Goal: Task Accomplishment & Management: Complete application form

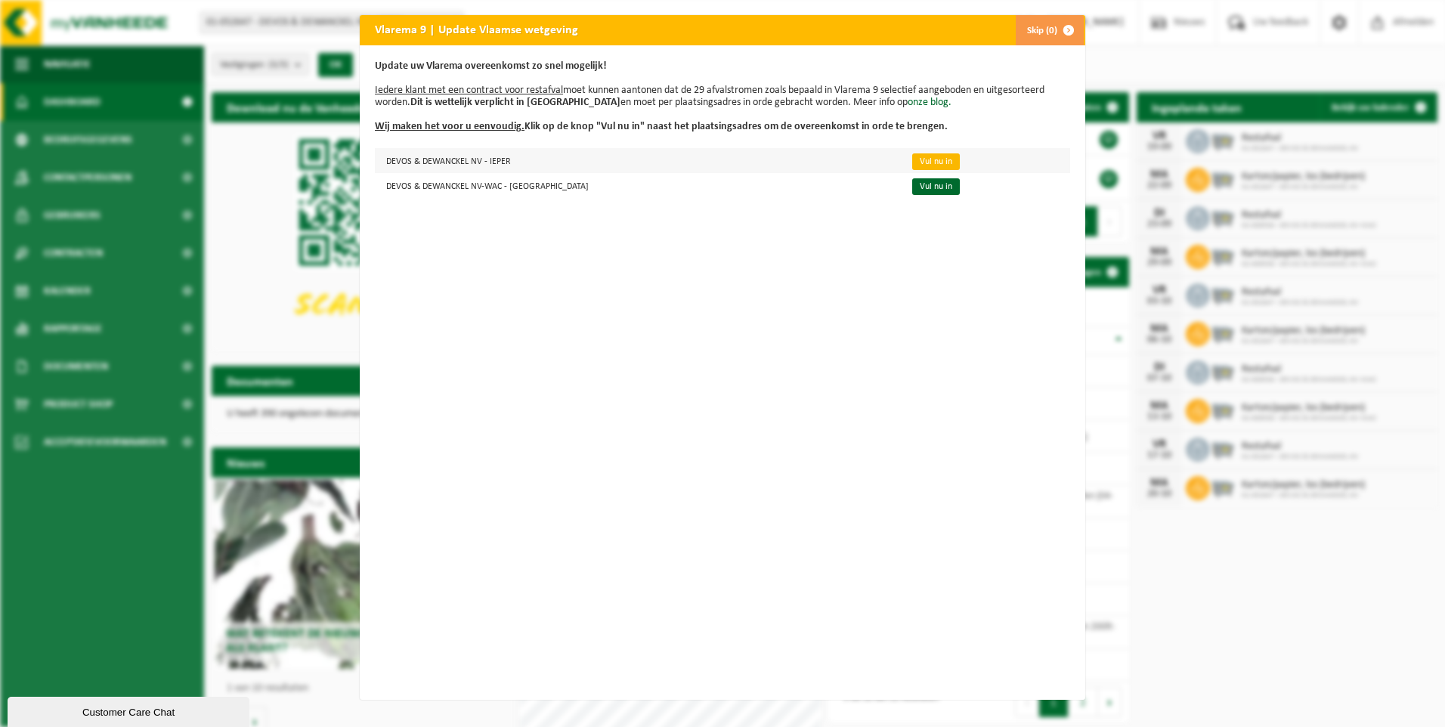
click at [912, 159] on link "Vul nu in" at bounding box center [936, 161] width 48 height 17
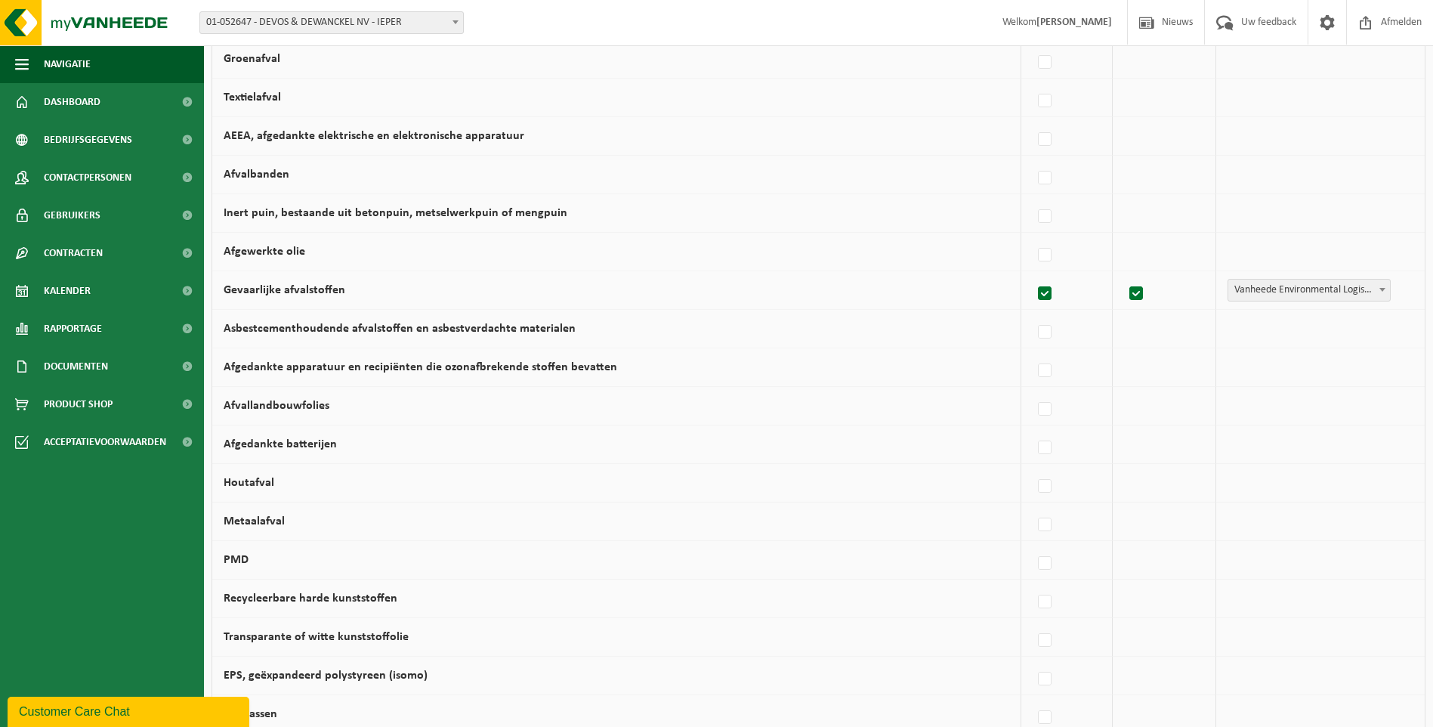
scroll to position [529, 0]
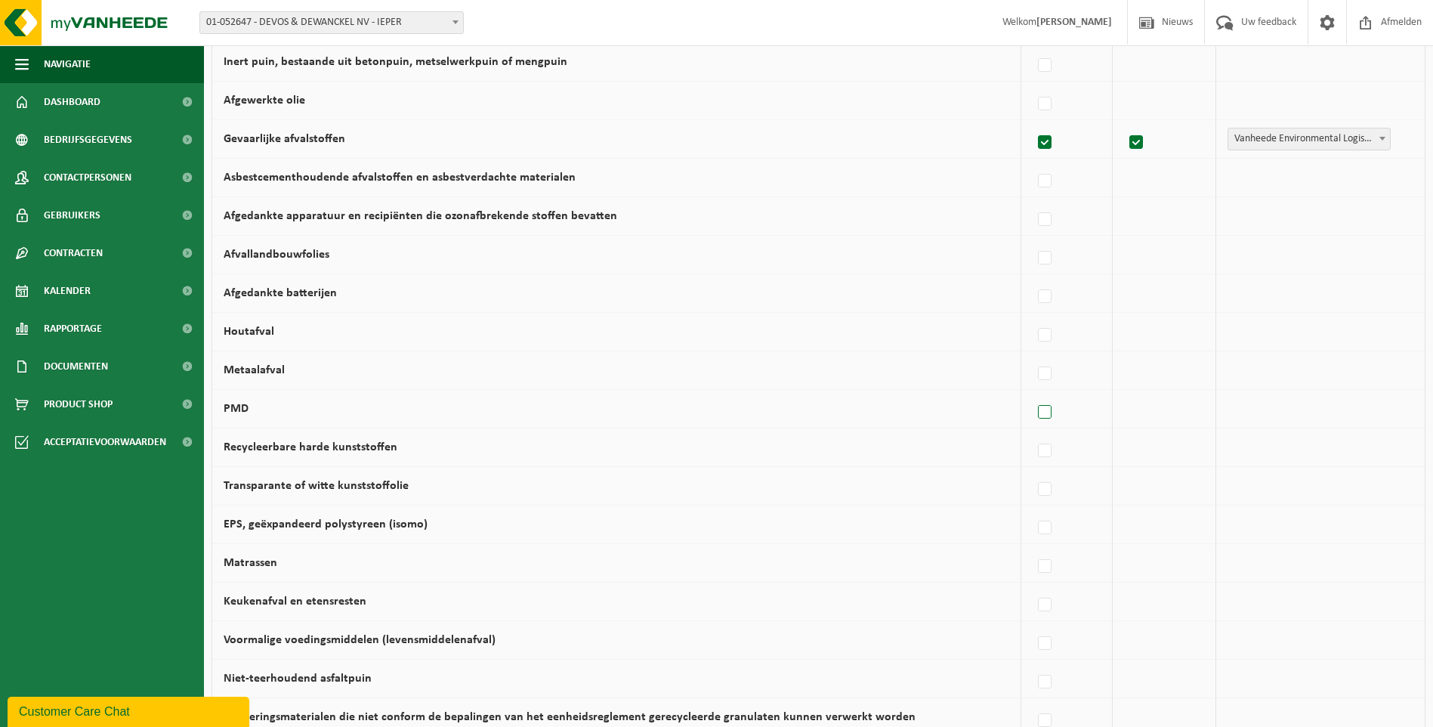
click at [1046, 410] on label at bounding box center [1045, 412] width 21 height 23
click at [1033, 394] on input "PMD" at bounding box center [1032, 393] width 1 height 1
checkbox input "true"
click at [1042, 373] on label at bounding box center [1041, 374] width 21 height 23
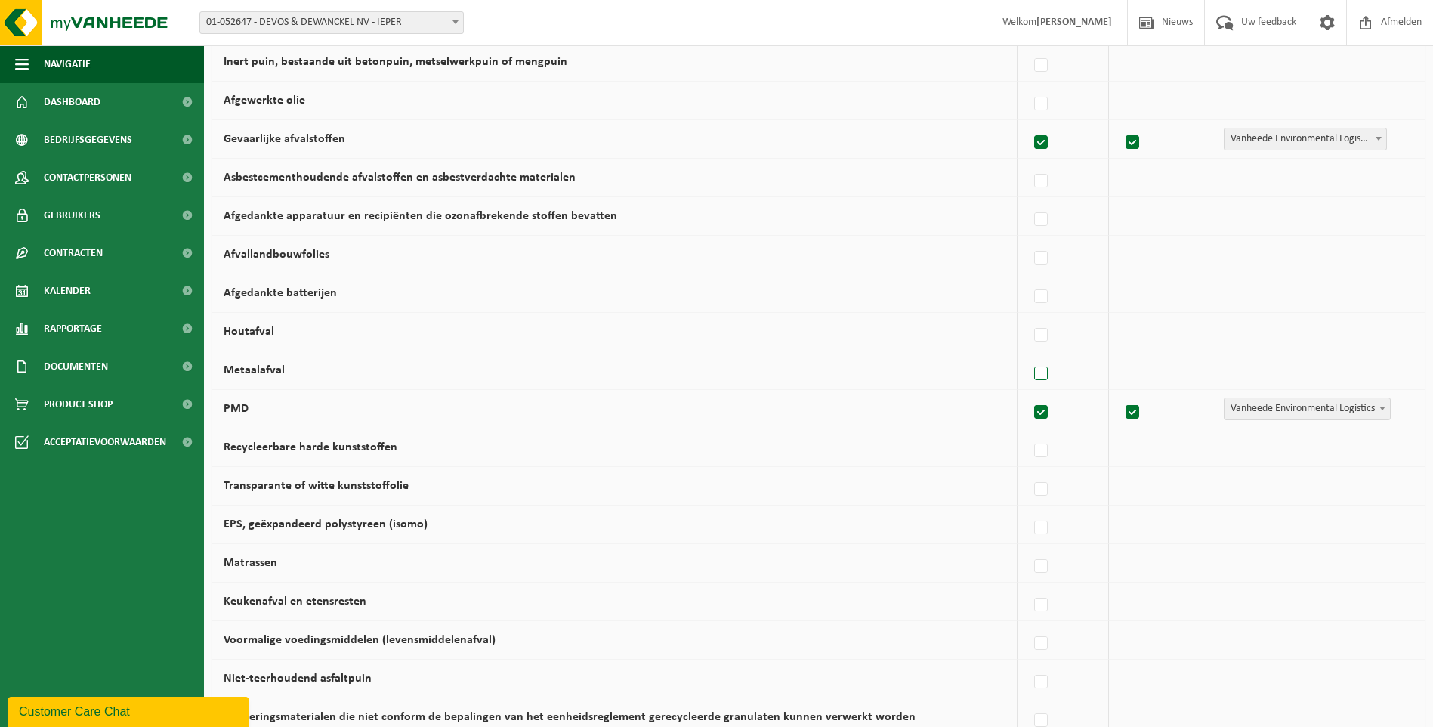
click at [1029, 355] on input "Metaalafval" at bounding box center [1028, 354] width 1 height 1
checkbox input "true"
click at [1041, 297] on label at bounding box center [1041, 297] width 21 height 23
click at [1029, 278] on input "Afgedankte batterijen" at bounding box center [1028, 277] width 1 height 1
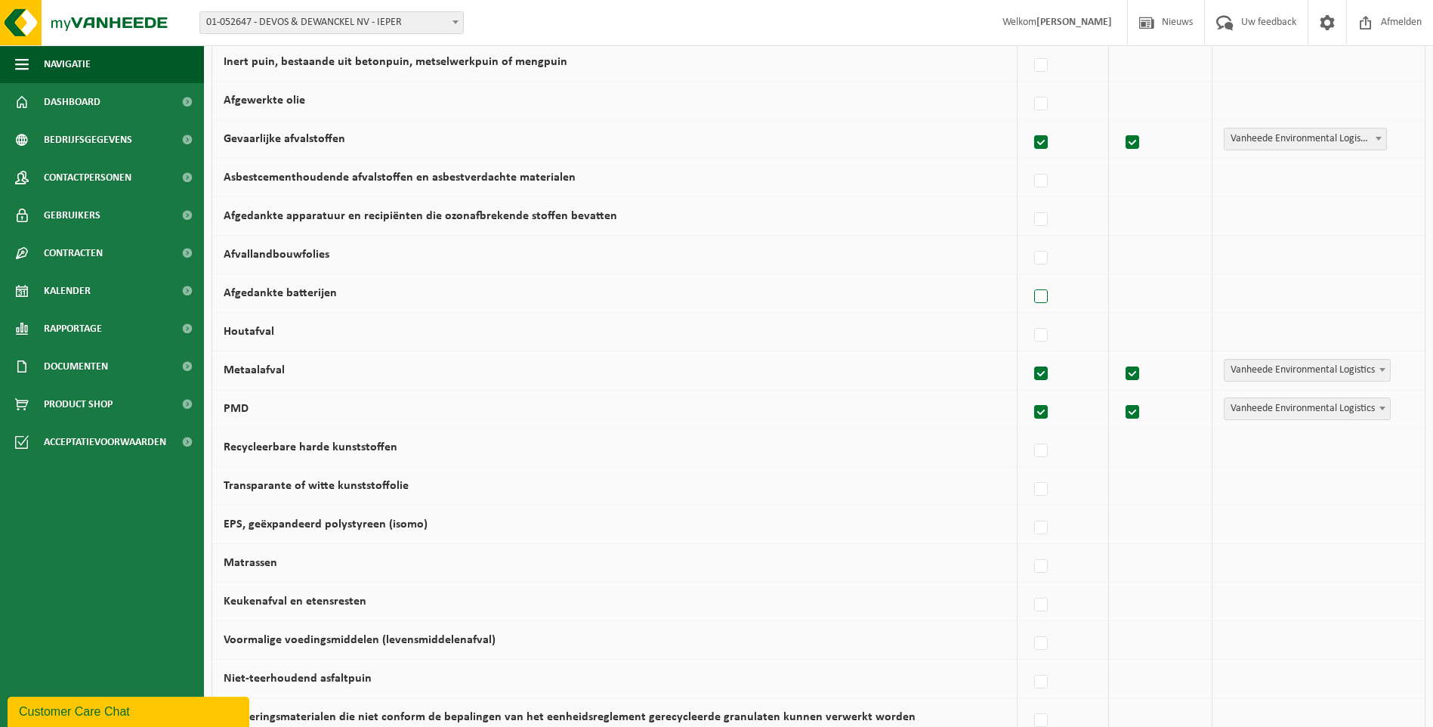
checkbox input "true"
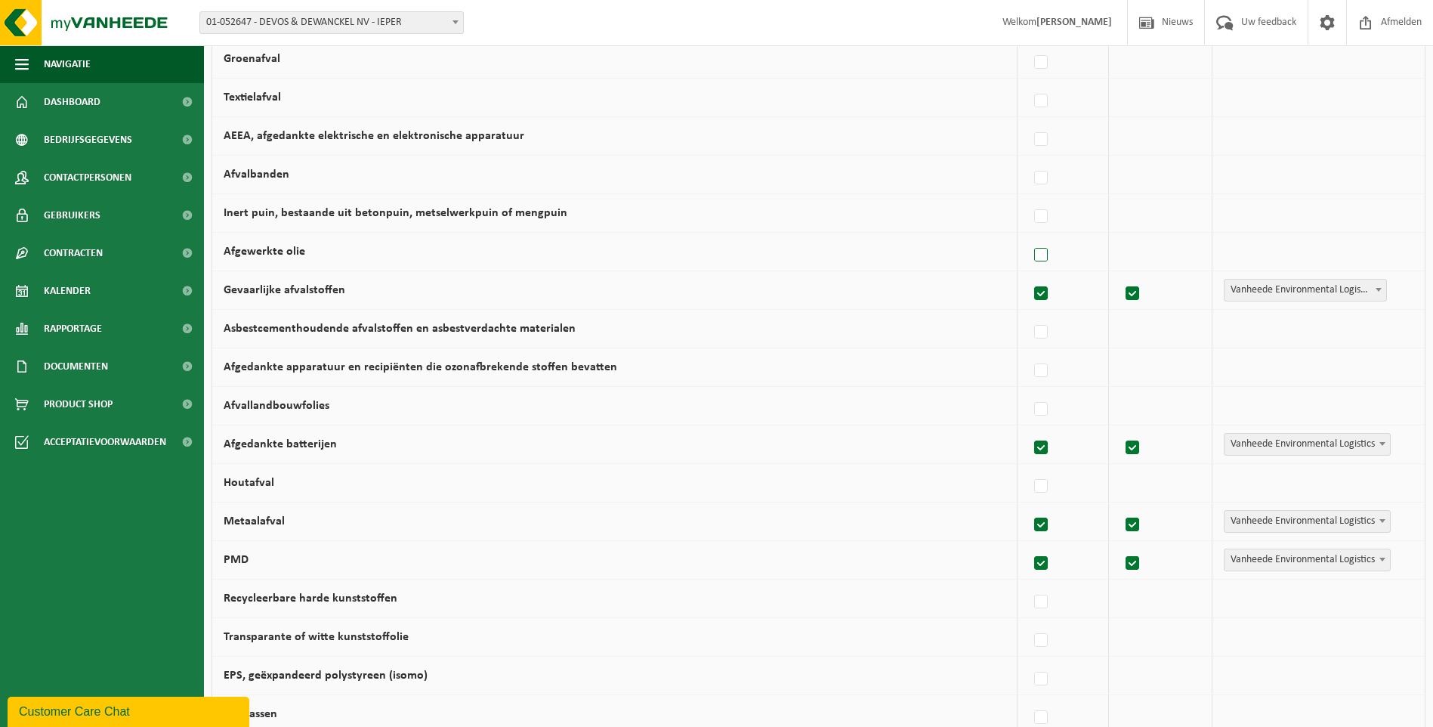
click at [1043, 254] on label at bounding box center [1041, 255] width 21 height 23
click at [1029, 236] on input "Afgewerkte olie" at bounding box center [1028, 236] width 1 height 1
checkbox input "true"
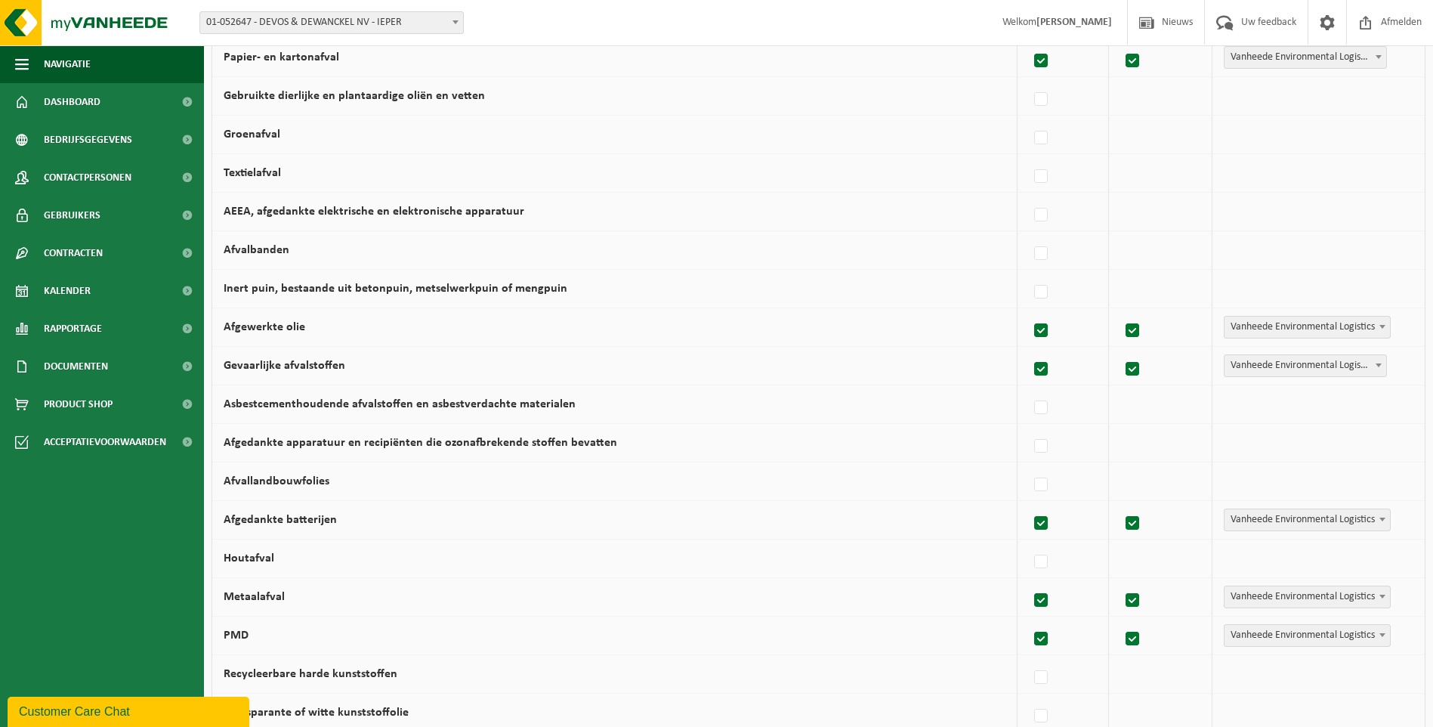
scroll to position [227, 0]
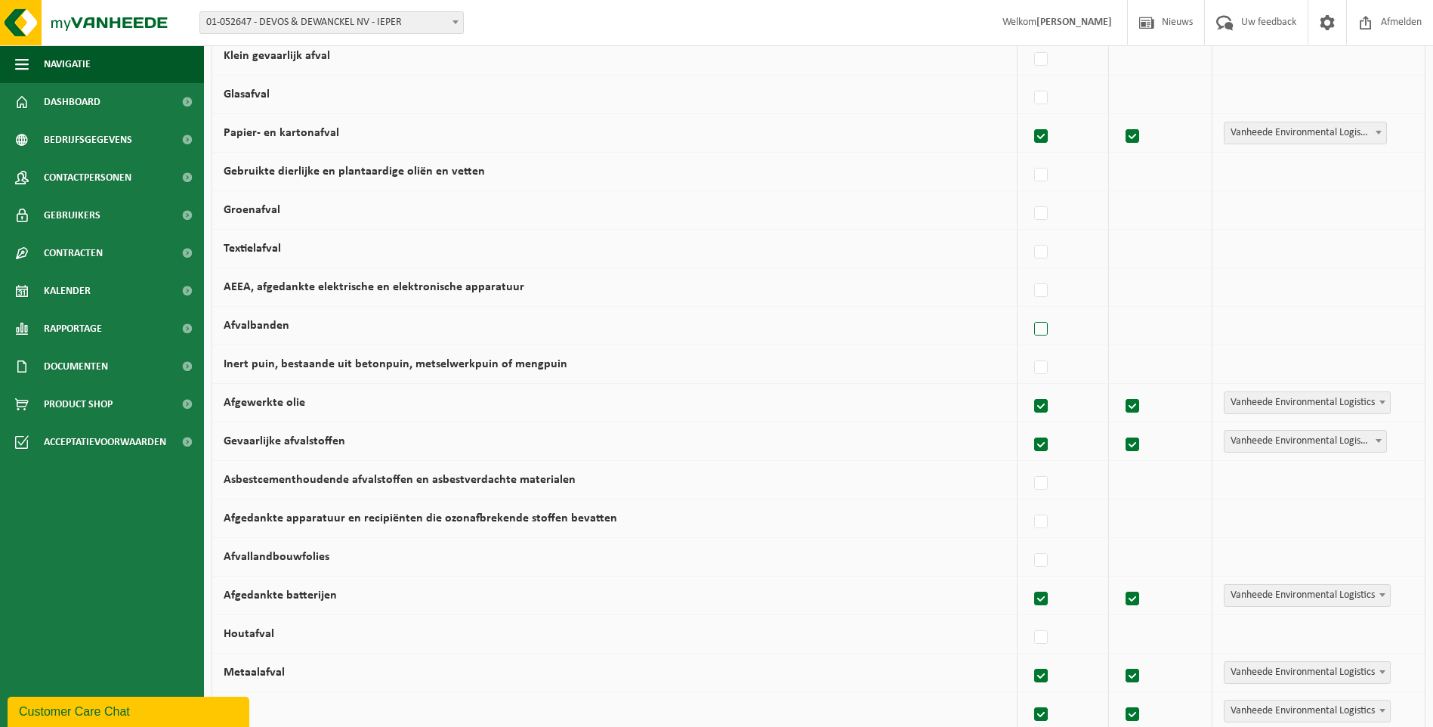
click at [1047, 328] on label at bounding box center [1041, 329] width 21 height 23
click at [1029, 311] on input "Afvalbanden" at bounding box center [1028, 310] width 1 height 1
checkbox input "true"
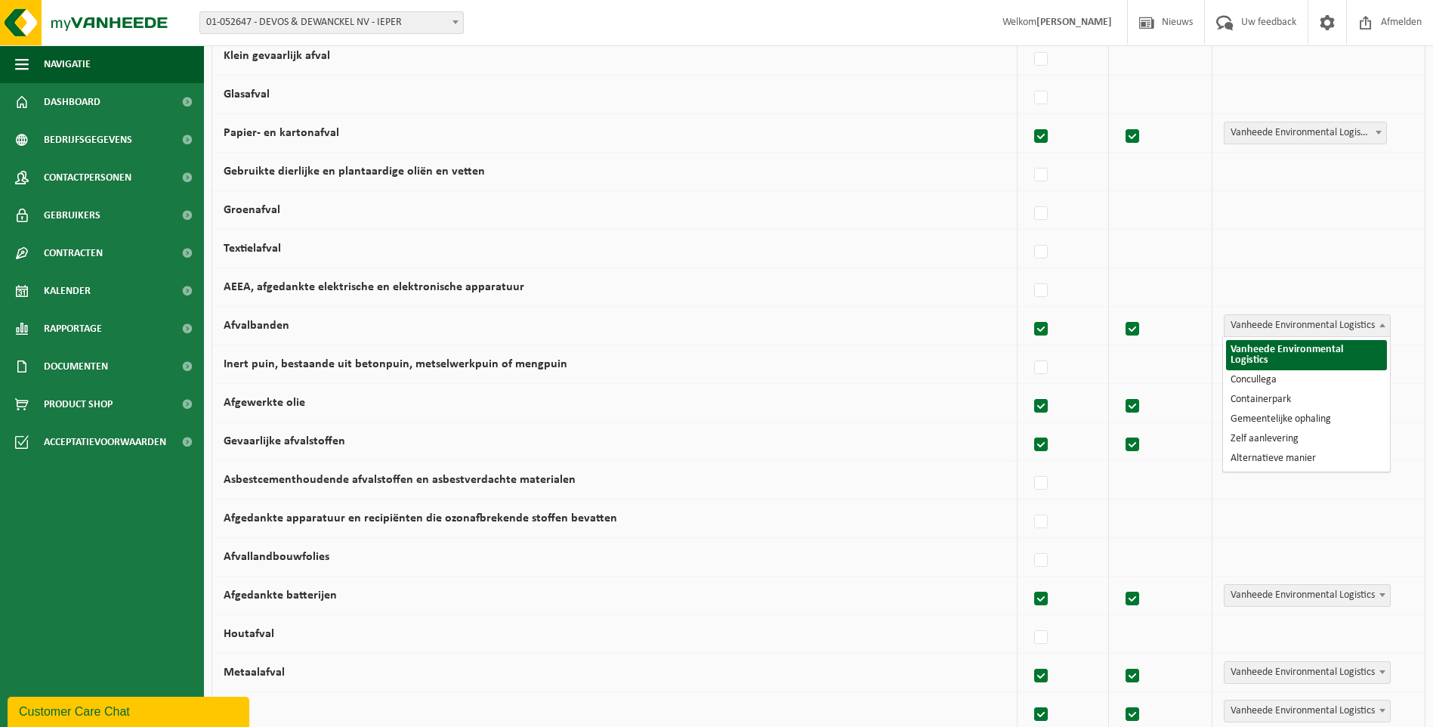
click at [1383, 329] on span at bounding box center [1382, 325] width 15 height 20
select select "Concullega"
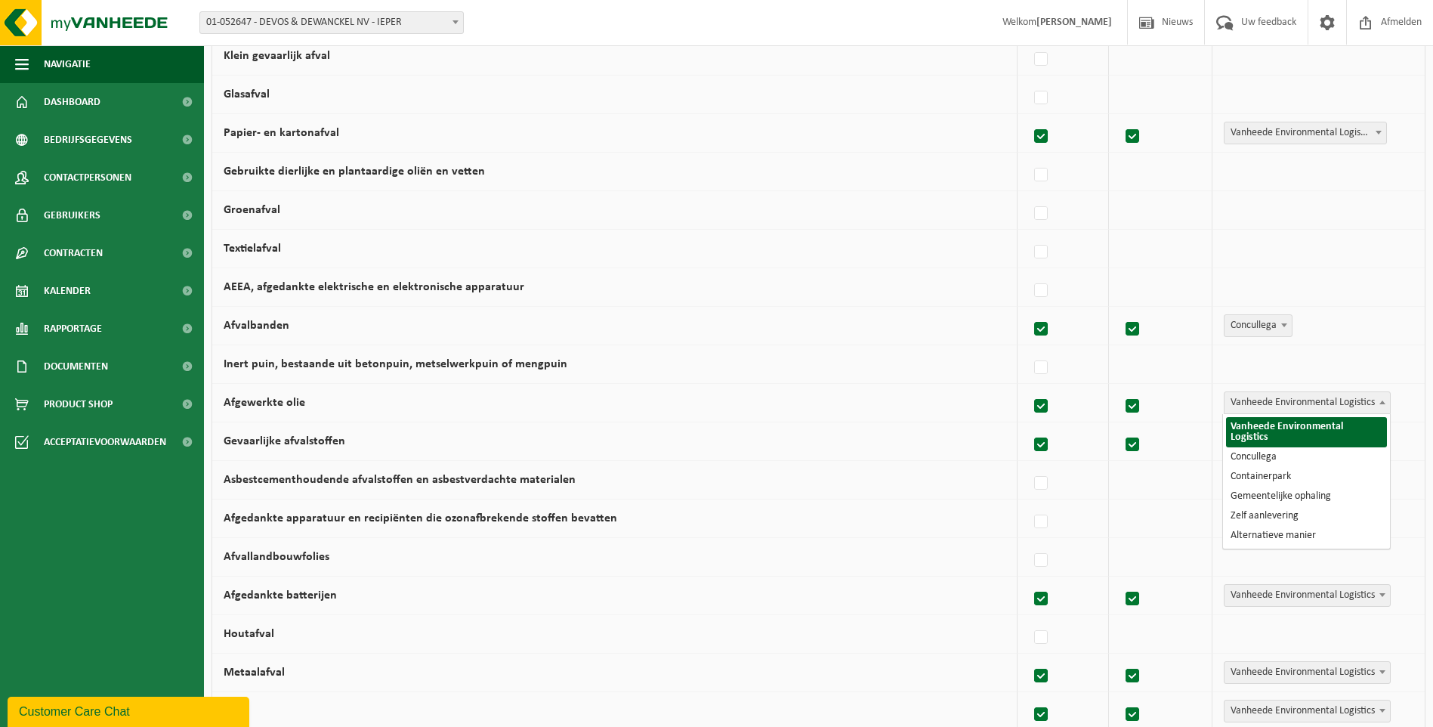
click at [1383, 401] on b at bounding box center [1383, 402] width 6 height 4
select select "Concullega"
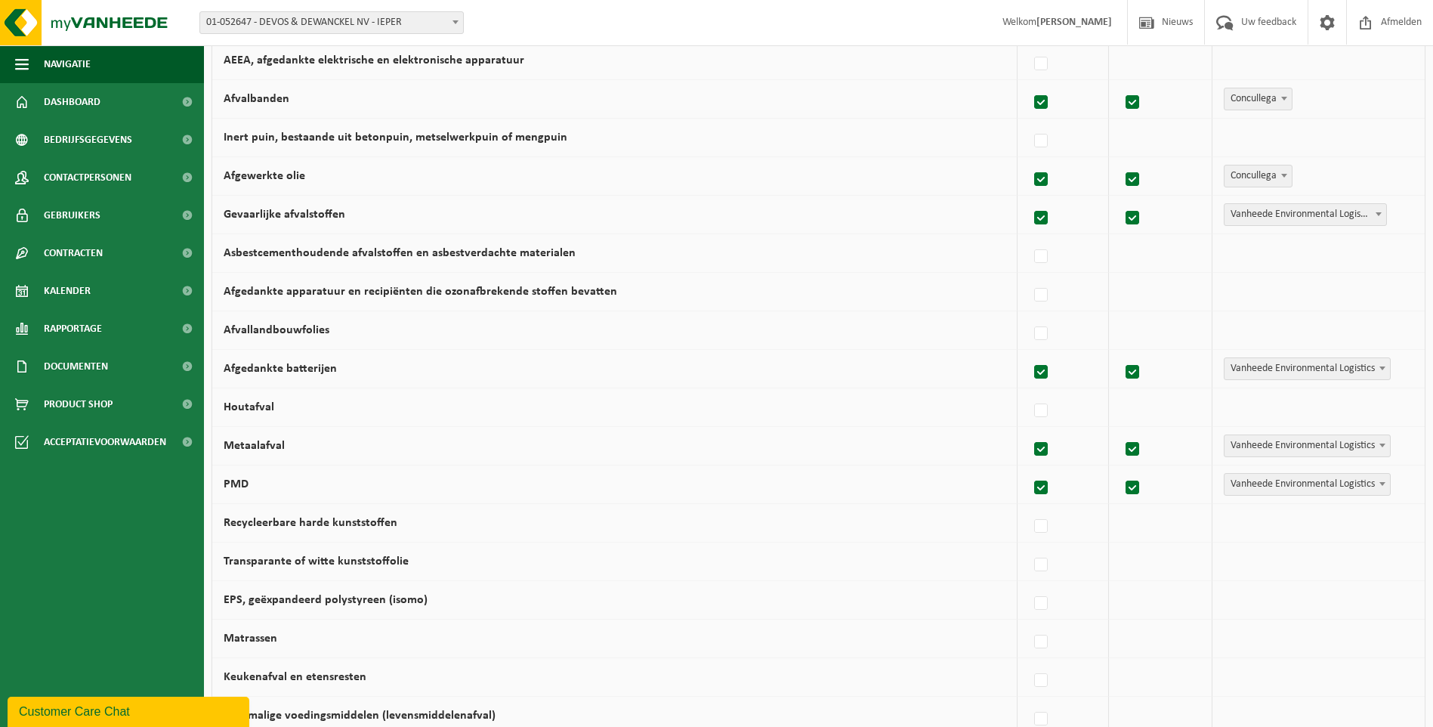
scroll to position [529, 0]
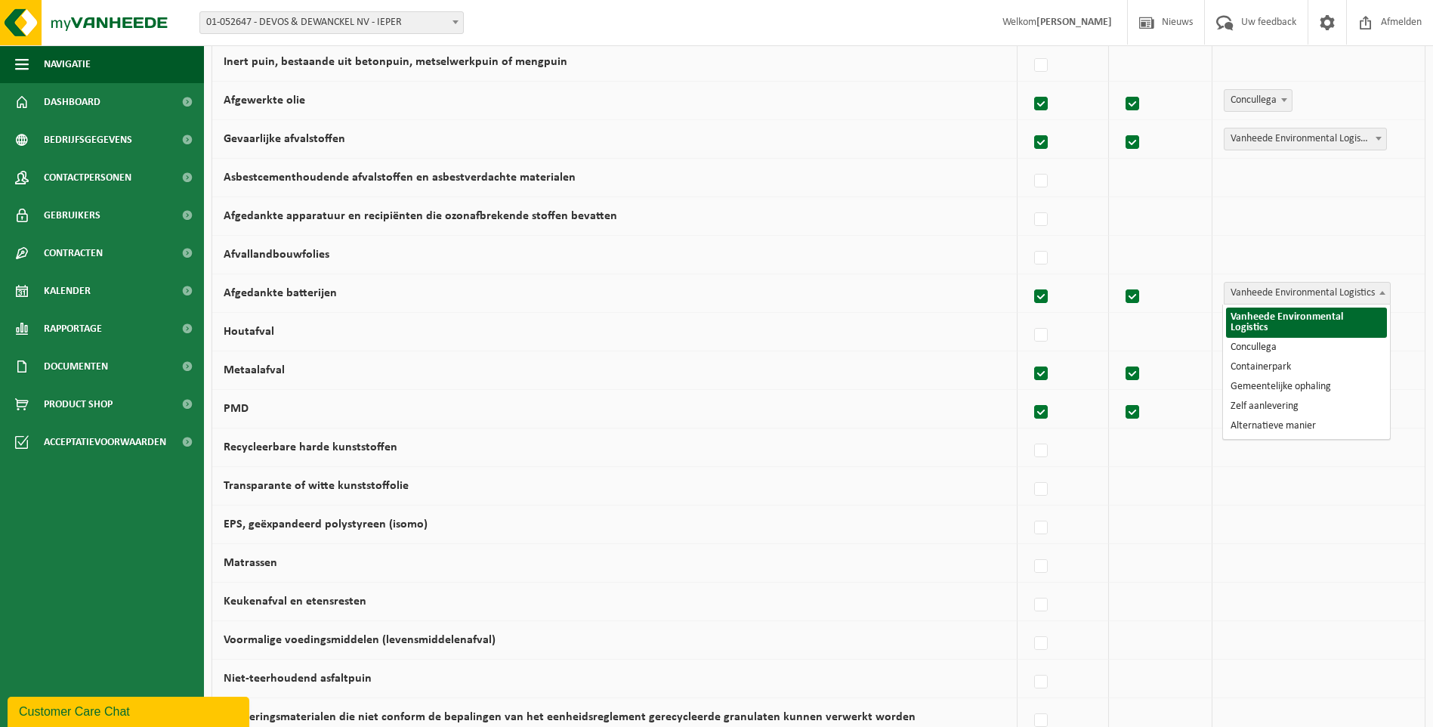
click at [1384, 292] on b at bounding box center [1383, 293] width 6 height 4
select select "Concullega"
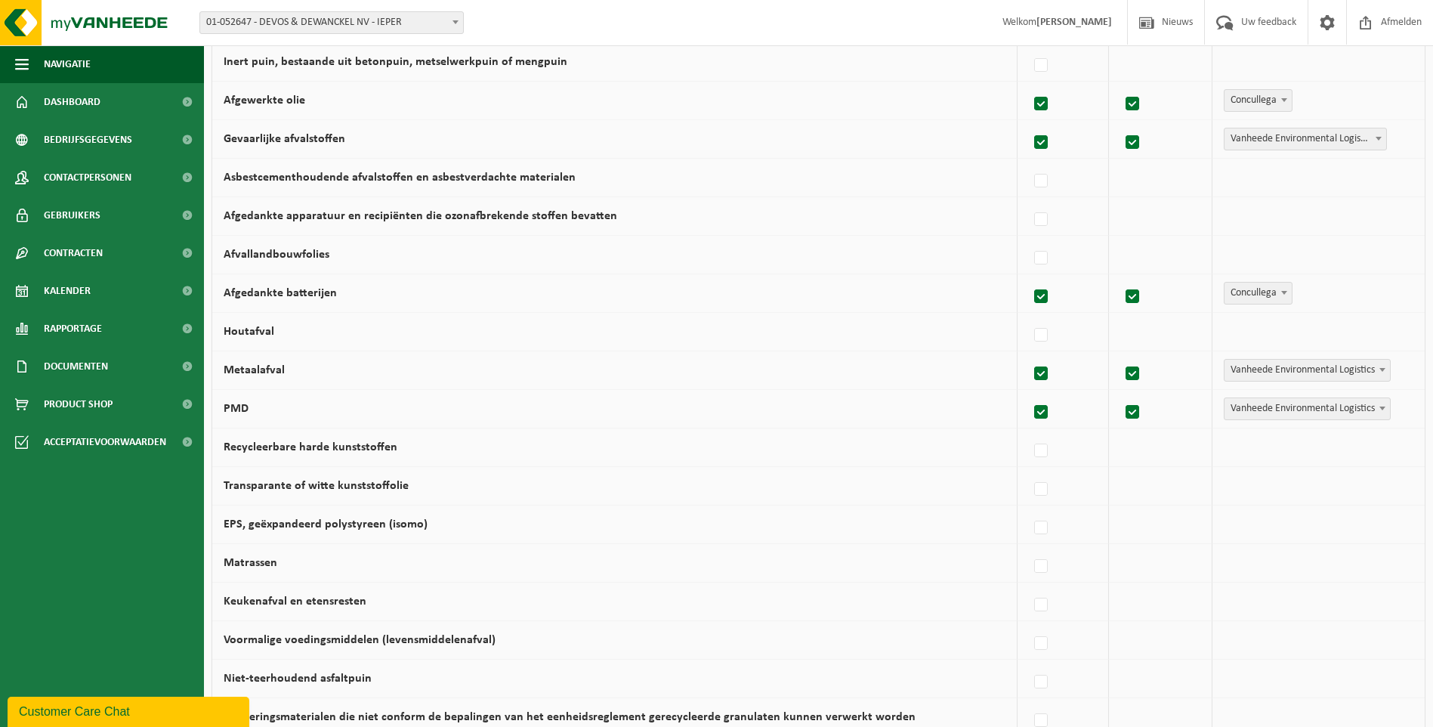
click at [1383, 408] on b at bounding box center [1383, 408] width 6 height 4
select select "Containerpark"
click at [1045, 484] on label at bounding box center [1041, 489] width 21 height 23
click at [1029, 471] on input "Transparante of witte kunststoffolie" at bounding box center [1028, 470] width 1 height 1
checkbox input "true"
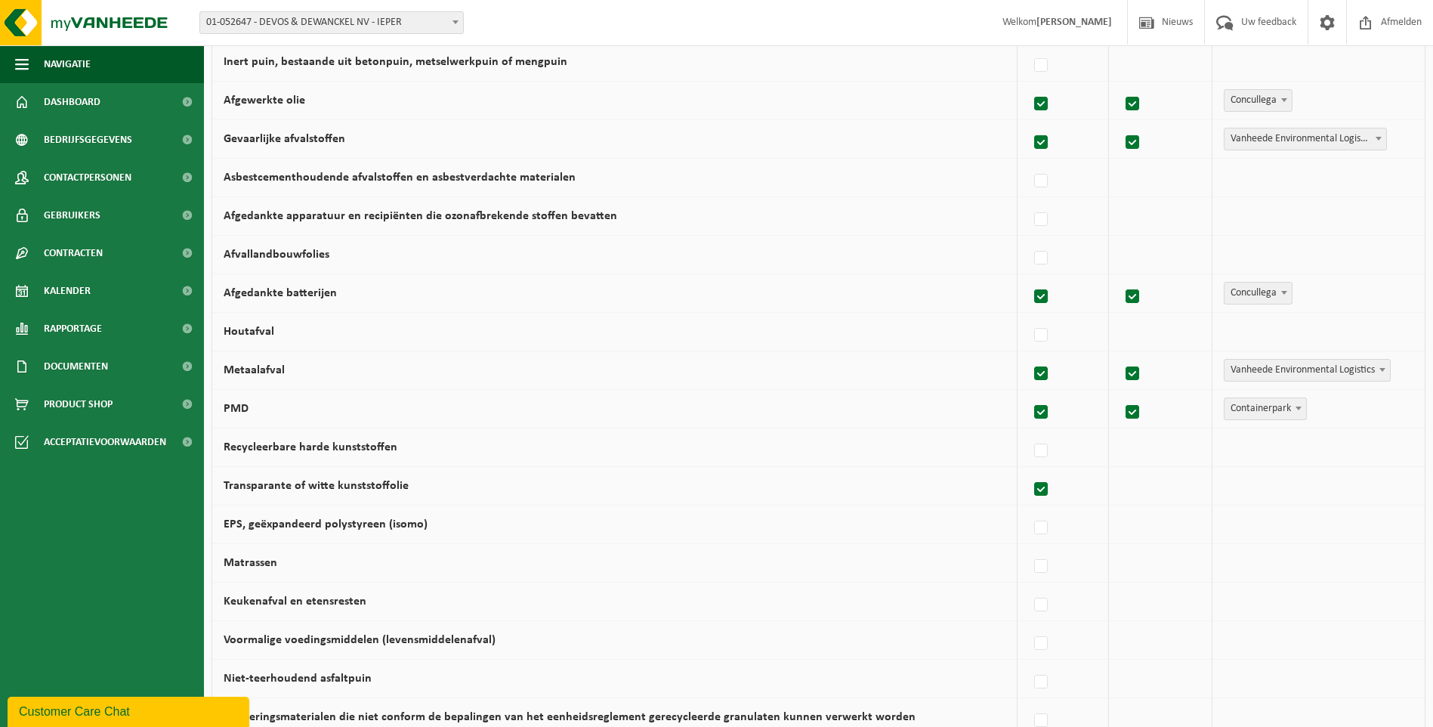
checkbox input "true"
click at [1046, 527] on label at bounding box center [1041, 528] width 21 height 23
click at [1029, 509] on input "EPS, geëxpandeerd polystyreen (isomo)" at bounding box center [1028, 508] width 1 height 1
checkbox input "true"
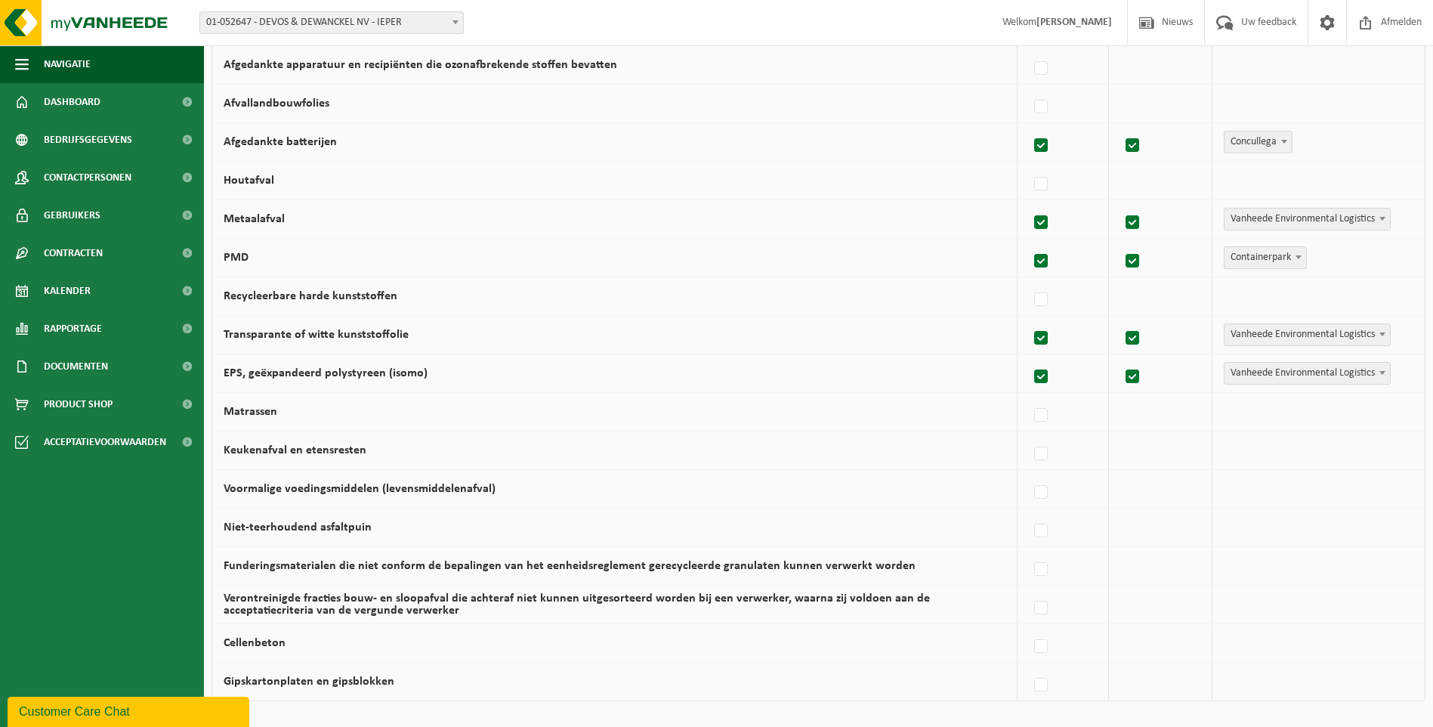
scroll to position [756, 0]
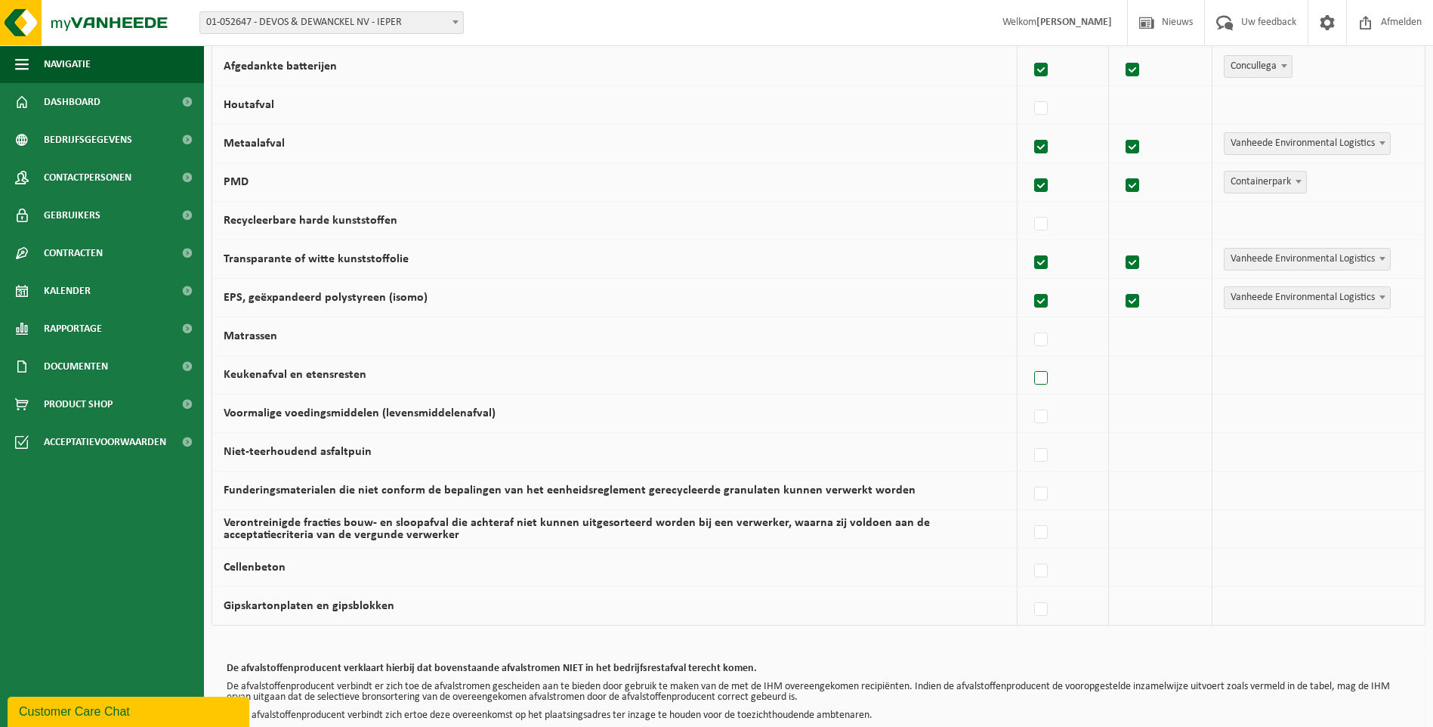
click at [1046, 380] on label at bounding box center [1041, 378] width 21 height 23
click at [1029, 360] on input "Keukenafval en etensresten" at bounding box center [1028, 359] width 1 height 1
checkbox input "true"
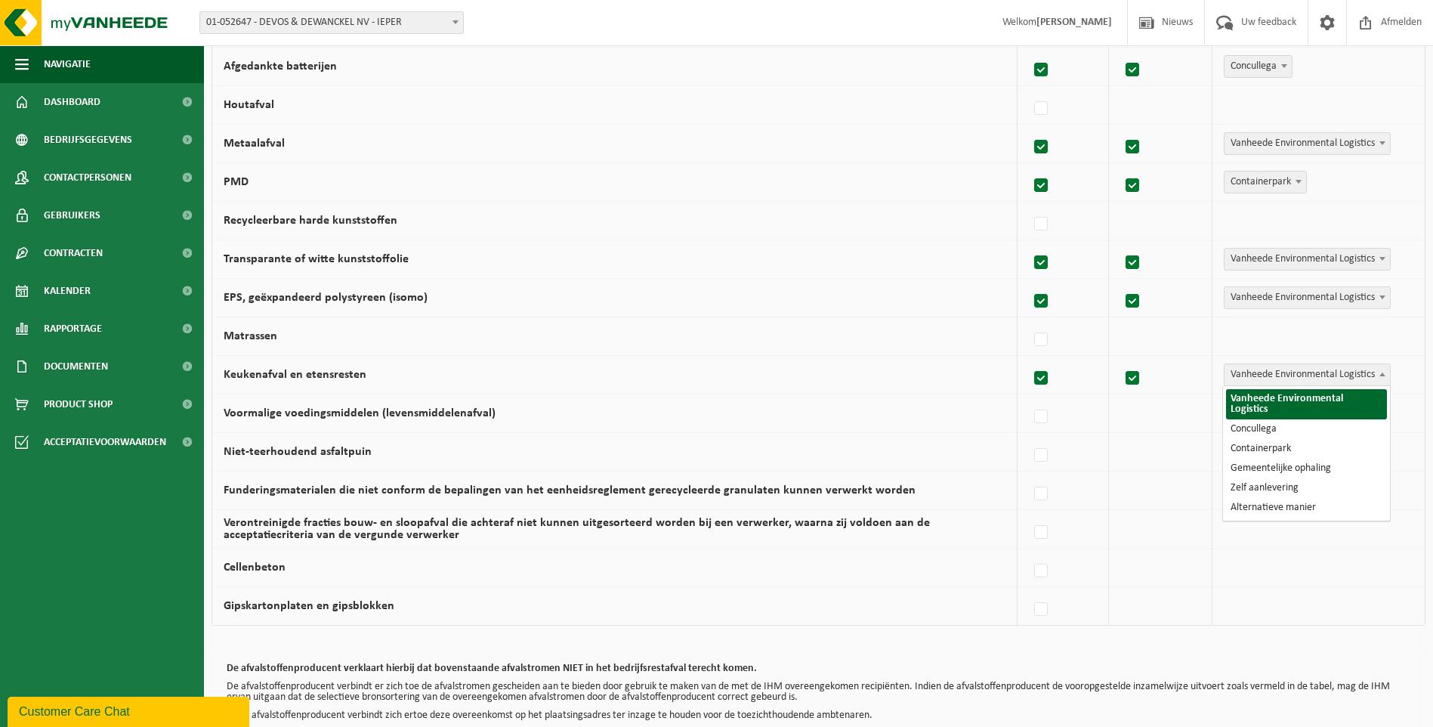
click at [1381, 370] on span at bounding box center [1382, 374] width 15 height 20
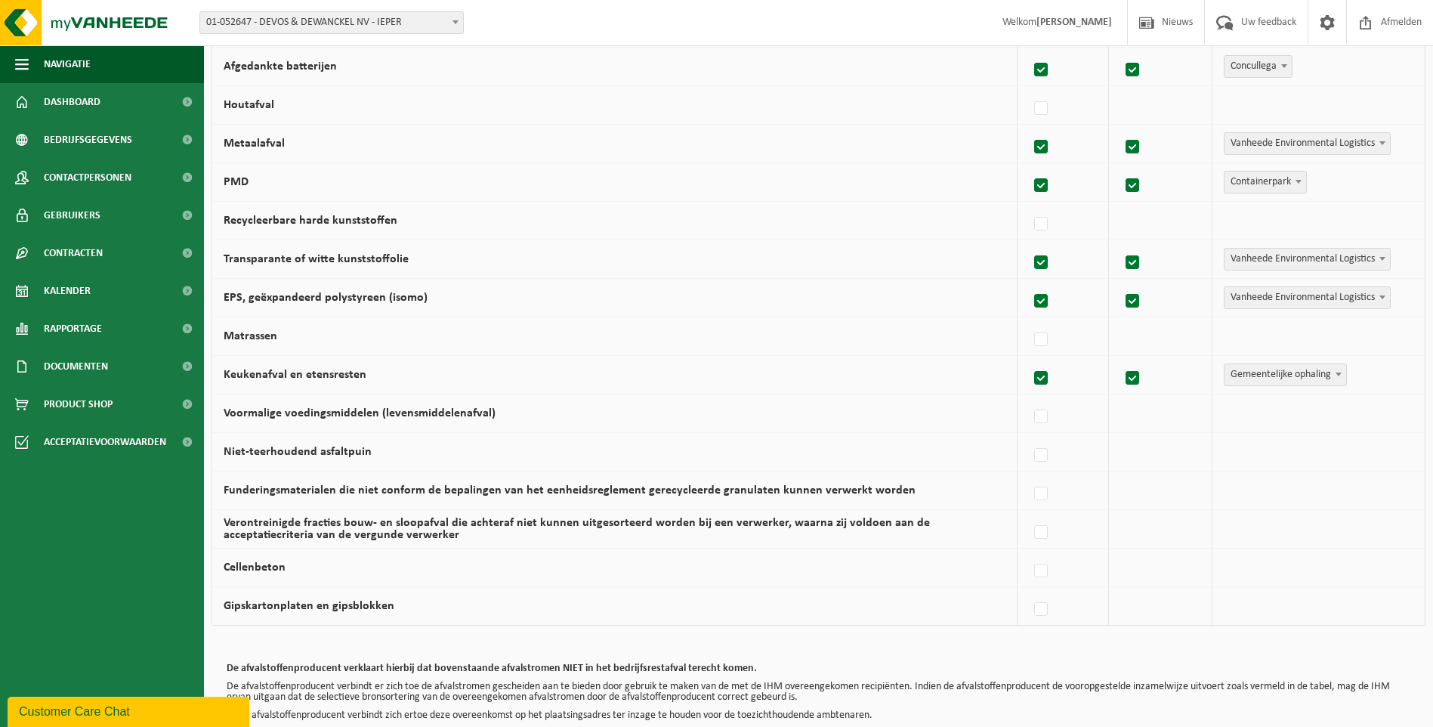
click at [1341, 374] on b at bounding box center [1339, 374] width 6 height 4
select select "Vanheede Environmental Logistics"
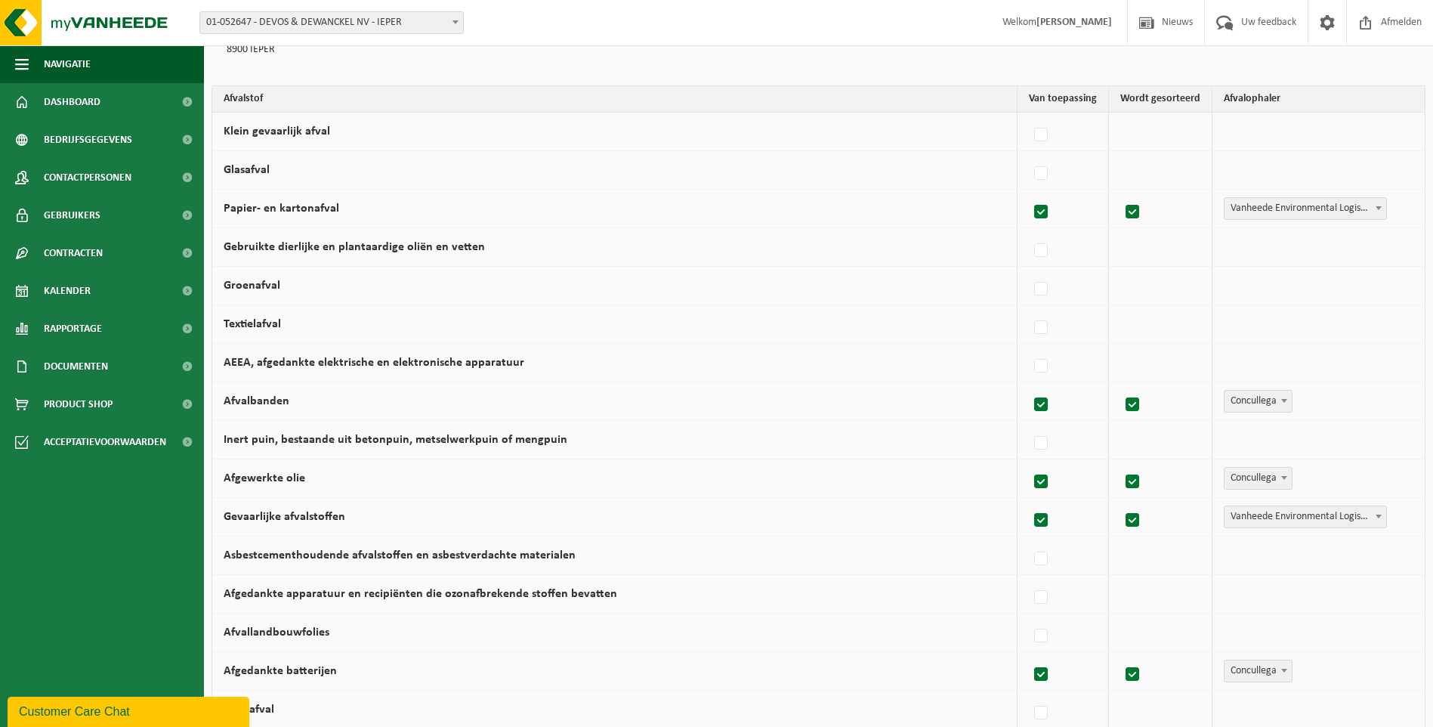
scroll to position [76, 0]
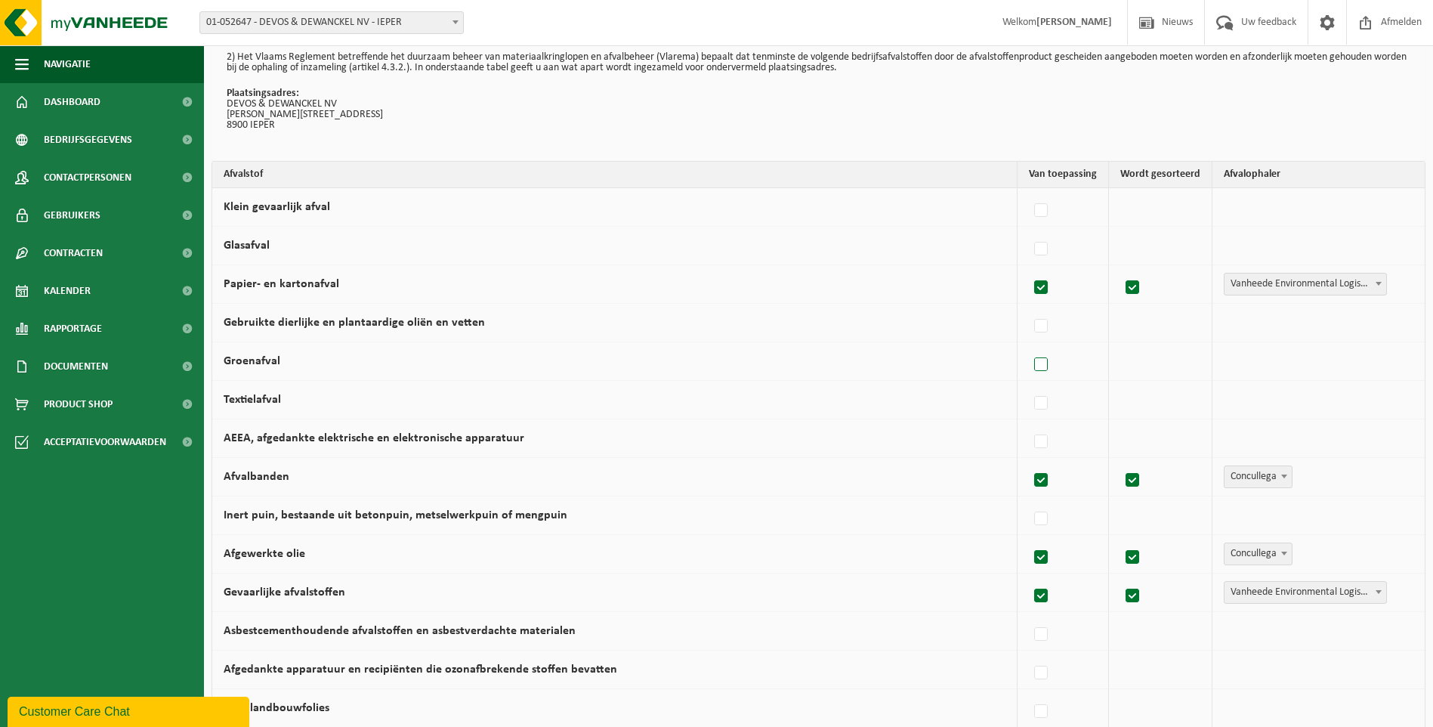
click at [1042, 361] on label at bounding box center [1041, 365] width 21 height 23
click at [1029, 346] on input "Groenafval" at bounding box center [1028, 345] width 1 height 1
checkbox input "true"
click at [1384, 359] on b at bounding box center [1383, 361] width 6 height 4
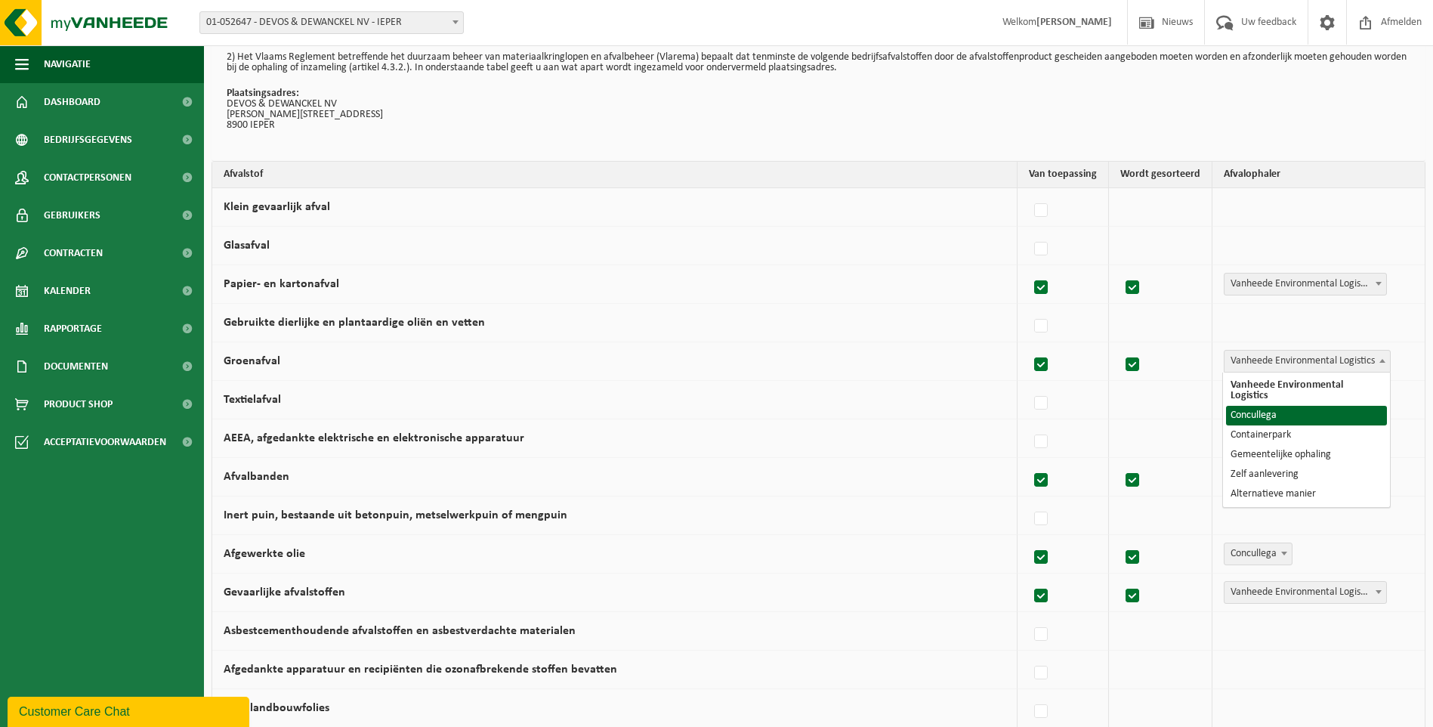
select select "Concullega"
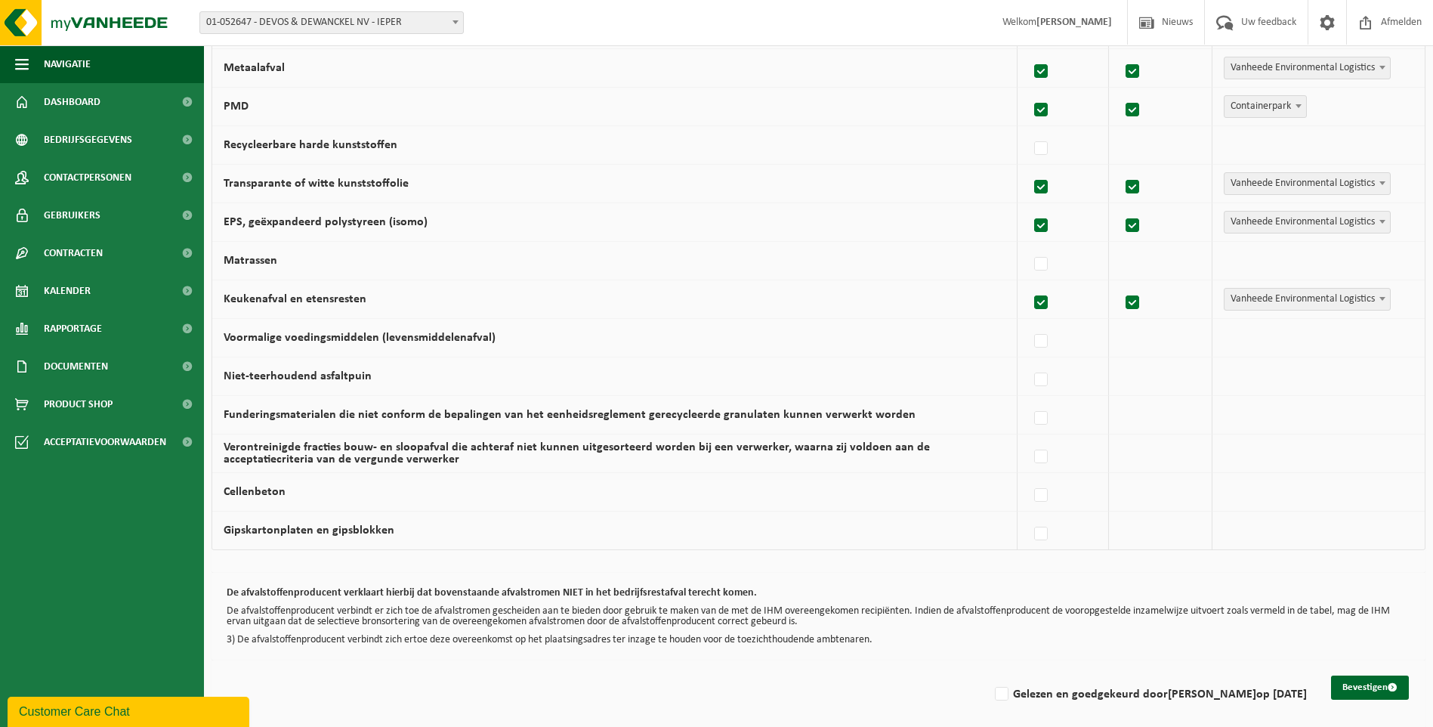
scroll to position [840, 0]
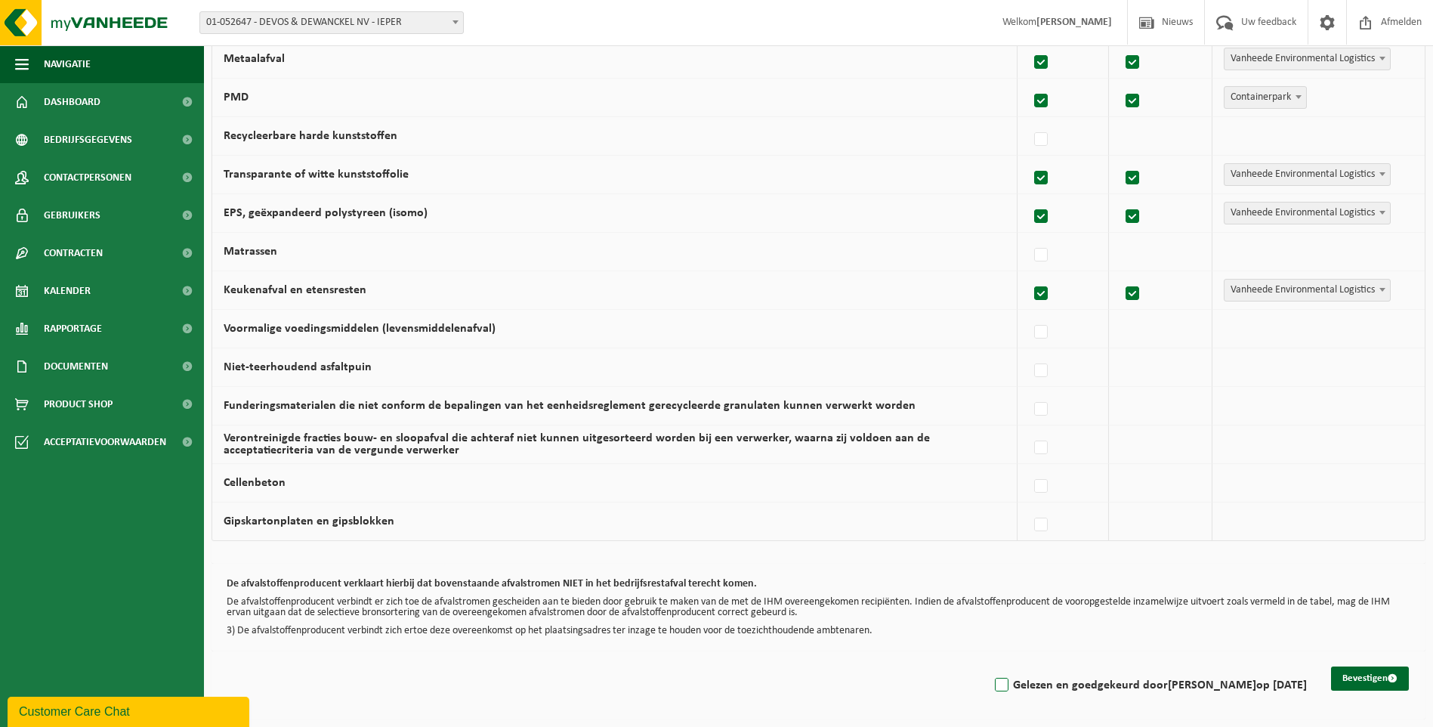
click at [992, 682] on label "Gelezen en goedgekeurd door GAËTAN DUMOULIN op 19/09/25" at bounding box center [1149, 685] width 315 height 23
click at [989, 666] on input "Gelezen en goedgekeurd door GAËTAN DUMOULIN op 19/09/25" at bounding box center [989, 666] width 1 height 1
checkbox input "true"
click at [1363, 675] on button "Bevestigen" at bounding box center [1370, 678] width 78 height 24
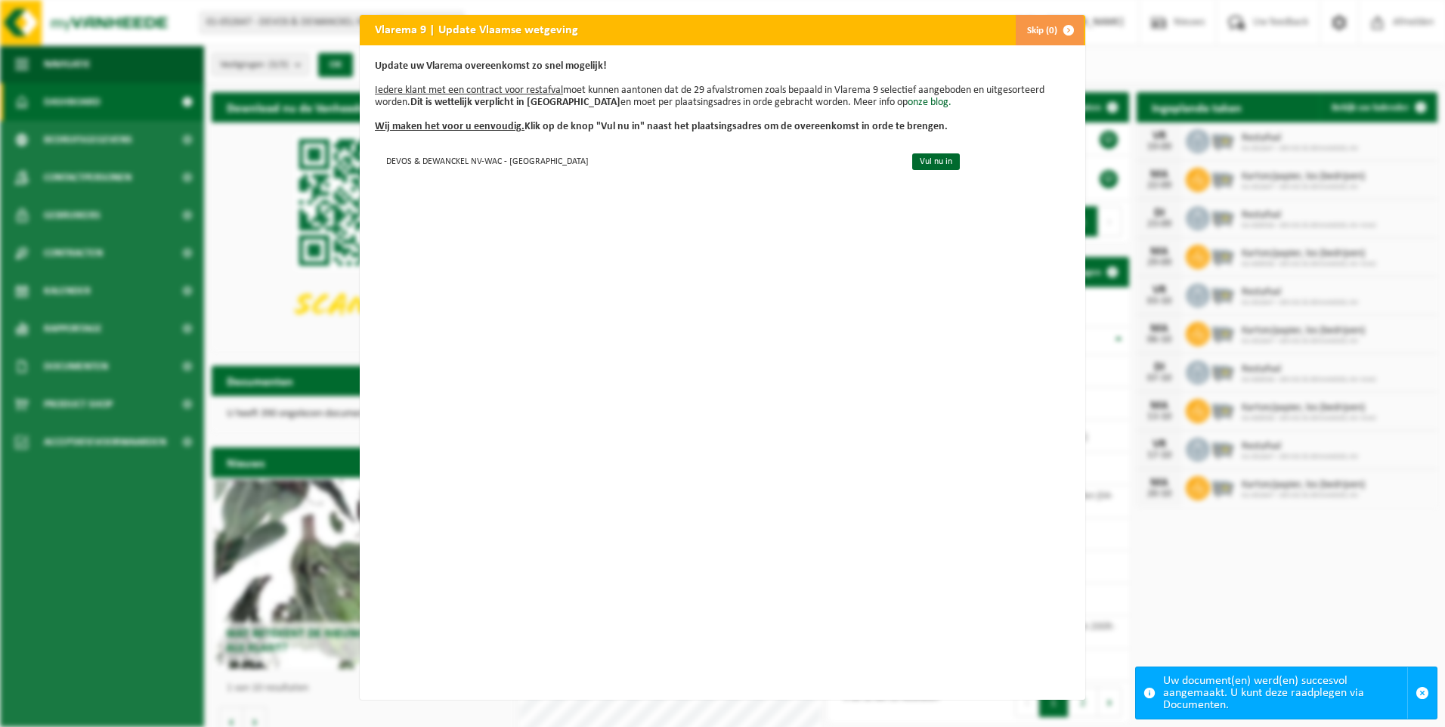
click at [1421, 694] on div "Vlarema 9 | Update Vlaamse wetgeving Skip (0) Update uw Vlarema overeenkomst zo…" at bounding box center [722, 363] width 1445 height 727
click at [579, 439] on div "Update uw Vlarema overeenkomst zo snel mogelijk! Iedere klant met een contract …" at bounding box center [722, 372] width 725 height 654
click at [912, 156] on link "Vul nu in" at bounding box center [936, 161] width 48 height 17
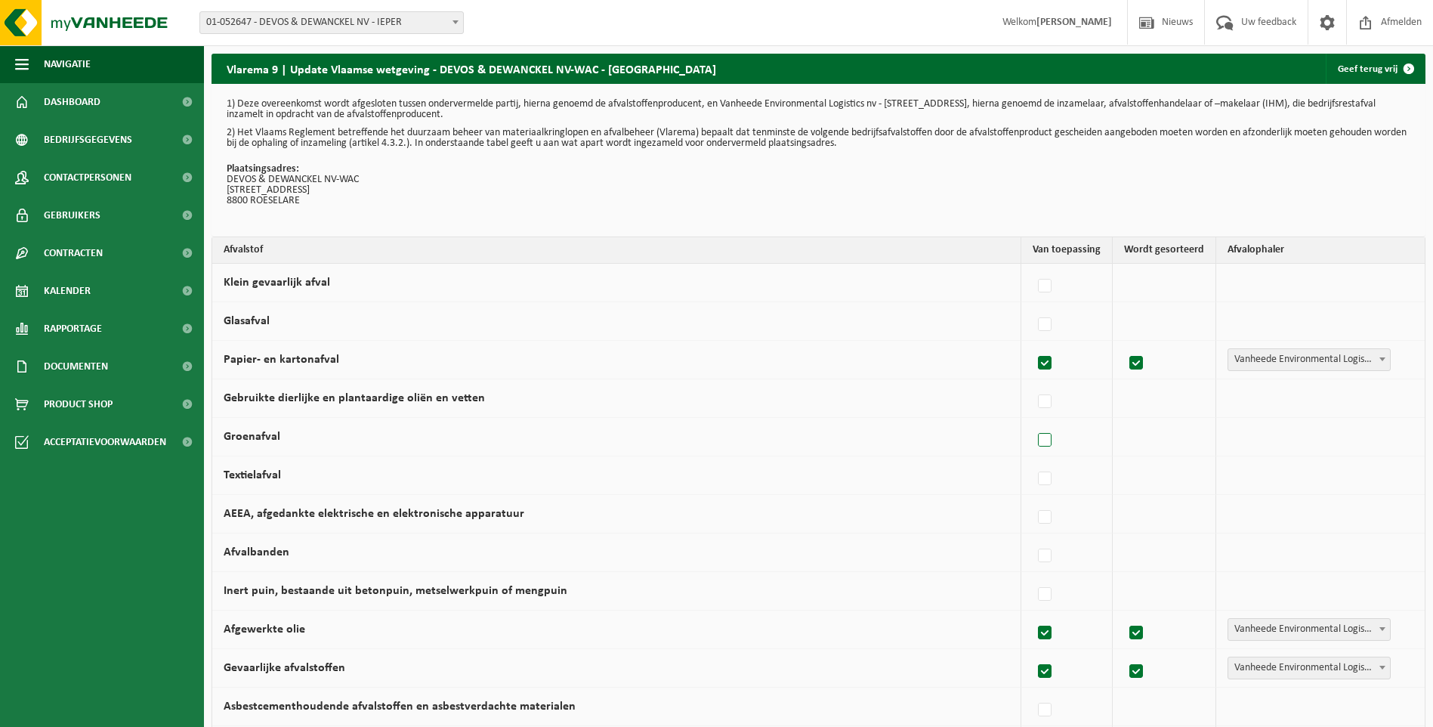
click at [1052, 437] on label at bounding box center [1045, 440] width 21 height 23
click at [1033, 422] on input "Groenafval" at bounding box center [1032, 421] width 1 height 1
checkbox input "true"
click at [1381, 435] on b at bounding box center [1383, 436] width 6 height 4
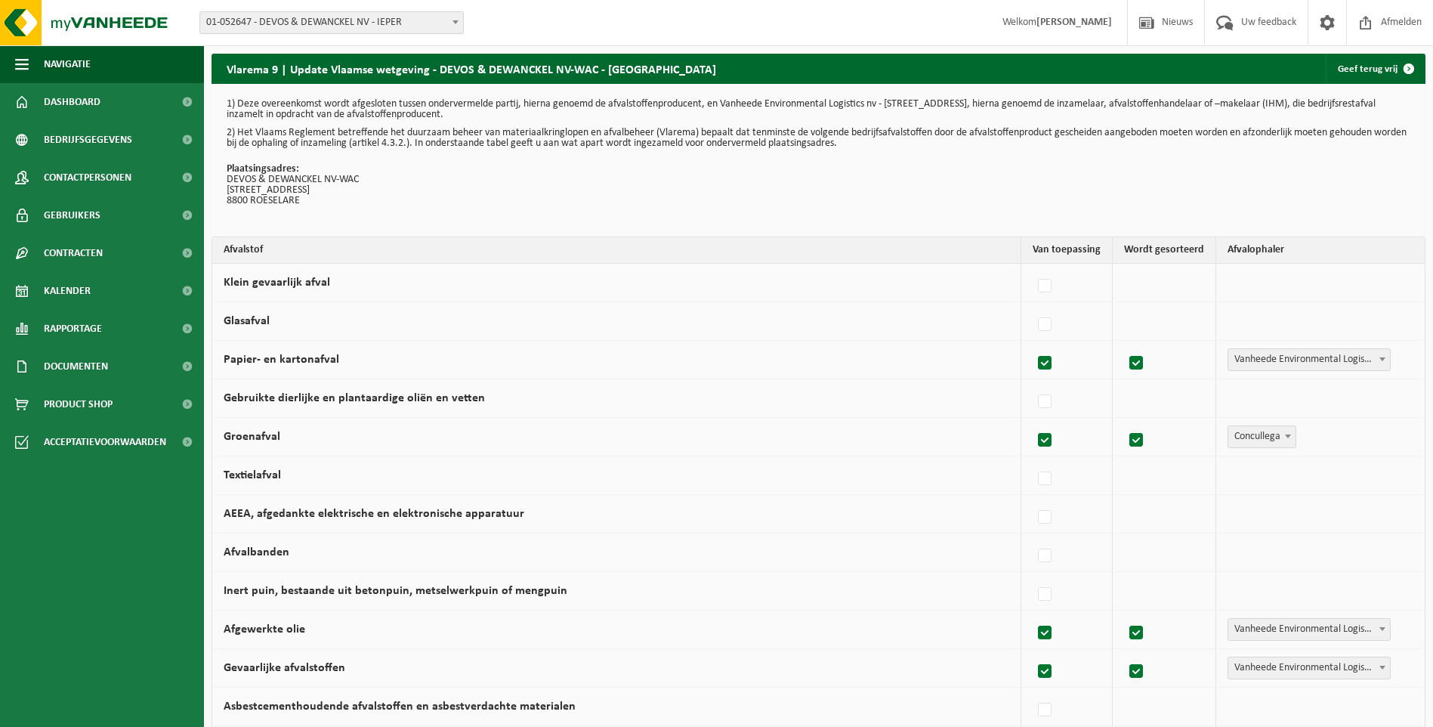
click at [1289, 435] on b at bounding box center [1288, 436] width 6 height 4
select select "Containerpark"
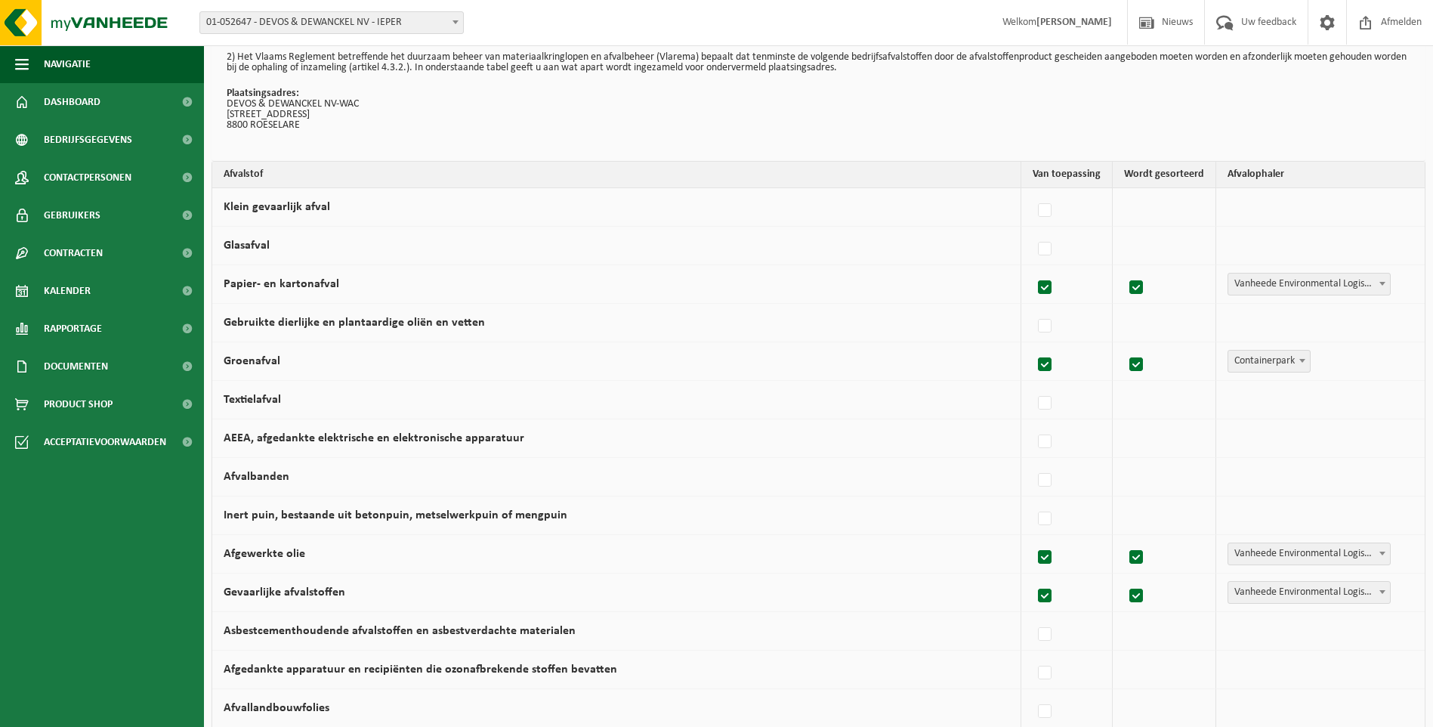
scroll to position [151, 0]
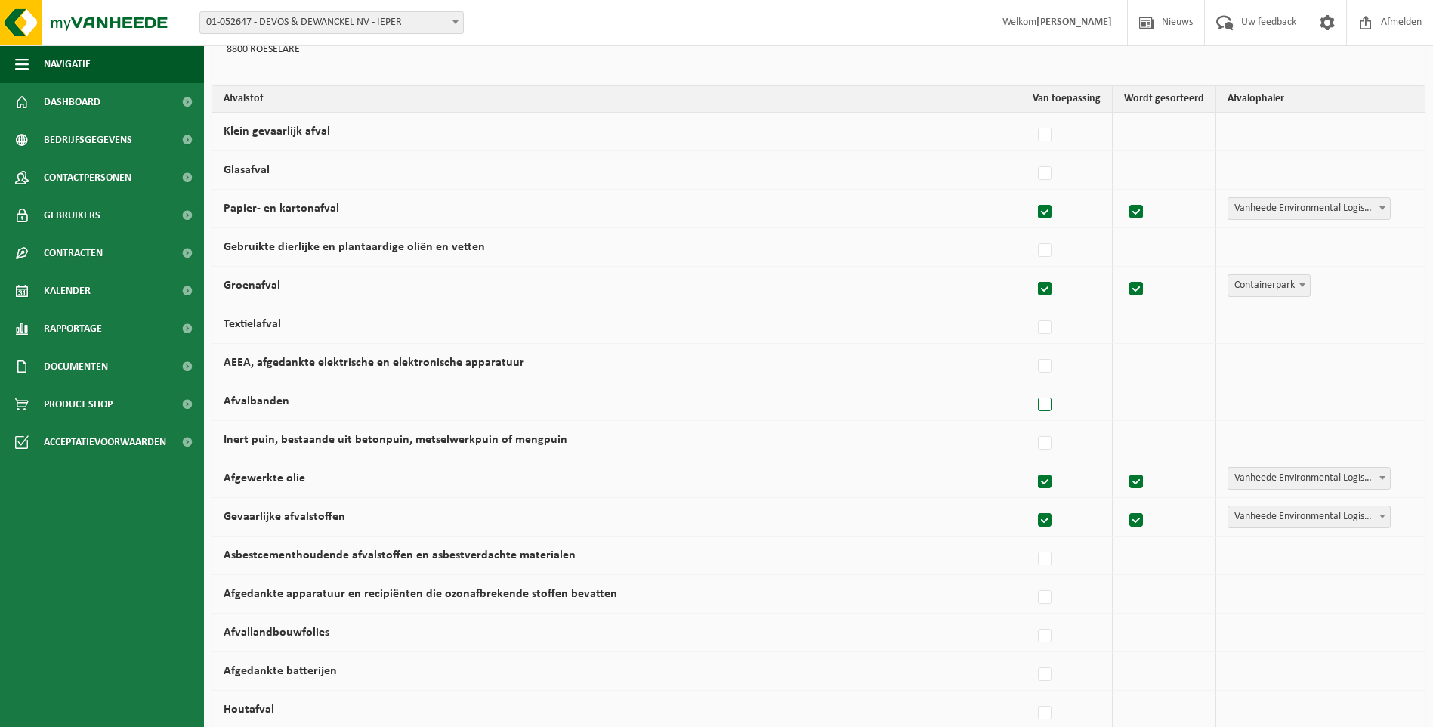
click at [1052, 406] on label at bounding box center [1045, 405] width 21 height 23
click at [1033, 386] on input "Afvalbanden" at bounding box center [1032, 385] width 1 height 1
checkbox input "true"
click at [1383, 403] on span at bounding box center [1382, 401] width 15 height 20
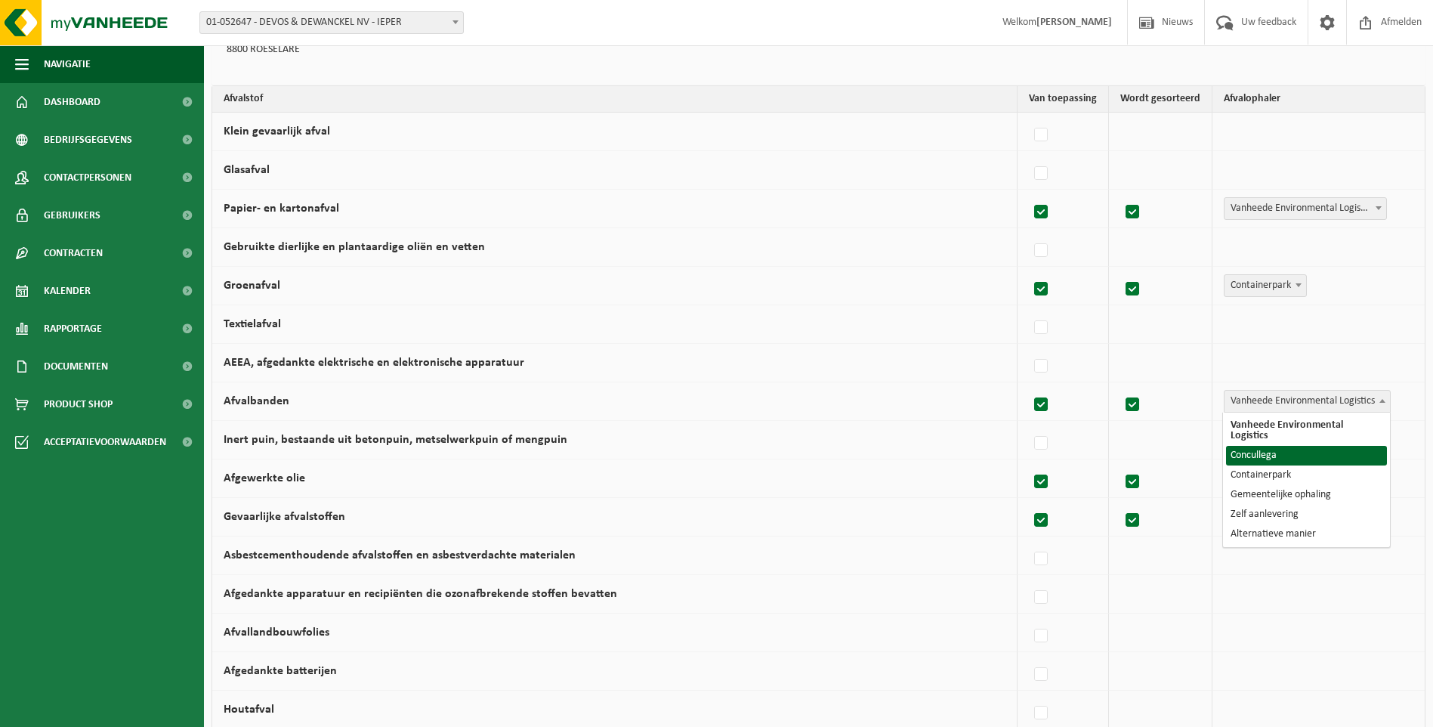
select select "Concullega"
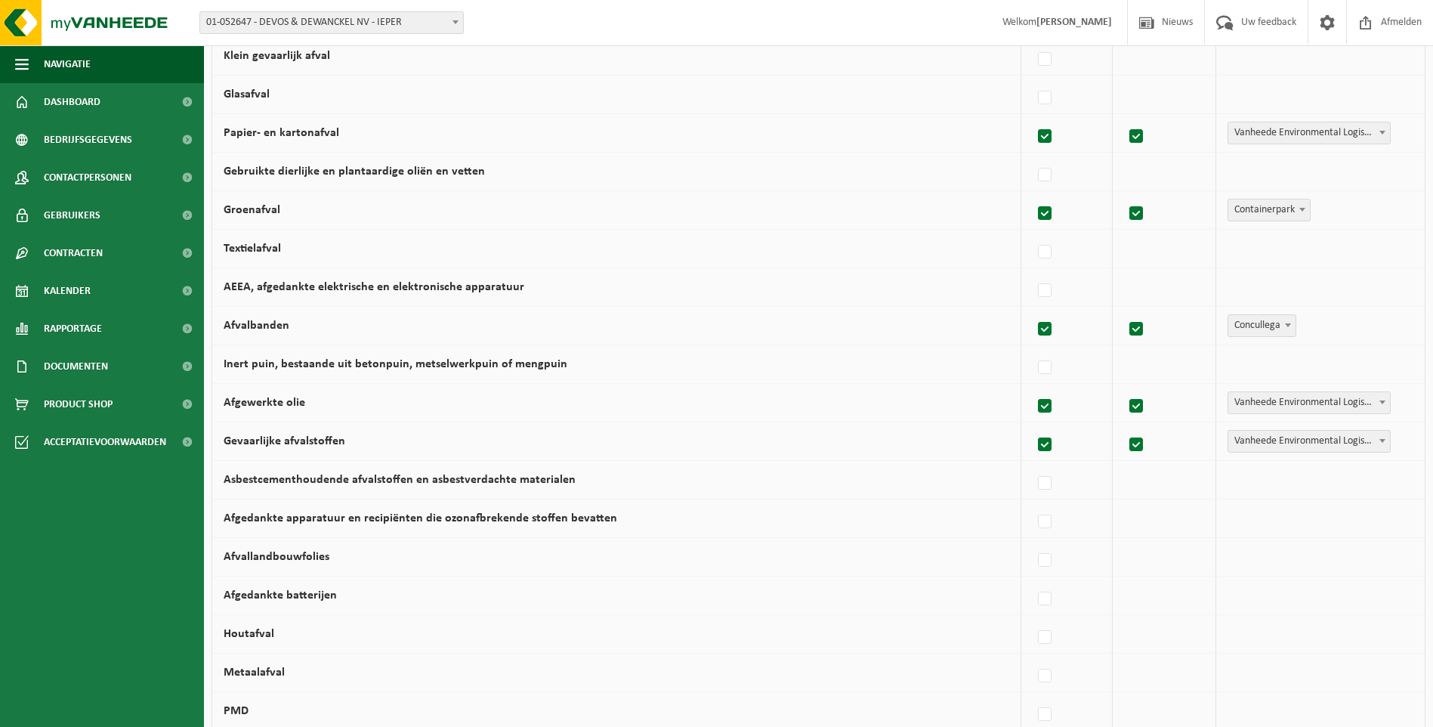
scroll to position [378, 0]
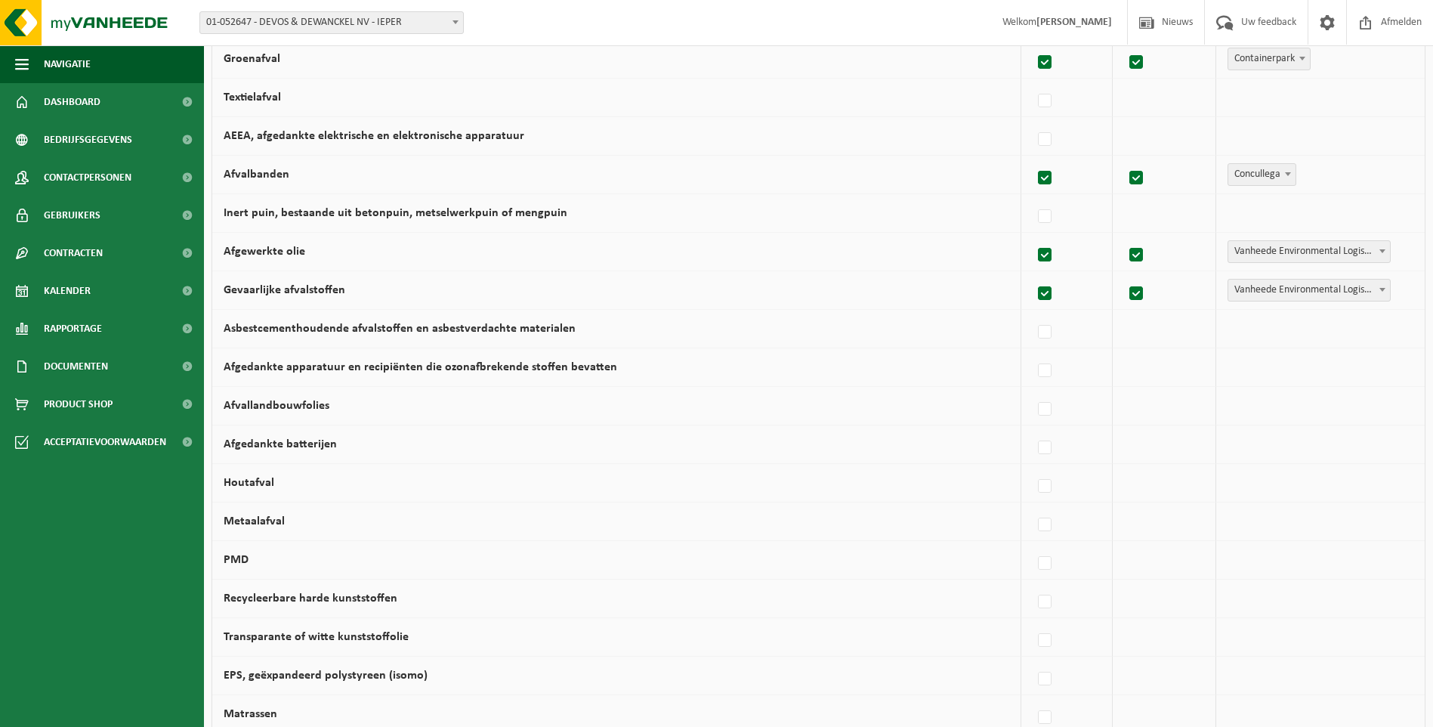
click at [1381, 250] on b at bounding box center [1383, 251] width 6 height 4
select select "Concullega"
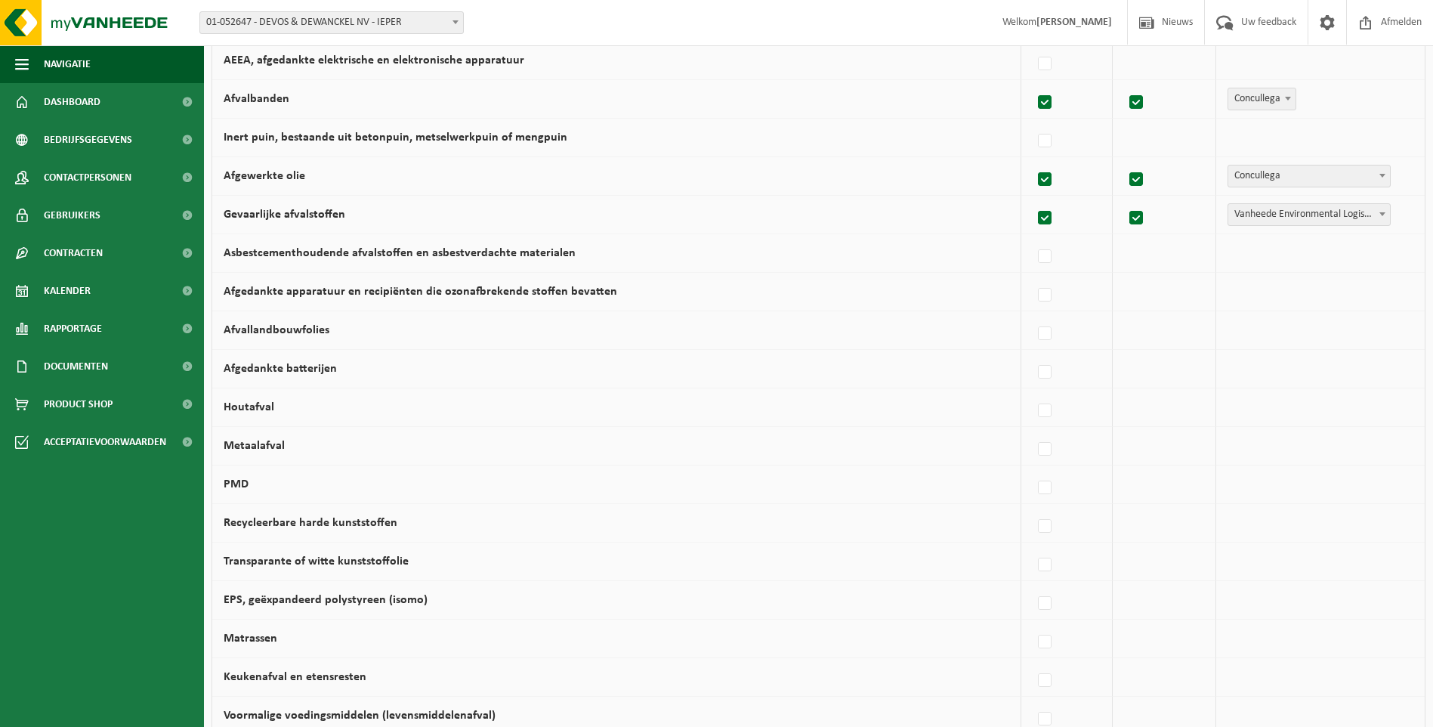
scroll to position [529, 0]
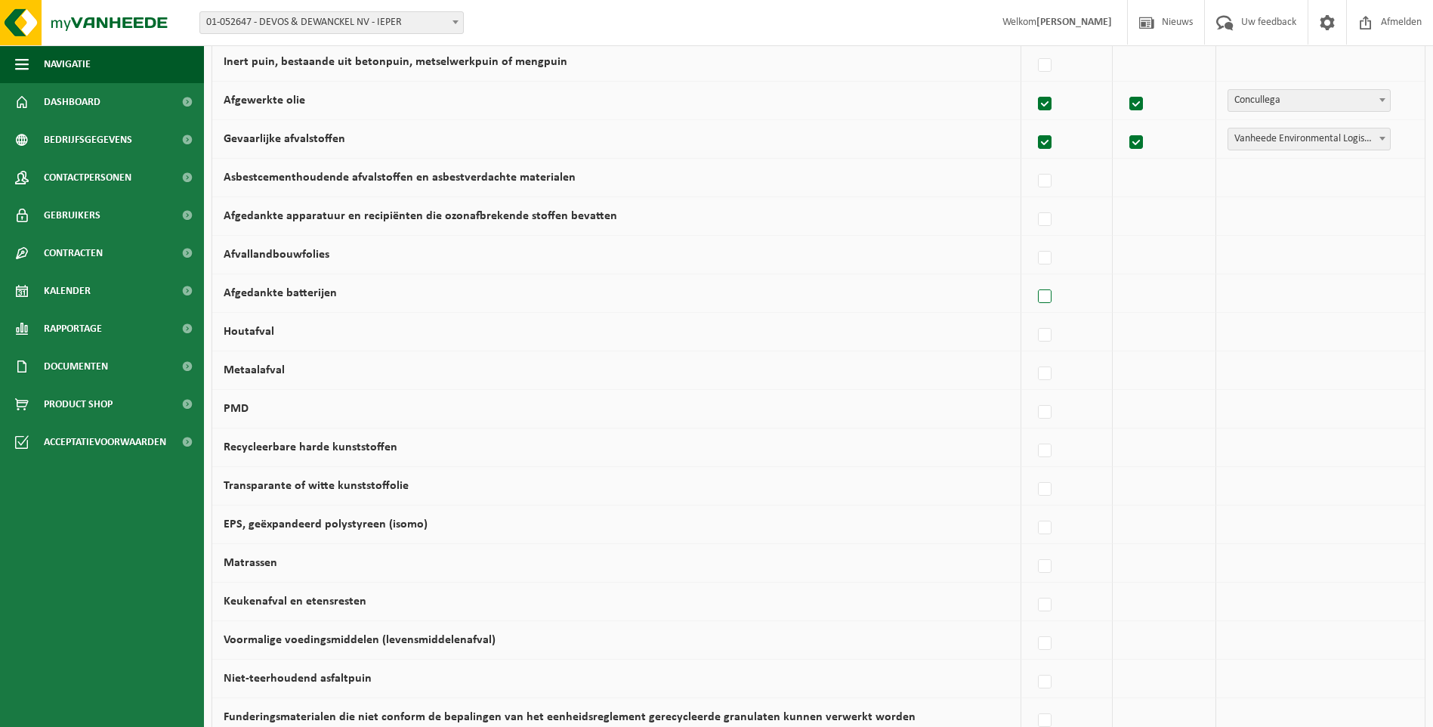
click at [1055, 302] on label at bounding box center [1045, 297] width 21 height 23
click at [1033, 278] on input "Afgedankte batterijen" at bounding box center [1032, 277] width 1 height 1
checkbox input "true"
click at [1381, 290] on span at bounding box center [1382, 293] width 15 height 20
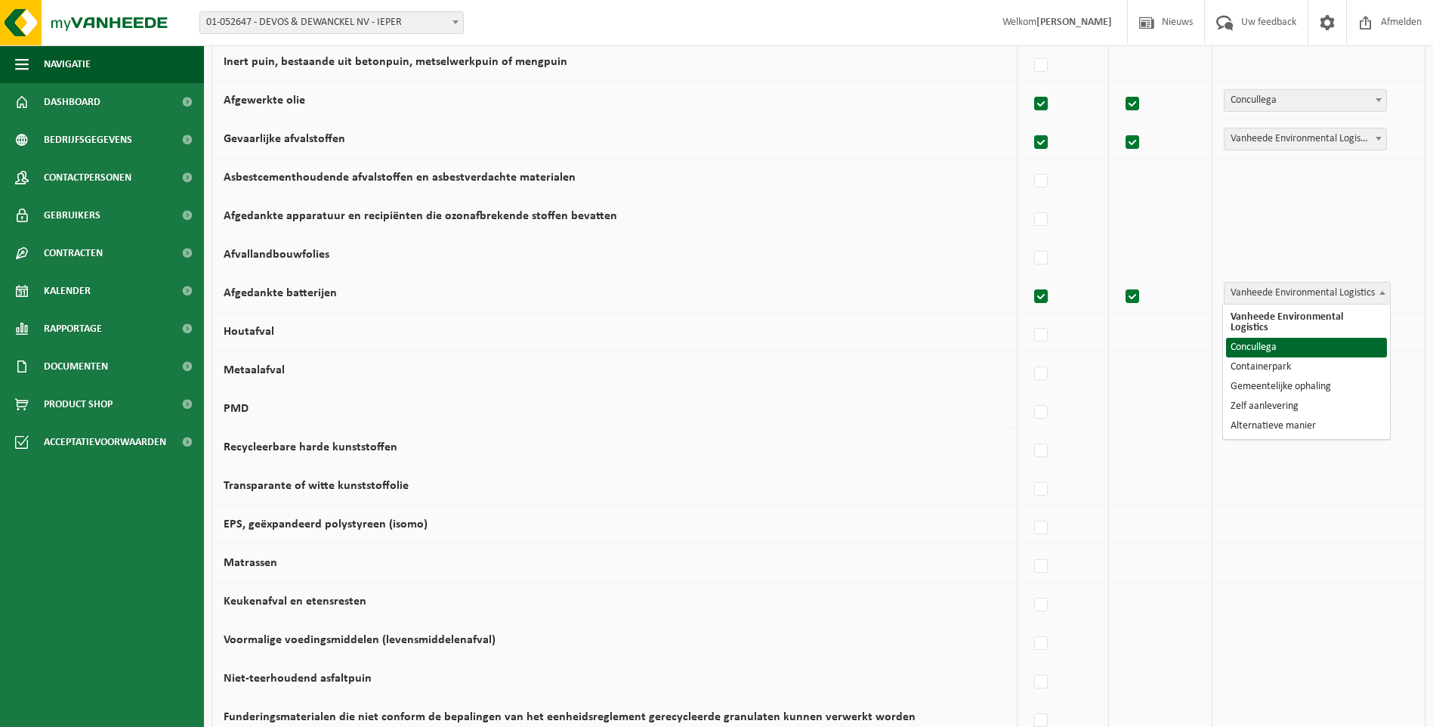
select select "Concullega"
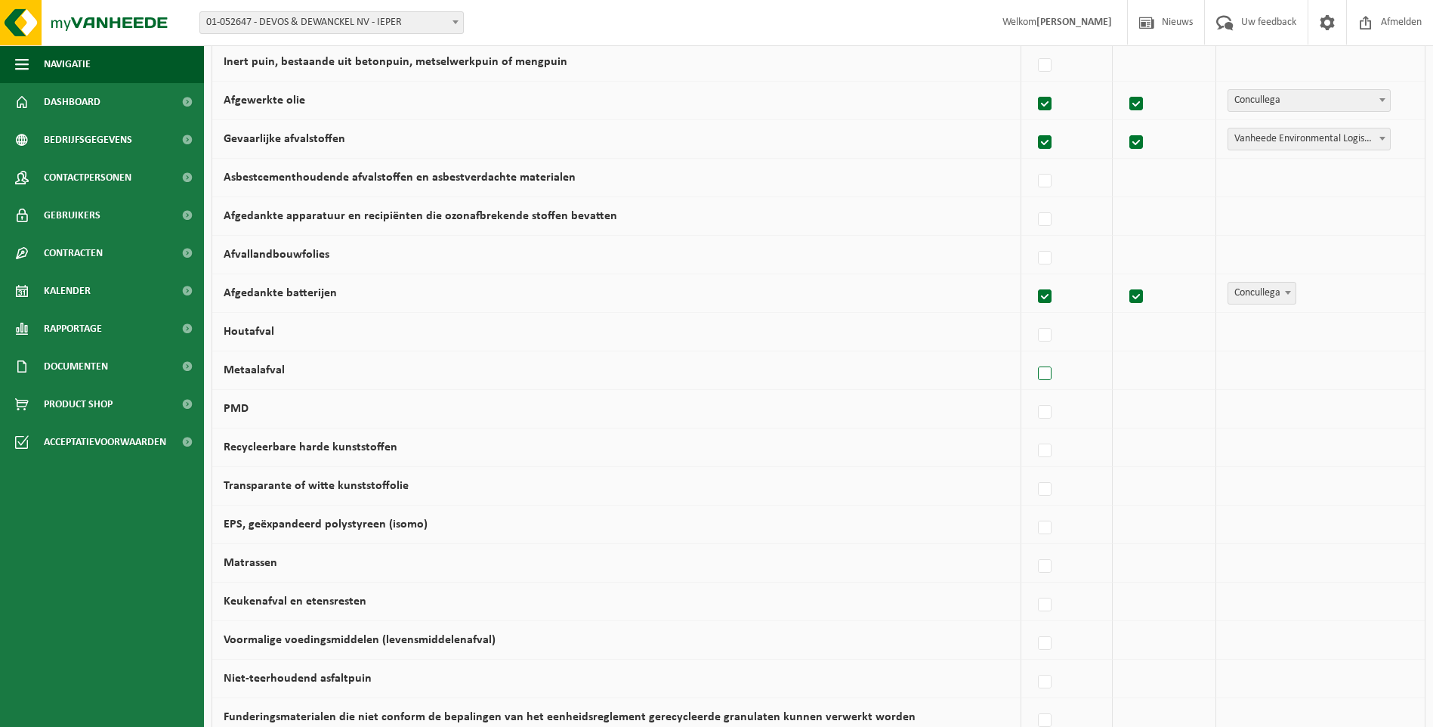
click at [1045, 369] on label at bounding box center [1045, 374] width 21 height 23
click at [1033, 355] on input "Metaalafval" at bounding box center [1032, 354] width 1 height 1
checkbox input "true"
click at [1325, 369] on span "Vanheede Environmental Logistics" at bounding box center [1307, 370] width 165 height 21
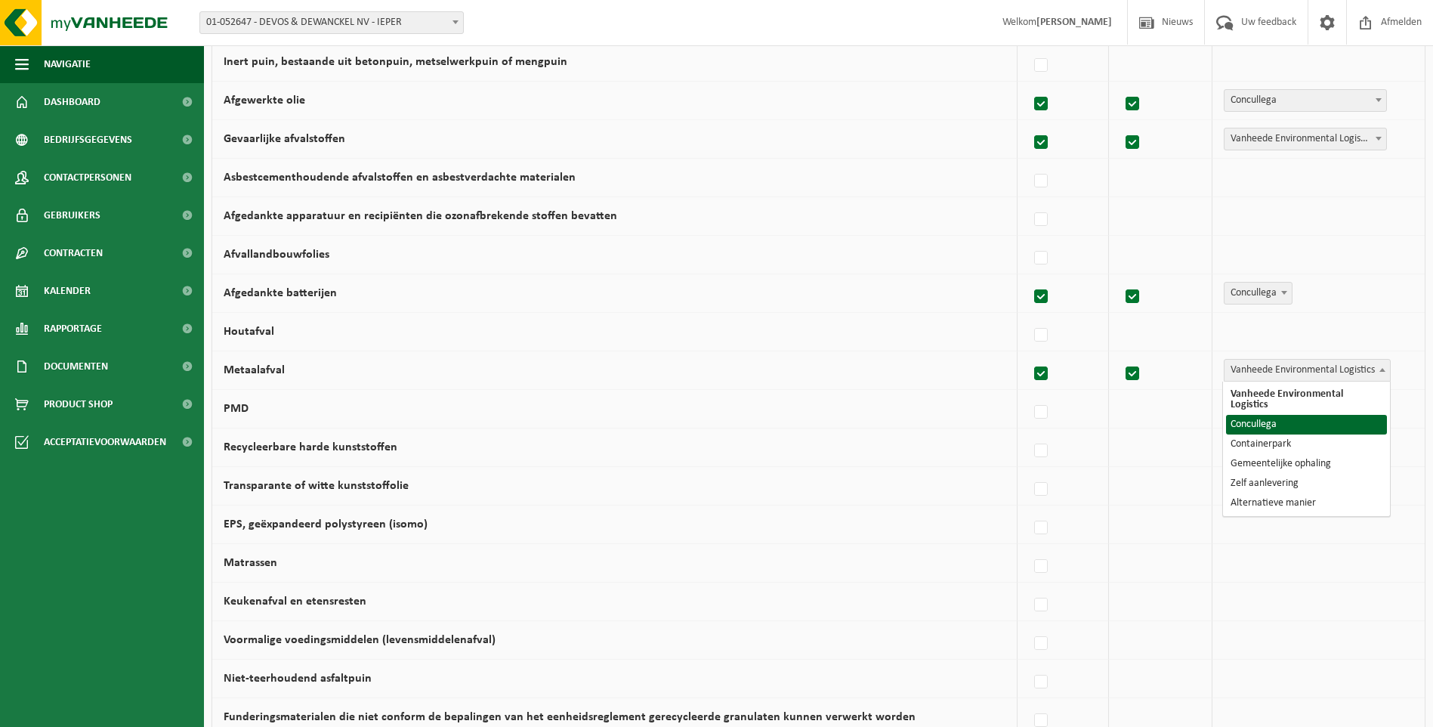
select select "Concullega"
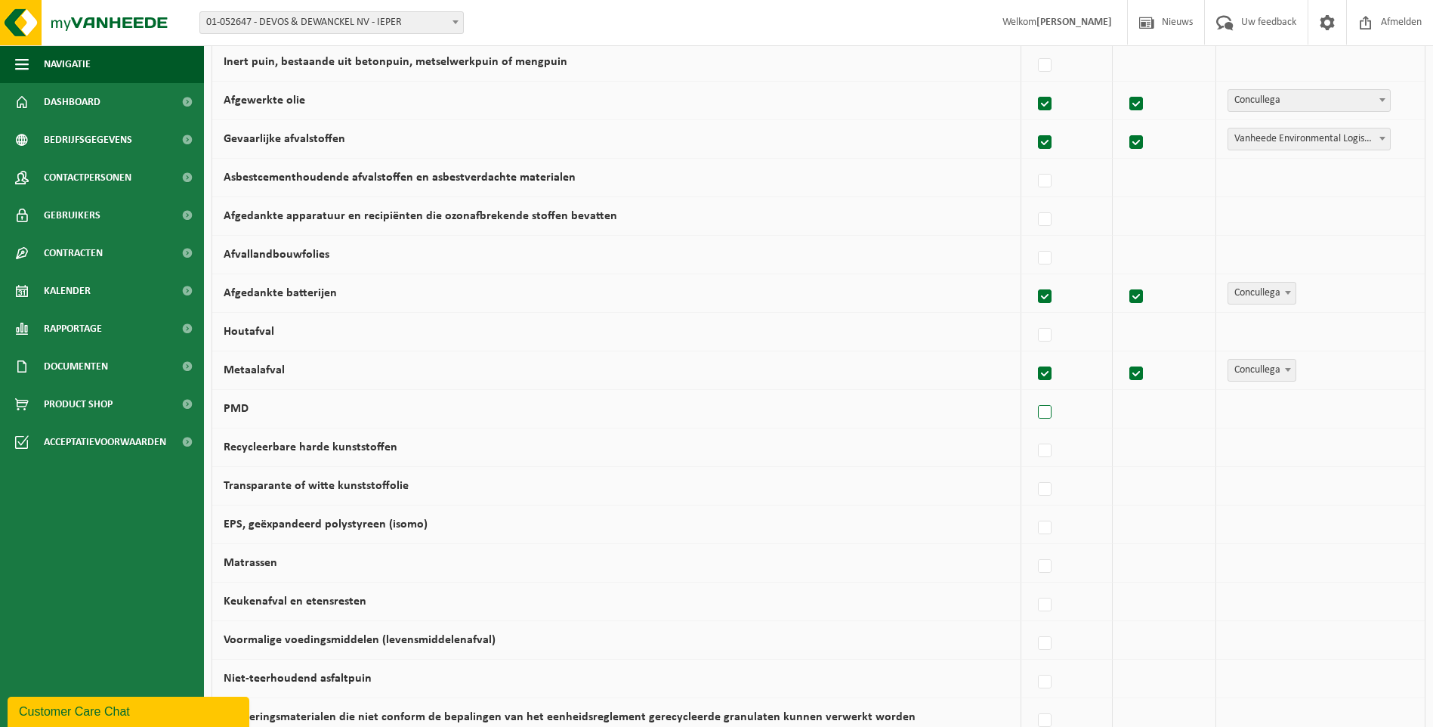
click at [1054, 409] on label at bounding box center [1045, 412] width 21 height 23
click at [1033, 394] on input "PMD" at bounding box center [1032, 393] width 1 height 1
checkbox input "true"
click at [1385, 412] on span at bounding box center [1382, 408] width 15 height 20
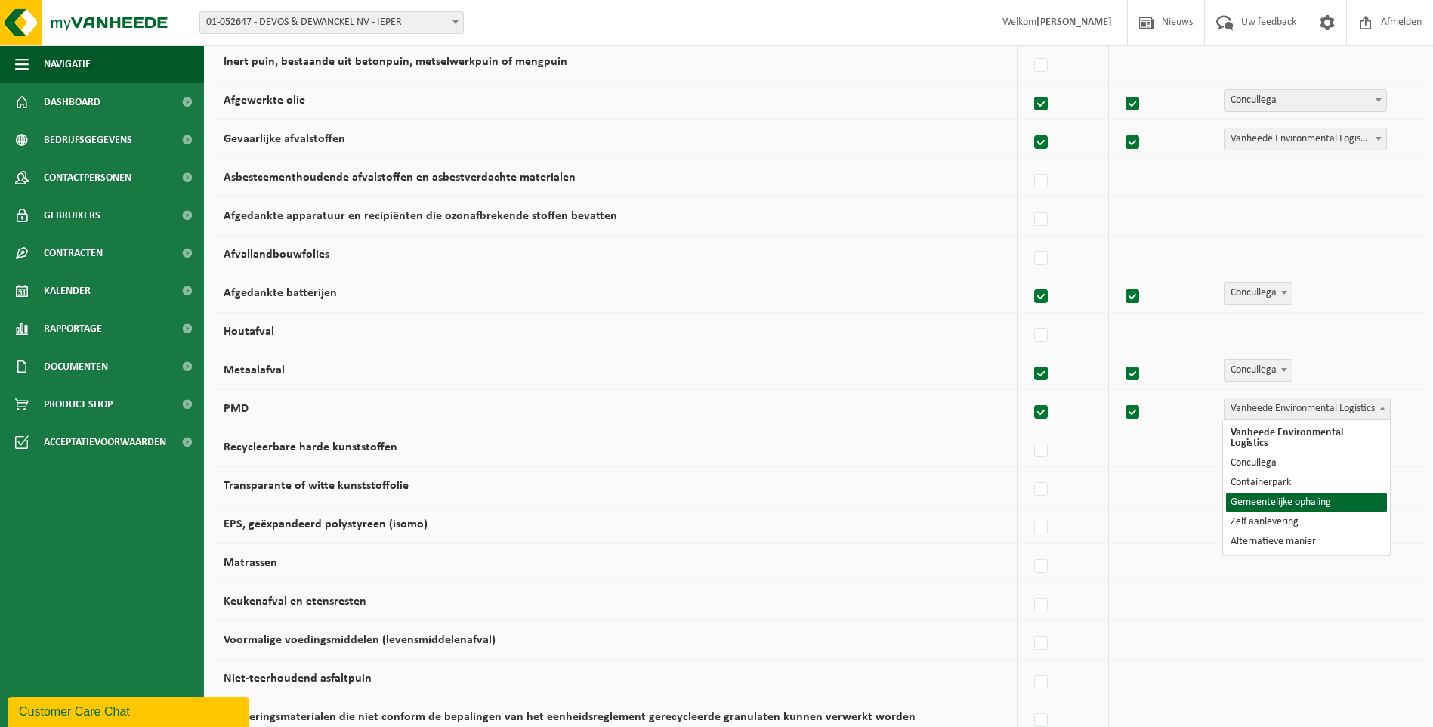
select select "Gemeentelijke ophaling"
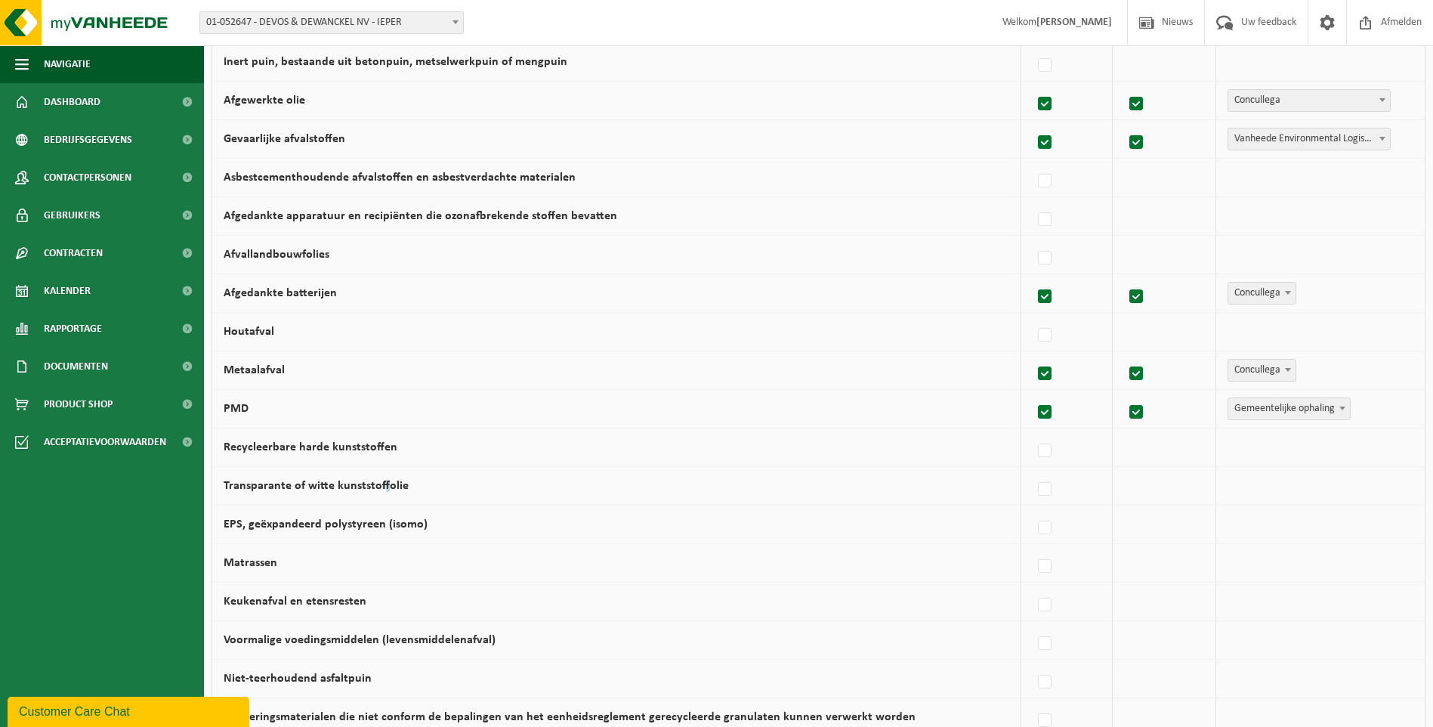
click at [379, 480] on label "Transparante of witte kunststoffolie" at bounding box center [316, 486] width 185 height 12
click at [1050, 450] on label at bounding box center [1045, 451] width 21 height 23
click at [1033, 432] on input "Recycleerbare harde kunststoffen" at bounding box center [1032, 431] width 1 height 1
checkbox input "true"
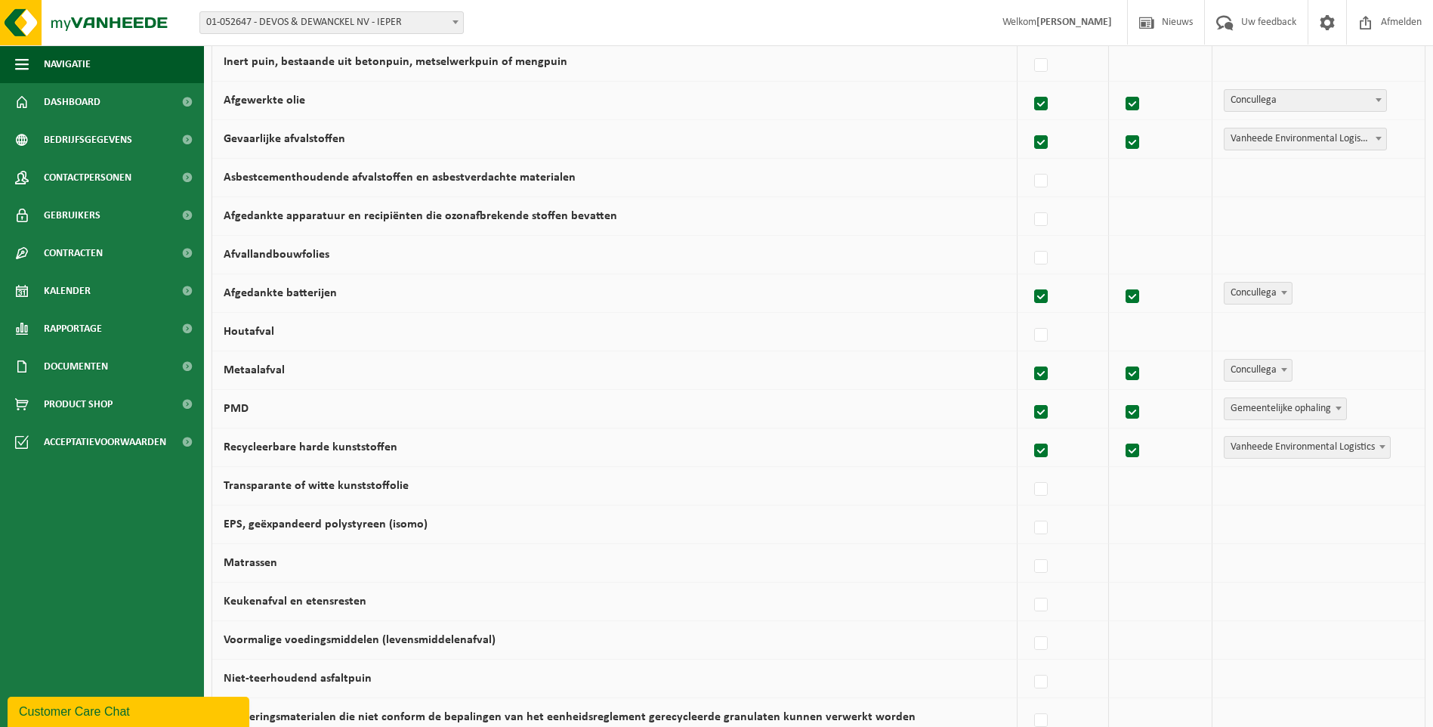
click at [1382, 449] on span at bounding box center [1382, 447] width 15 height 20
click at [1043, 486] on label at bounding box center [1041, 489] width 21 height 23
click at [1029, 471] on input "Transparante of witte kunststoffolie" at bounding box center [1028, 470] width 1 height 1
checkbox input "true"
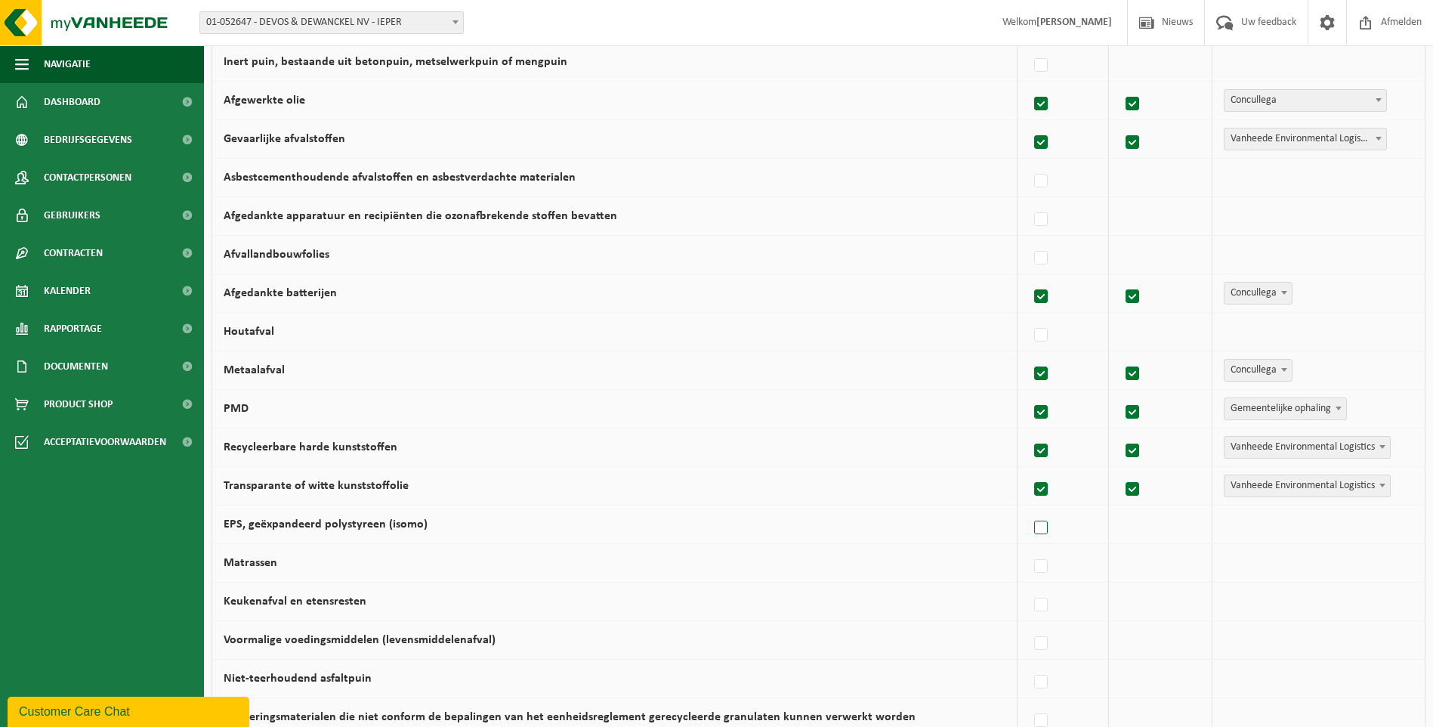
click at [1043, 523] on label at bounding box center [1041, 528] width 21 height 23
click at [1029, 509] on input "EPS, geëxpandeerd polystyreen (isomo)" at bounding box center [1028, 508] width 1 height 1
checkbox input "true"
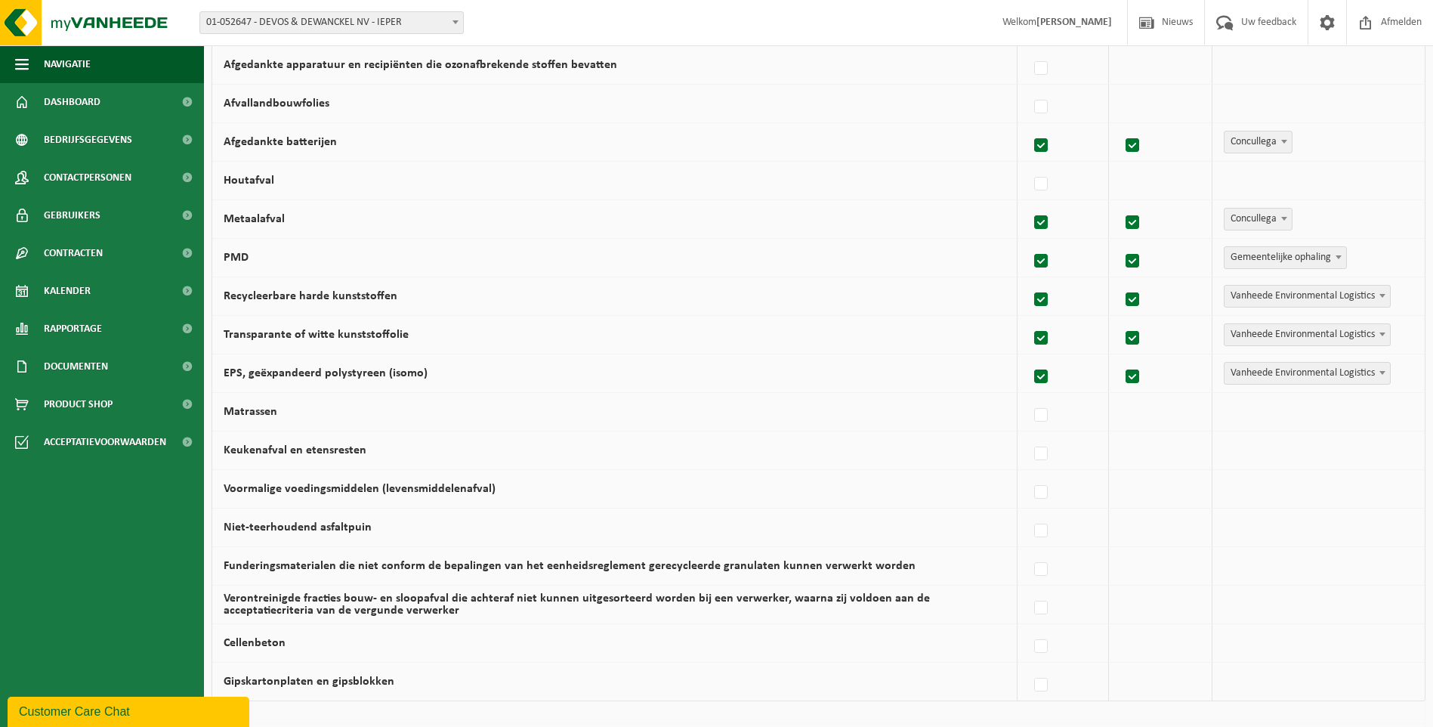
scroll to position [756, 0]
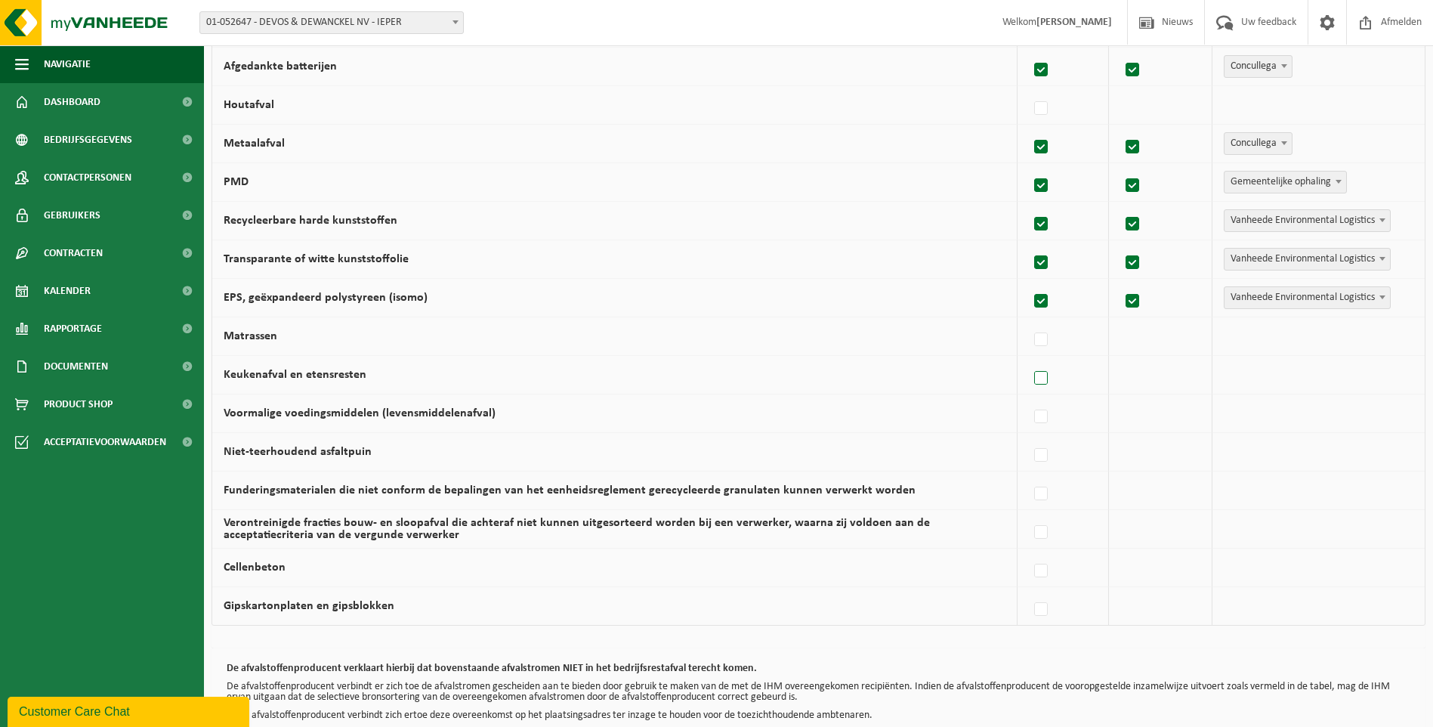
click at [1044, 375] on label at bounding box center [1041, 378] width 21 height 23
click at [1029, 360] on input "Keukenafval en etensresten" at bounding box center [1028, 359] width 1 height 1
checkbox input "true"
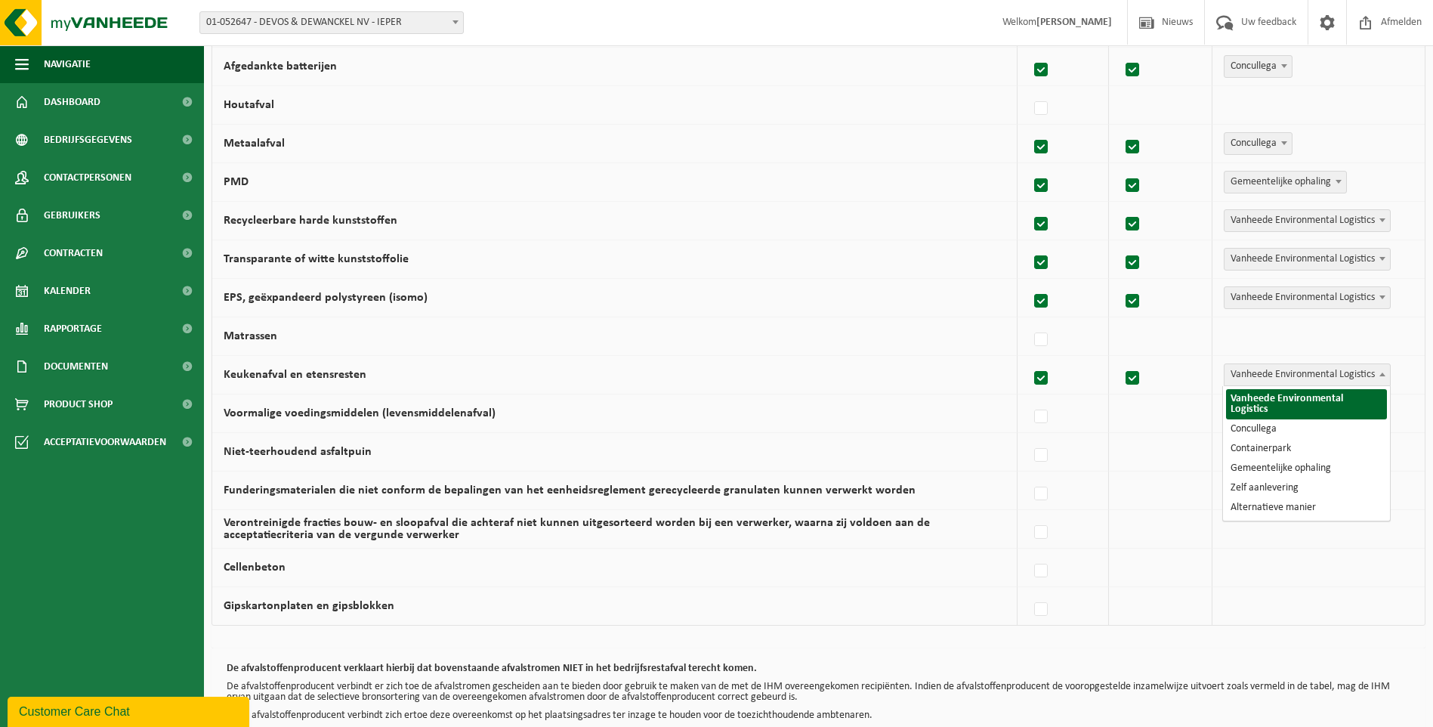
click at [1383, 370] on span at bounding box center [1382, 374] width 15 height 20
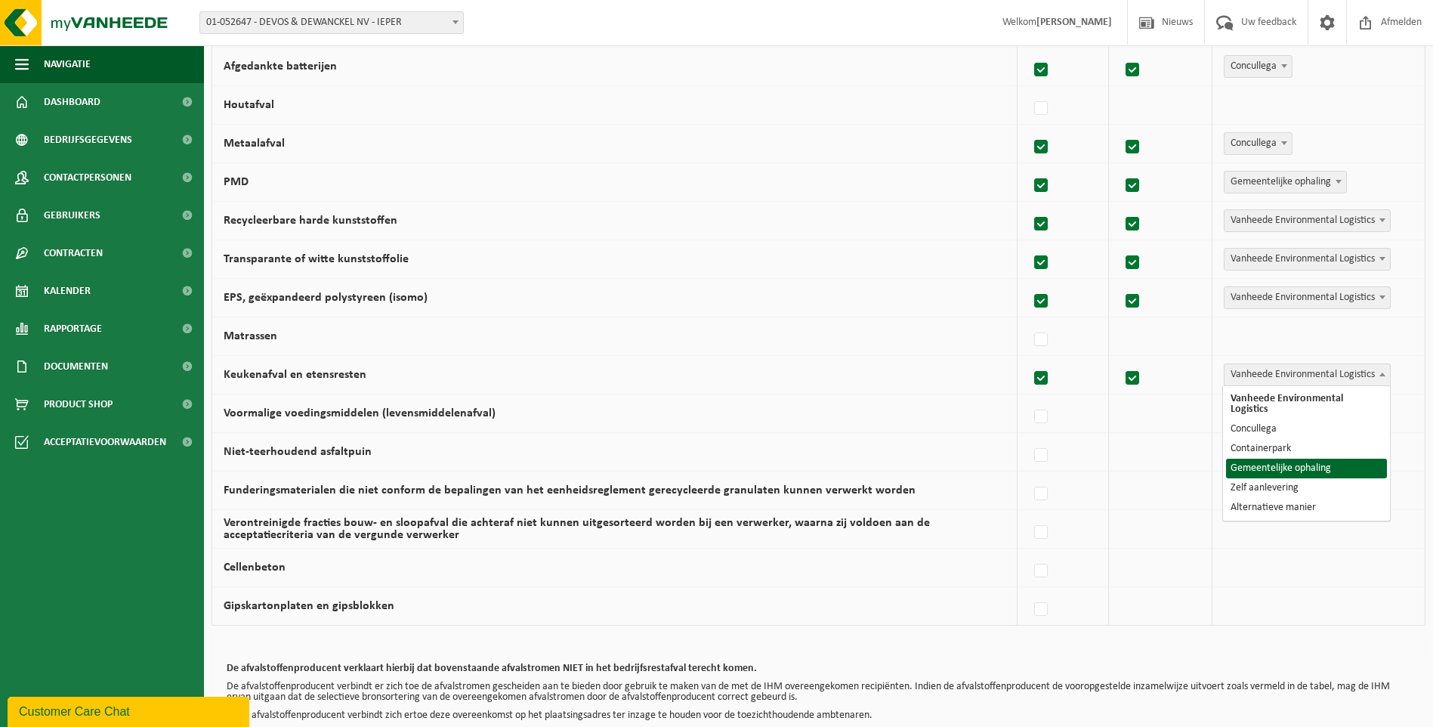
select select "Gemeentelijke ophaling"
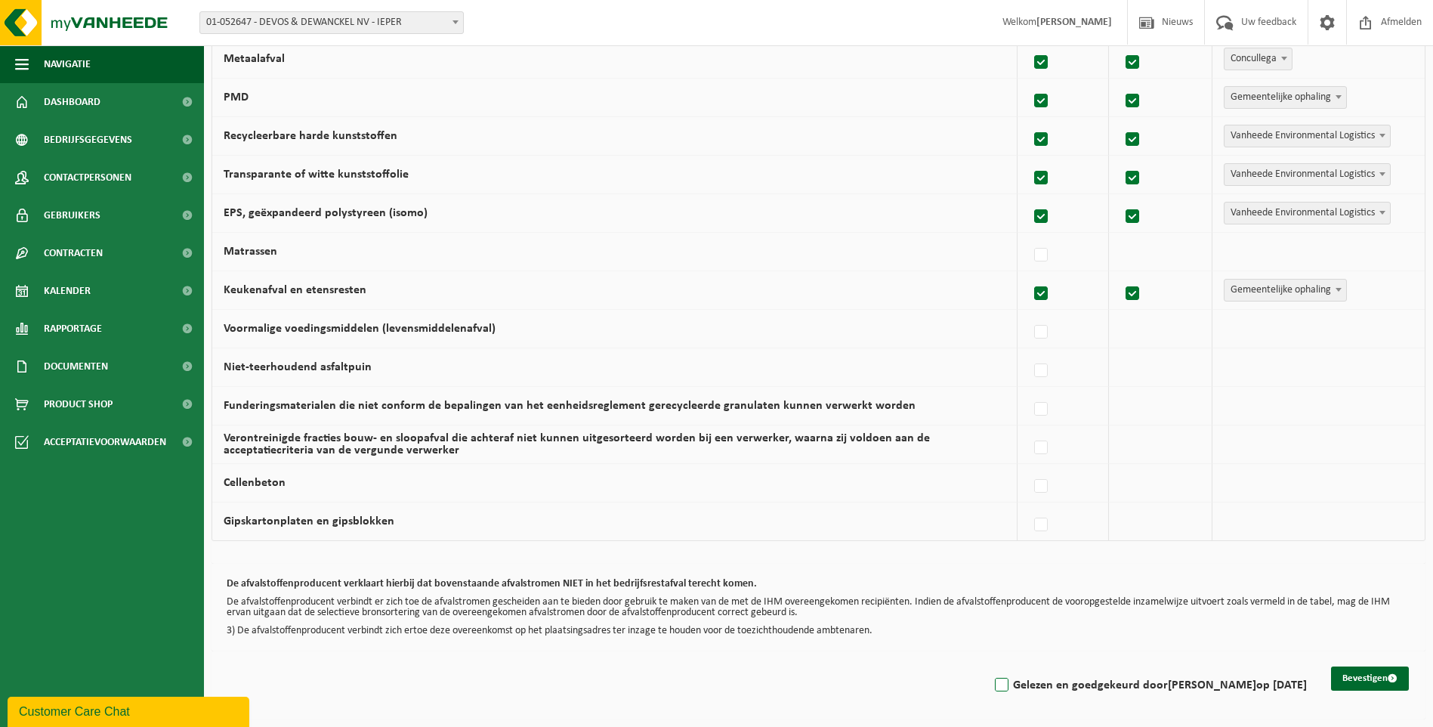
click at [992, 688] on label "Gelezen en goedgekeurd door GAËTAN DUMOULIN op 19/09/25" at bounding box center [1149, 685] width 315 height 23
click at [989, 666] on input "Gelezen en goedgekeurd door GAËTAN DUMOULIN op 19/09/25" at bounding box center [989, 666] width 1 height 1
checkbox input "true"
click at [1361, 676] on button "Bevestigen" at bounding box center [1370, 678] width 78 height 24
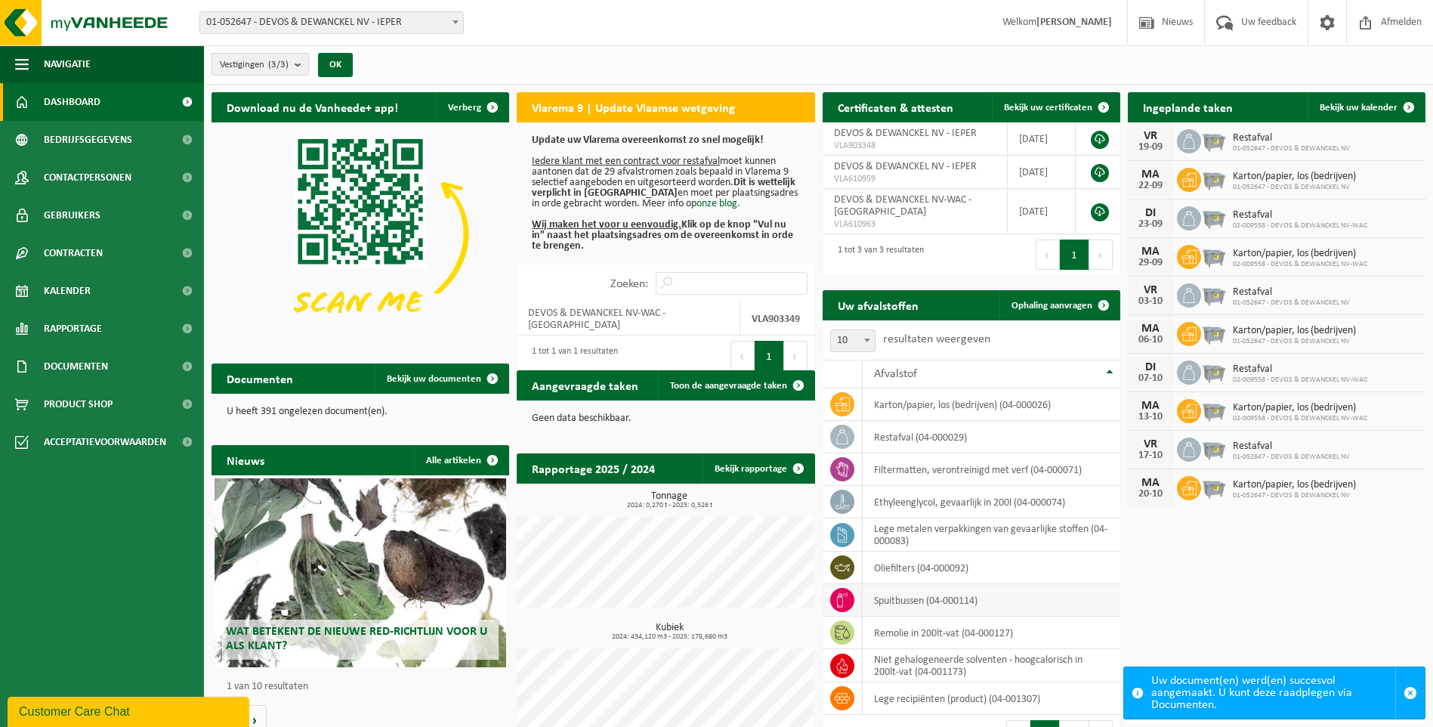
scroll to position [36, 0]
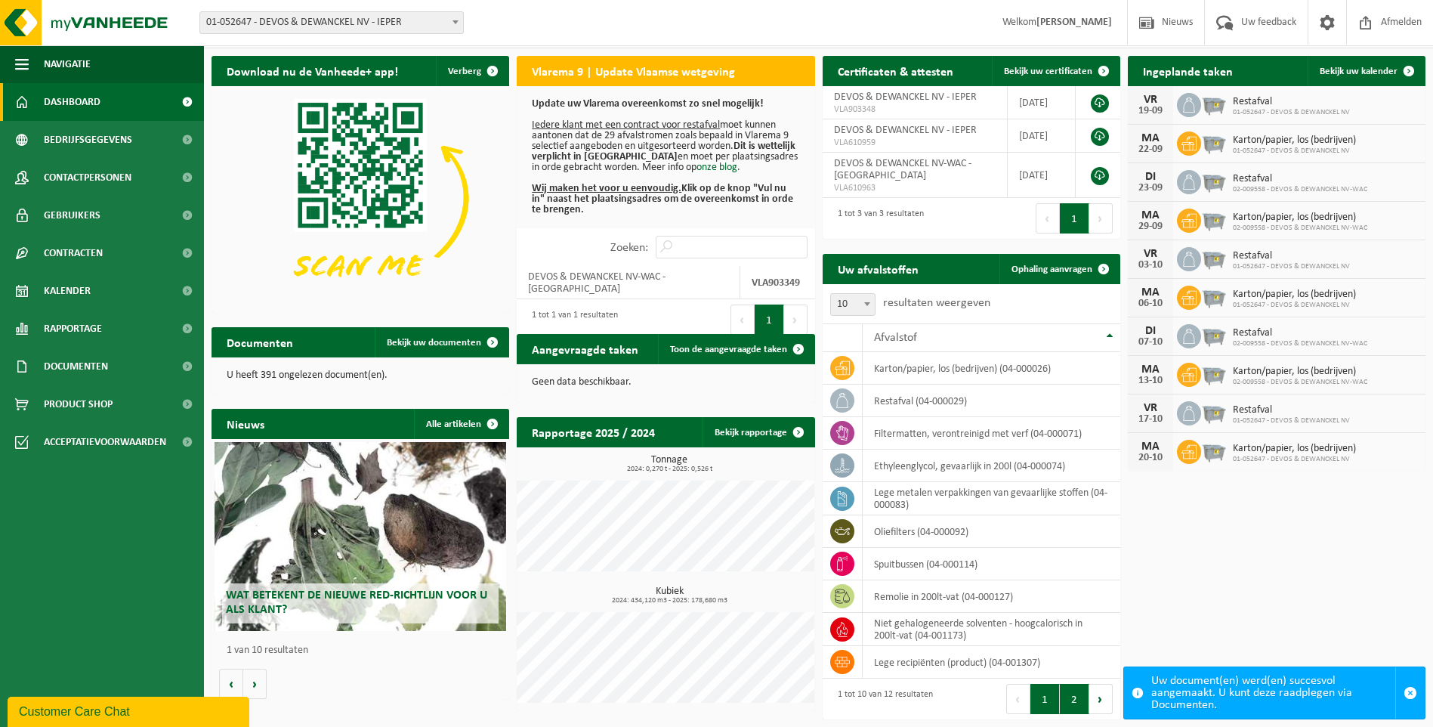
click at [1072, 691] on button "2" at bounding box center [1074, 699] width 29 height 30
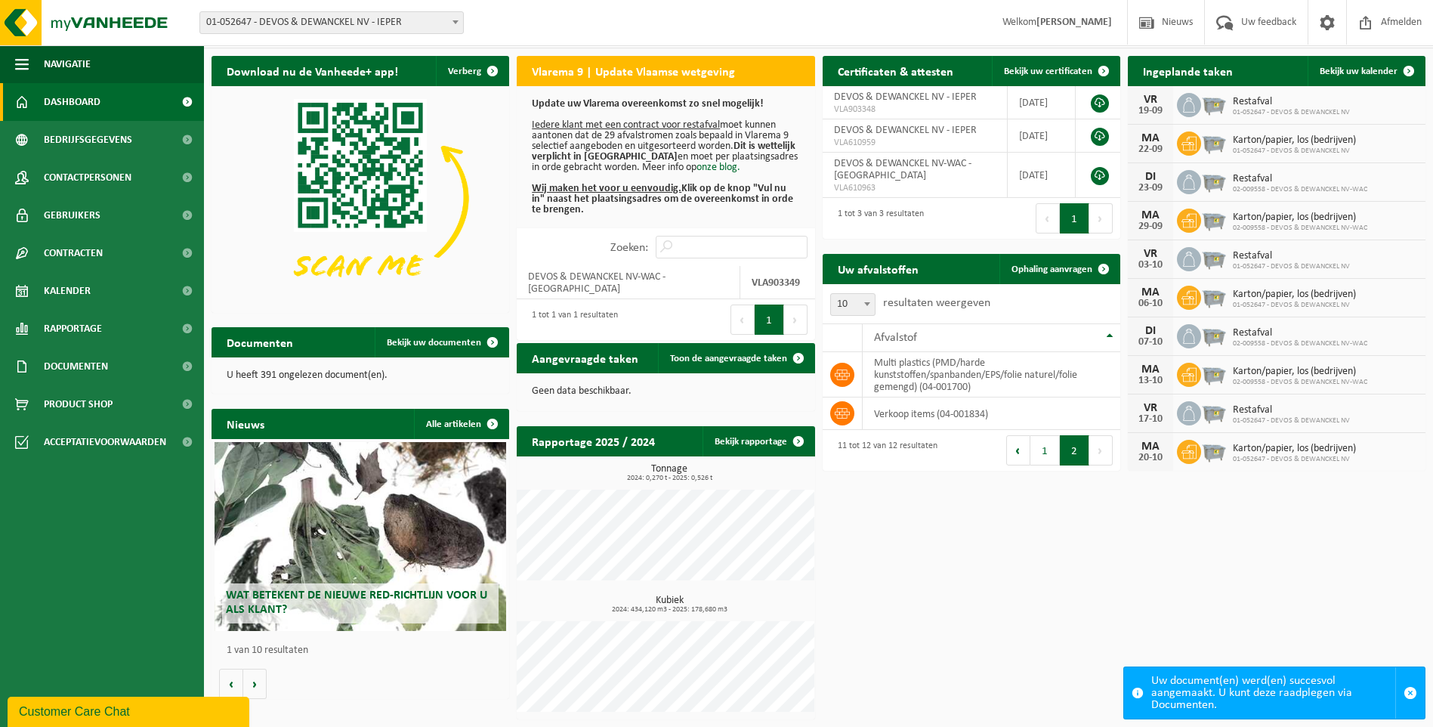
scroll to position [36, 0]
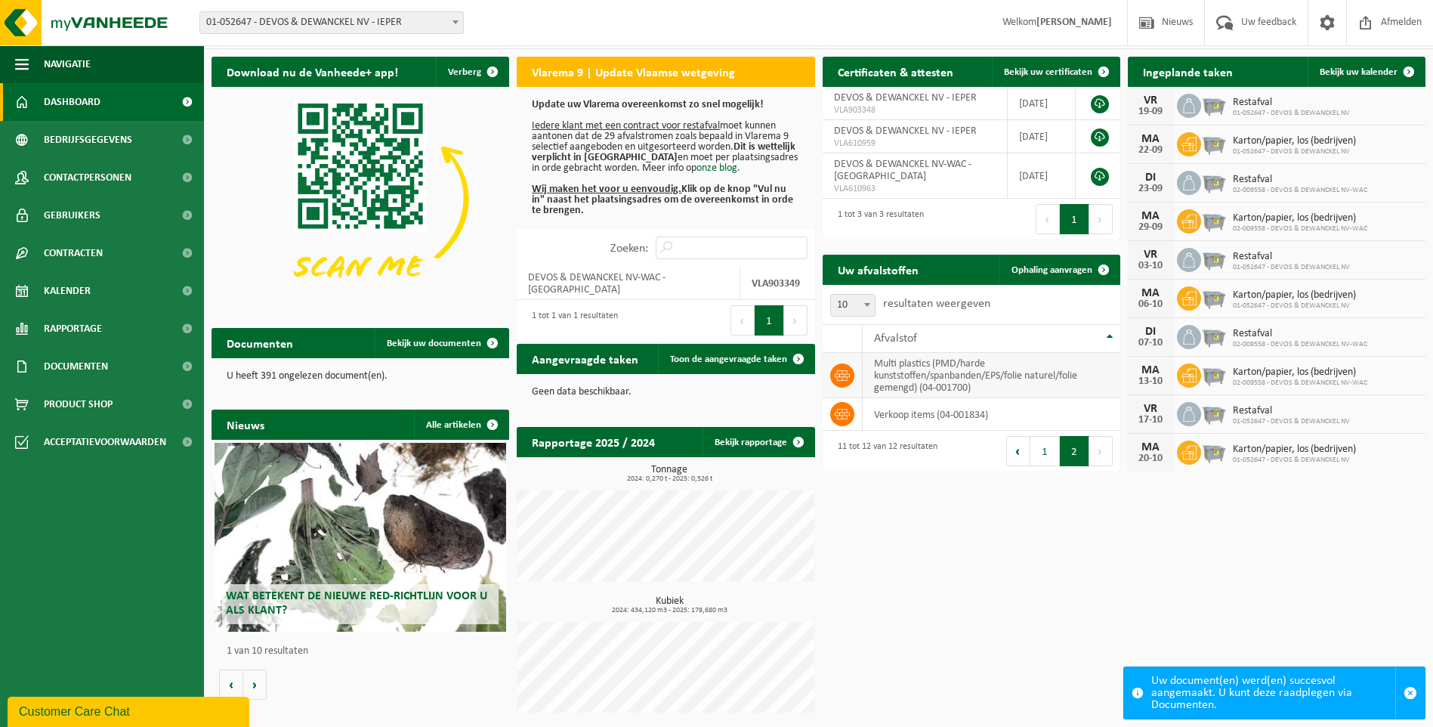
click at [931, 374] on td "multi plastics (PMD/harde kunststoffen/spanbanden/EPS/folie naturel/folie gemen…" at bounding box center [992, 375] width 258 height 45
click at [842, 374] on icon at bounding box center [842, 375] width 15 height 15
click at [1067, 260] on link "Ophaling aanvragen" at bounding box center [1059, 270] width 119 height 30
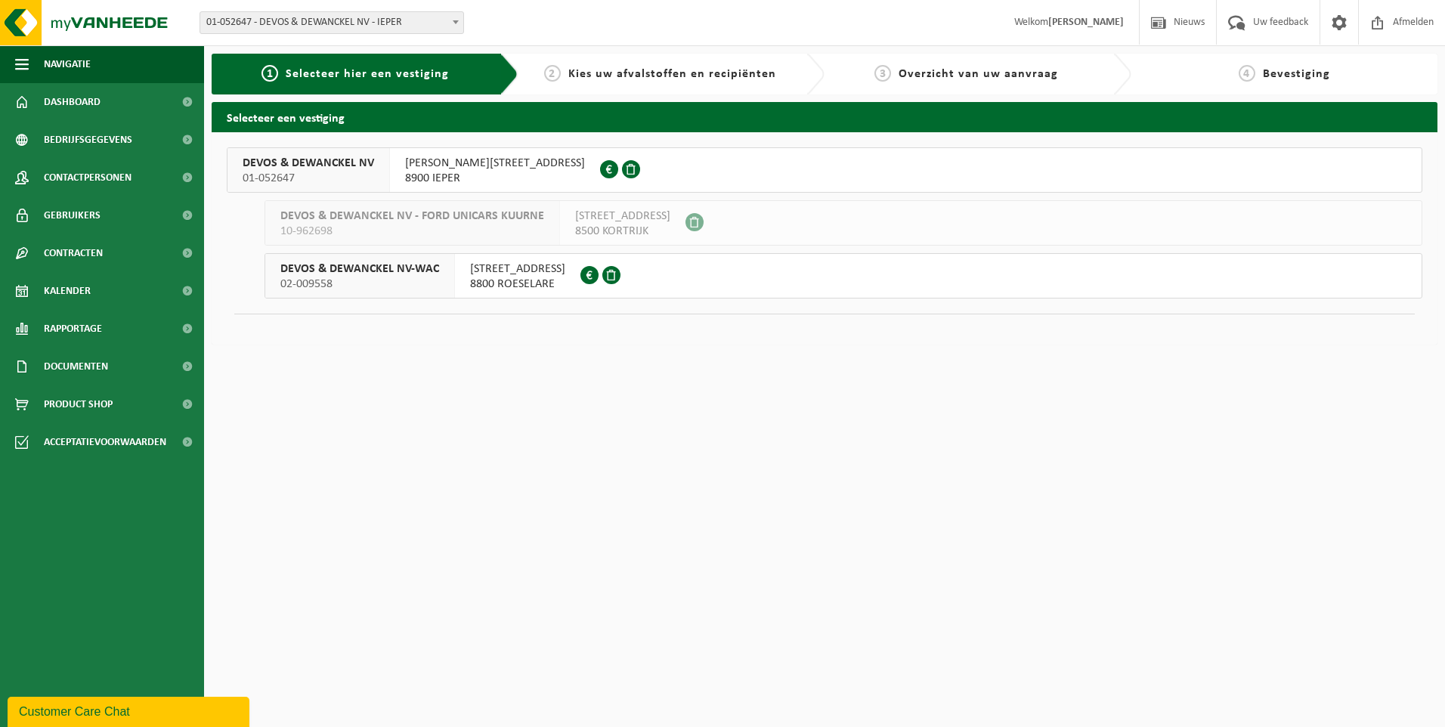
click at [440, 168] on span "[PERSON_NAME][STREET_ADDRESS]" at bounding box center [495, 163] width 180 height 15
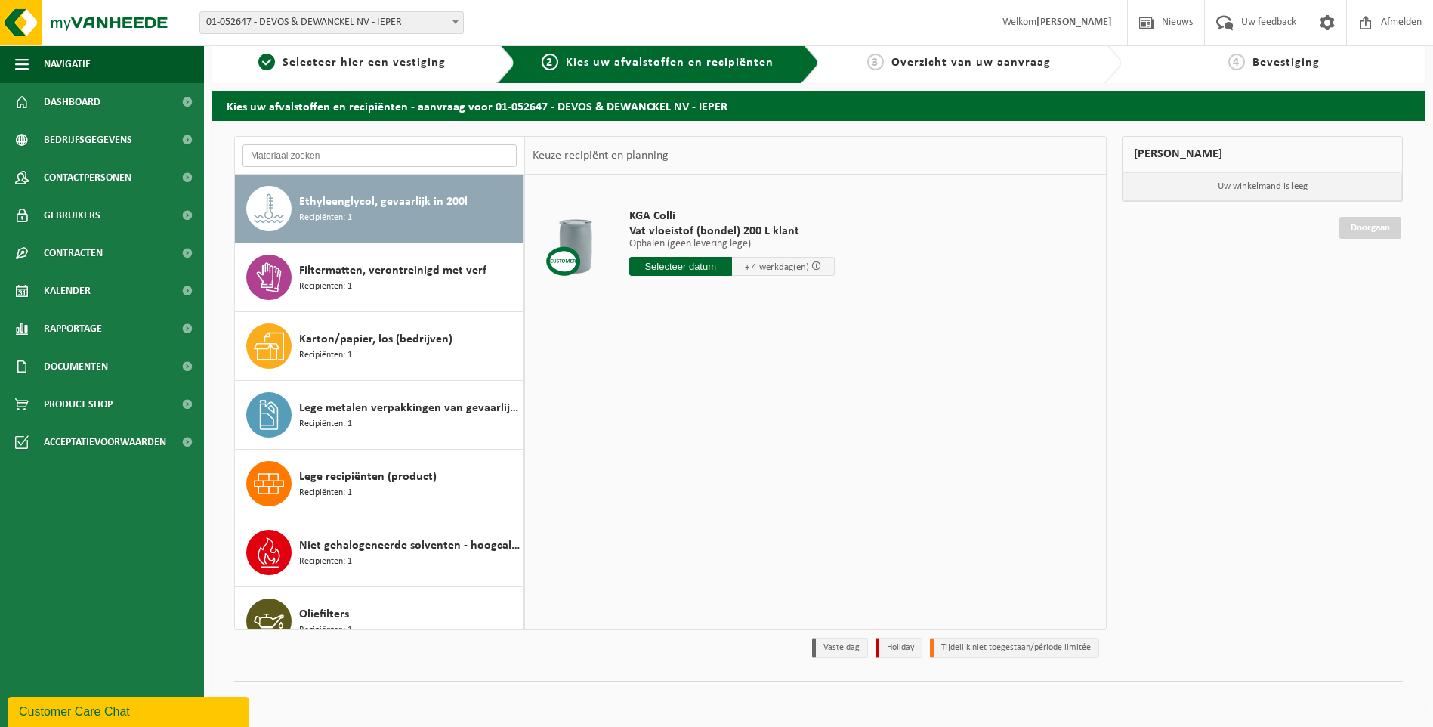
click at [292, 152] on input "text" at bounding box center [380, 155] width 274 height 23
type input "folie"
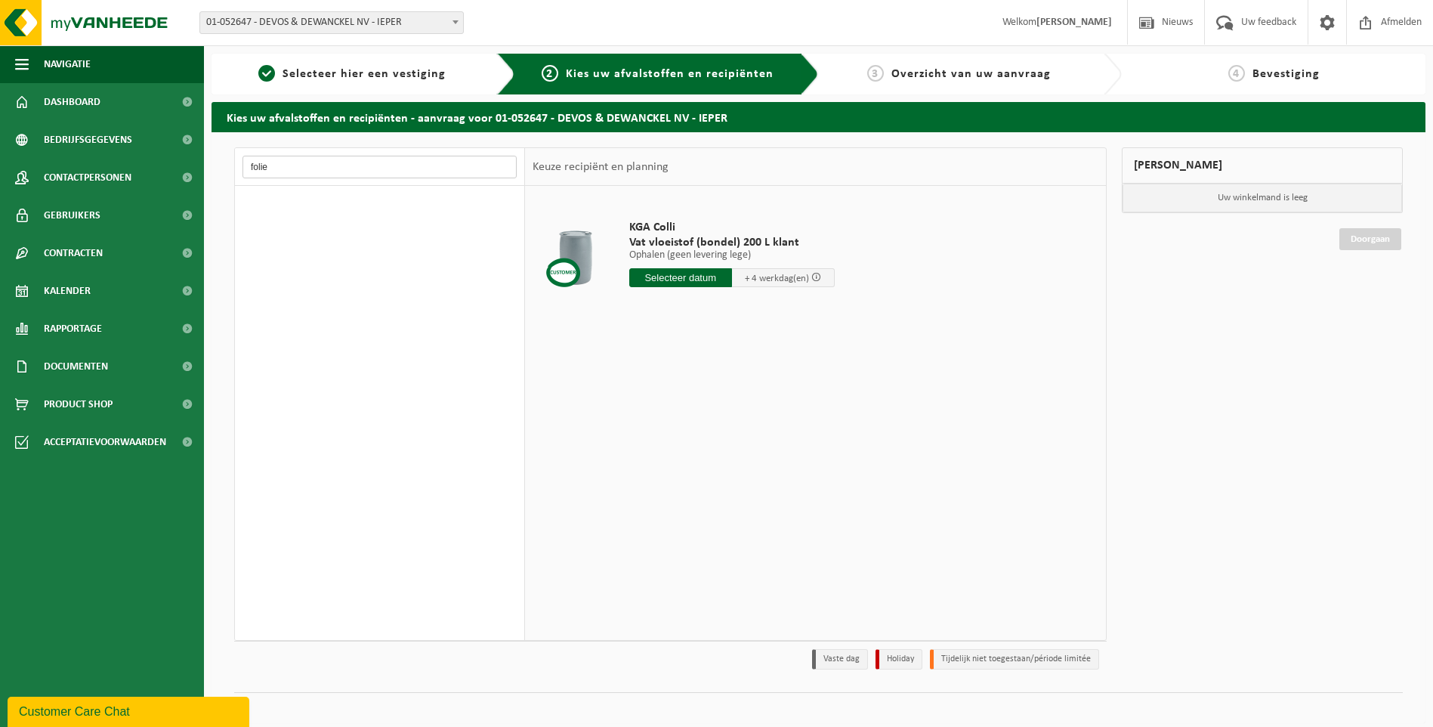
drag, startPoint x: 267, startPoint y: 165, endPoint x: 244, endPoint y: 166, distance: 22.7
click at [244, 166] on input "folie" at bounding box center [380, 167] width 274 height 23
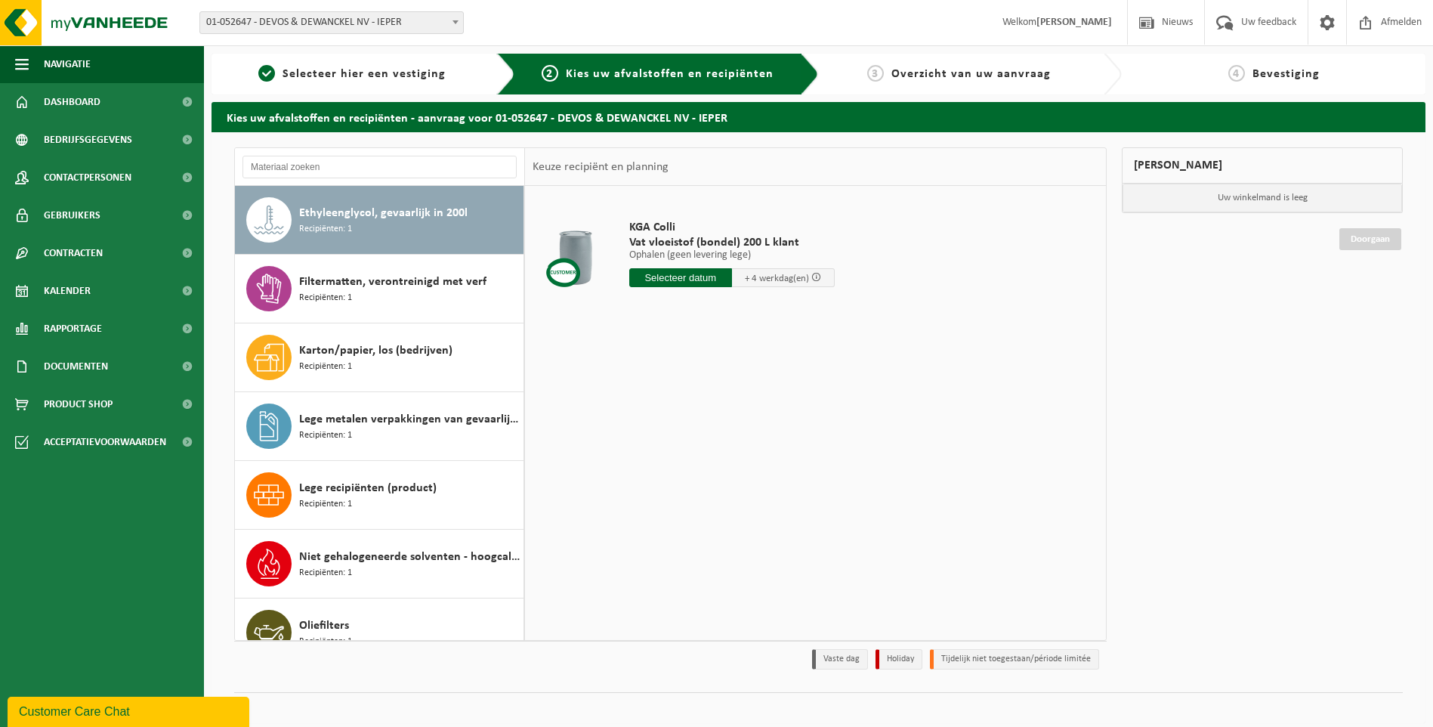
click at [99, 706] on div "Customer Care Chat" at bounding box center [128, 712] width 219 height 18
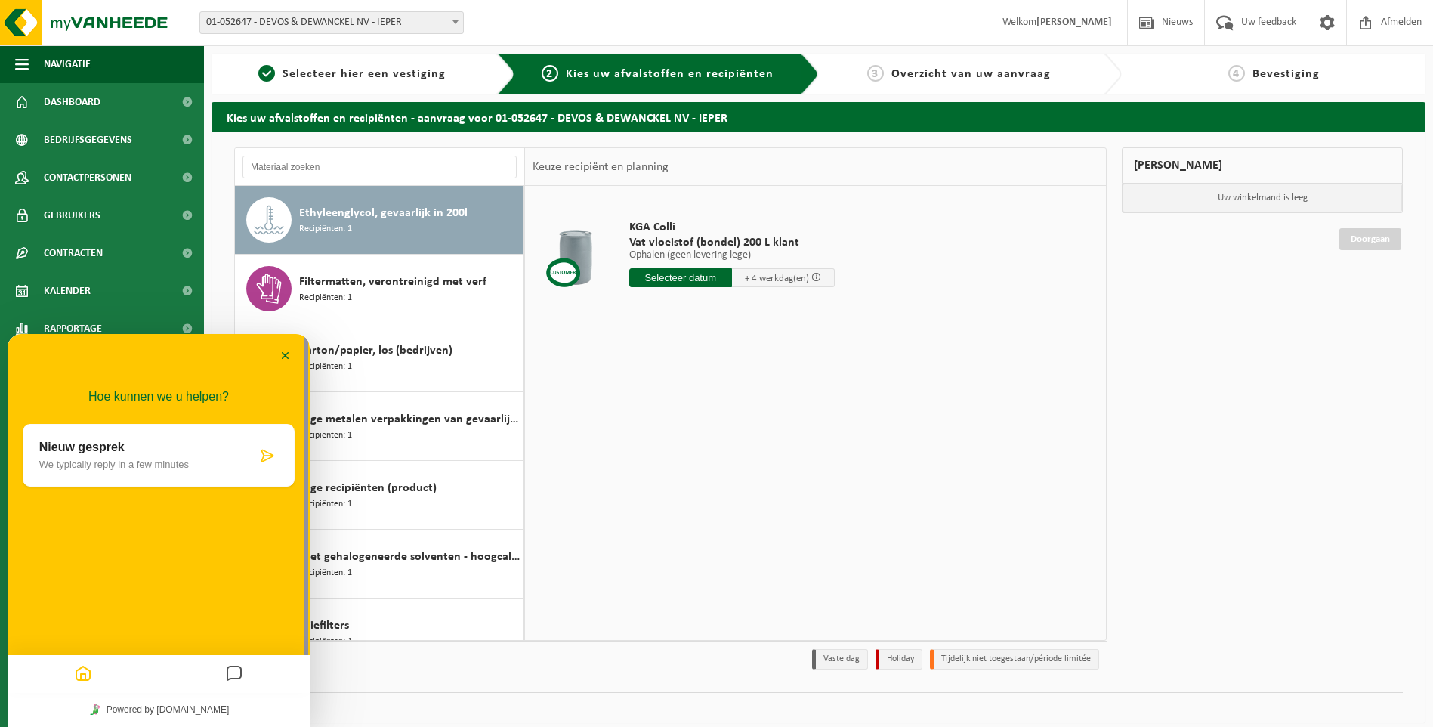
click at [88, 466] on p "We typically reply in a few minutes" at bounding box center [148, 464] width 218 height 11
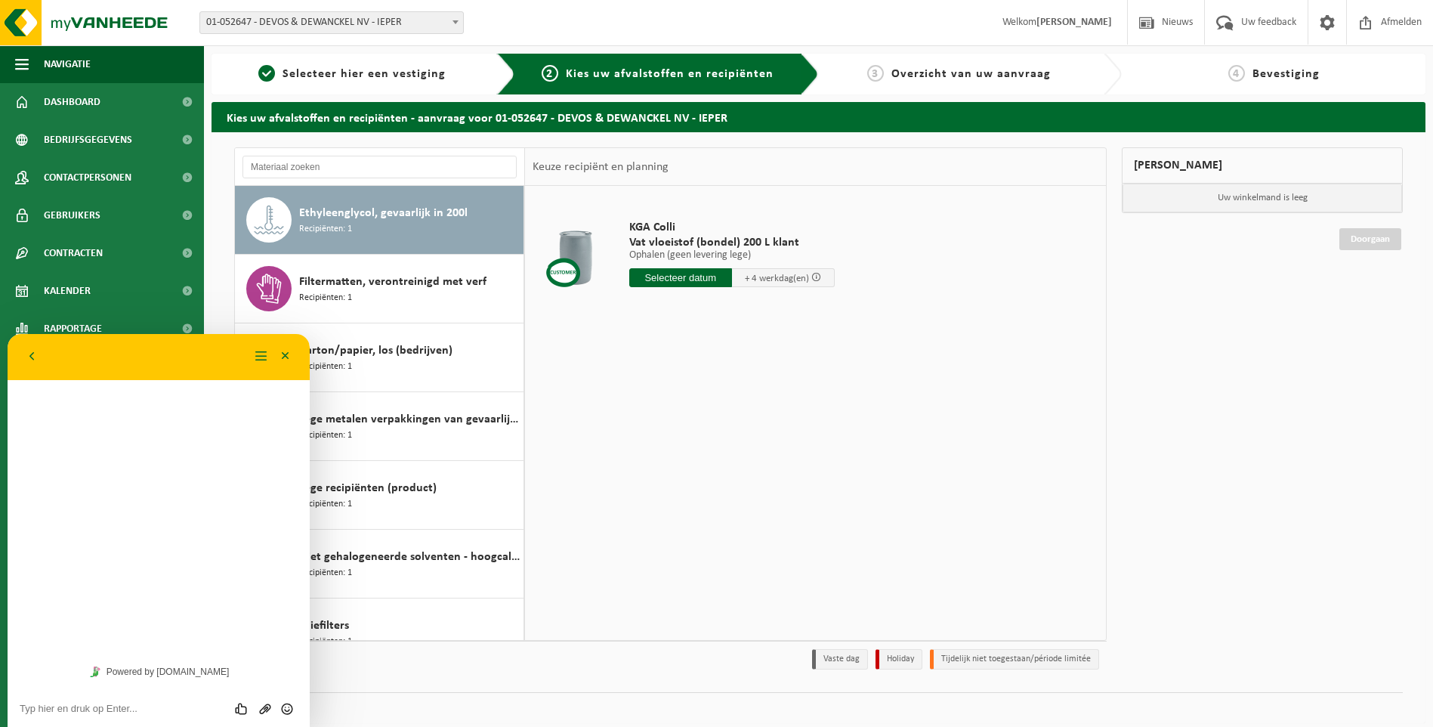
click at [45, 704] on textarea at bounding box center [159, 709] width 278 height 12
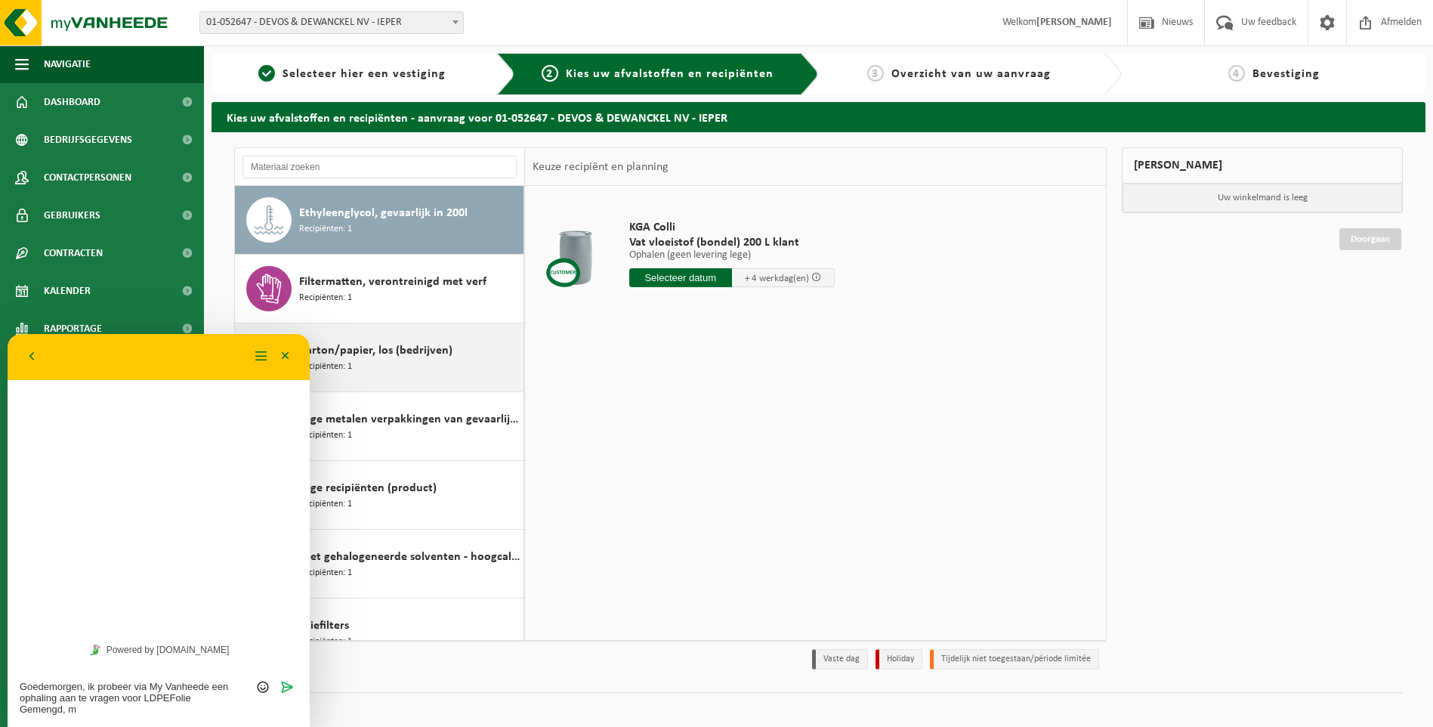
click at [451, 363] on div "Karton/papier, los (bedrijven) Recipiënten: 1" at bounding box center [409, 357] width 221 height 45
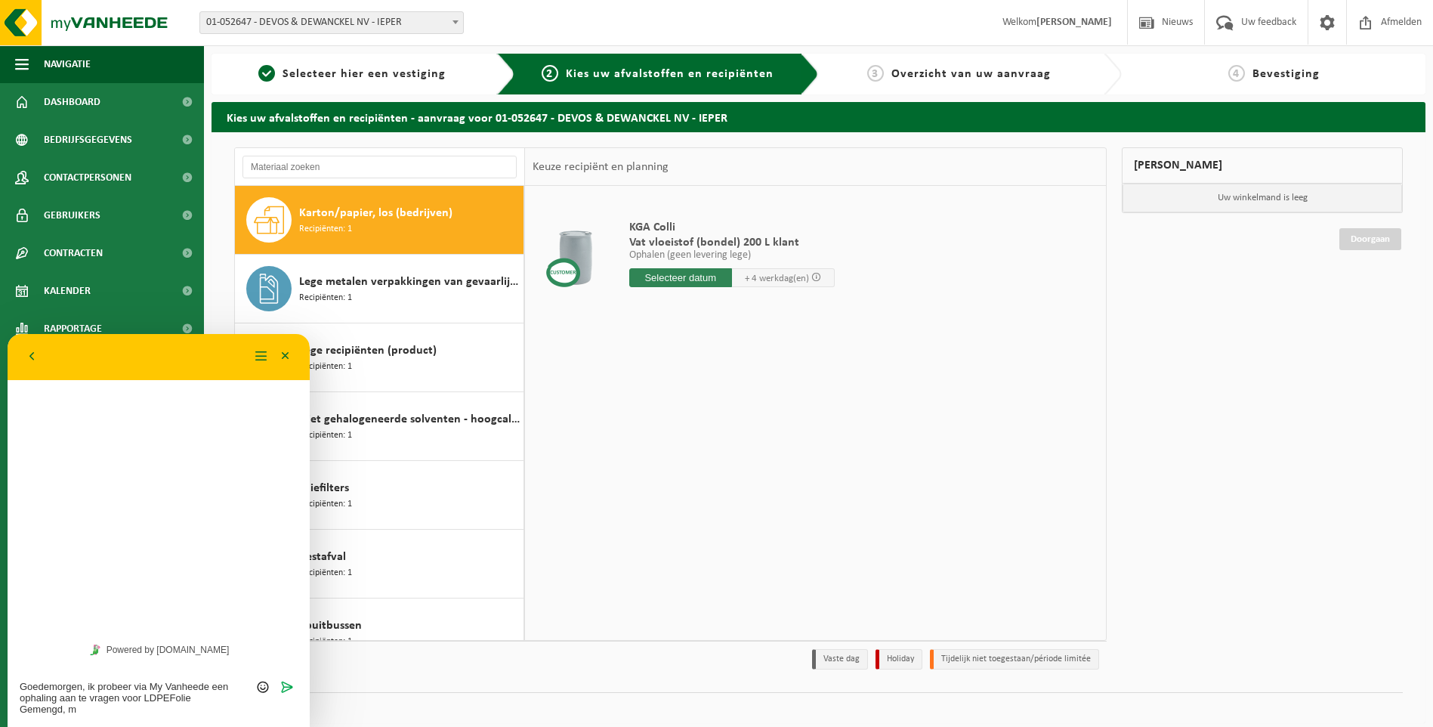
scroll to position [138, 0]
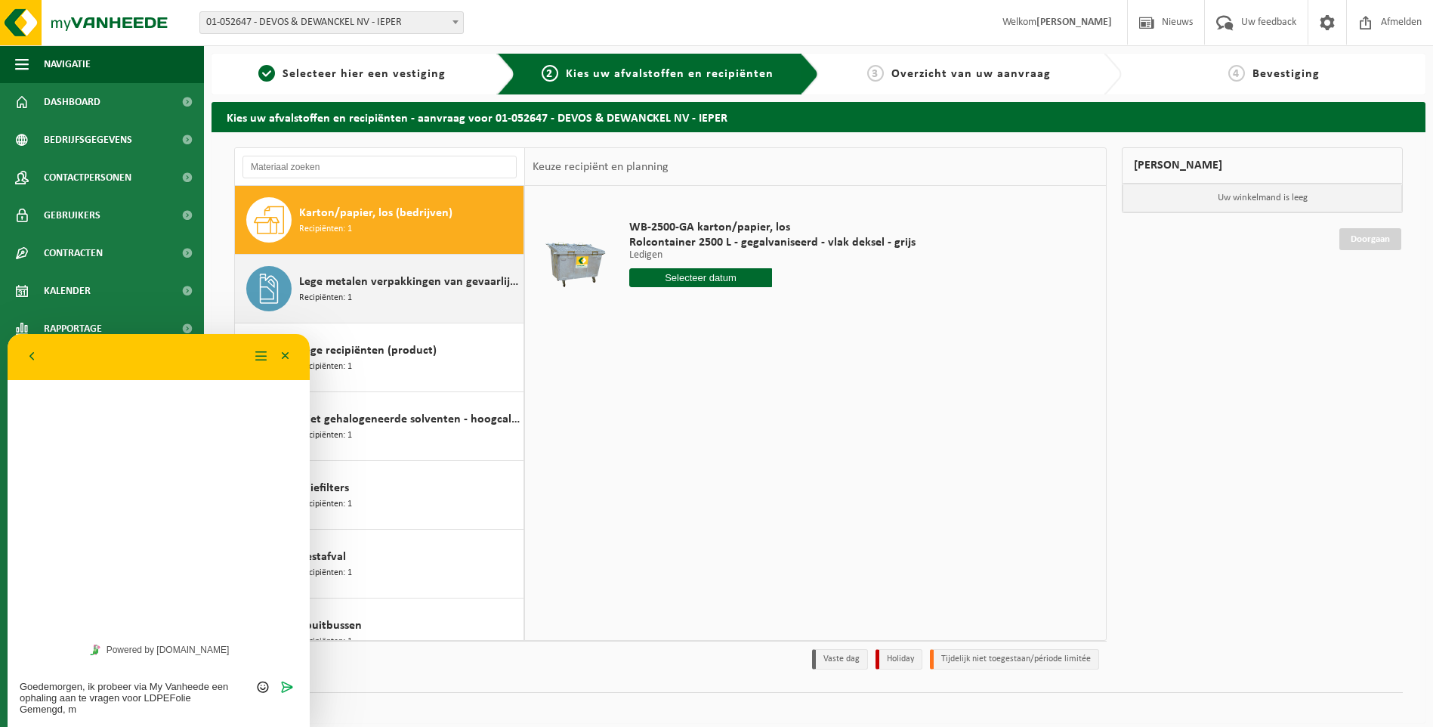
click at [432, 287] on span "Lege metalen verpakkingen van gevaarlijke stoffen" at bounding box center [409, 282] width 221 height 18
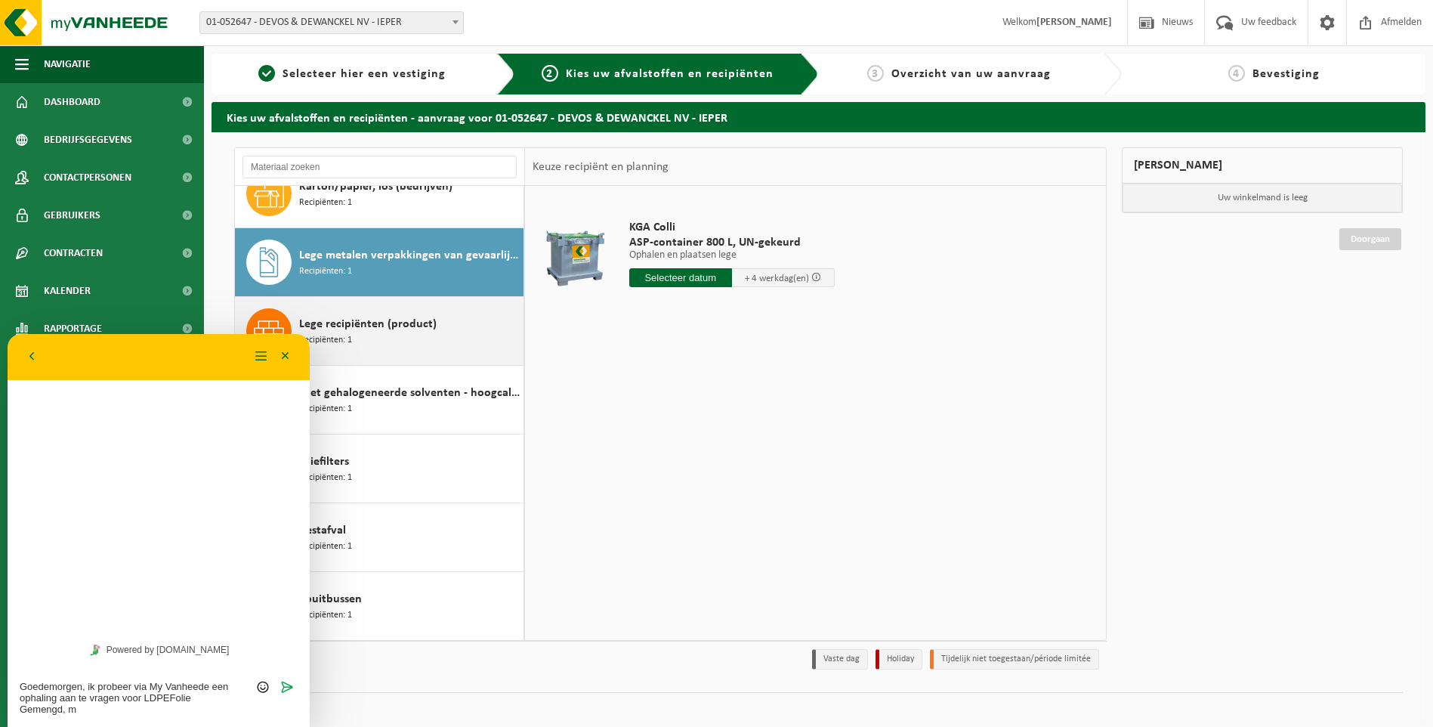
click at [443, 323] on div "Lege recipiënten (product) Recipiënten: 1" at bounding box center [409, 330] width 221 height 45
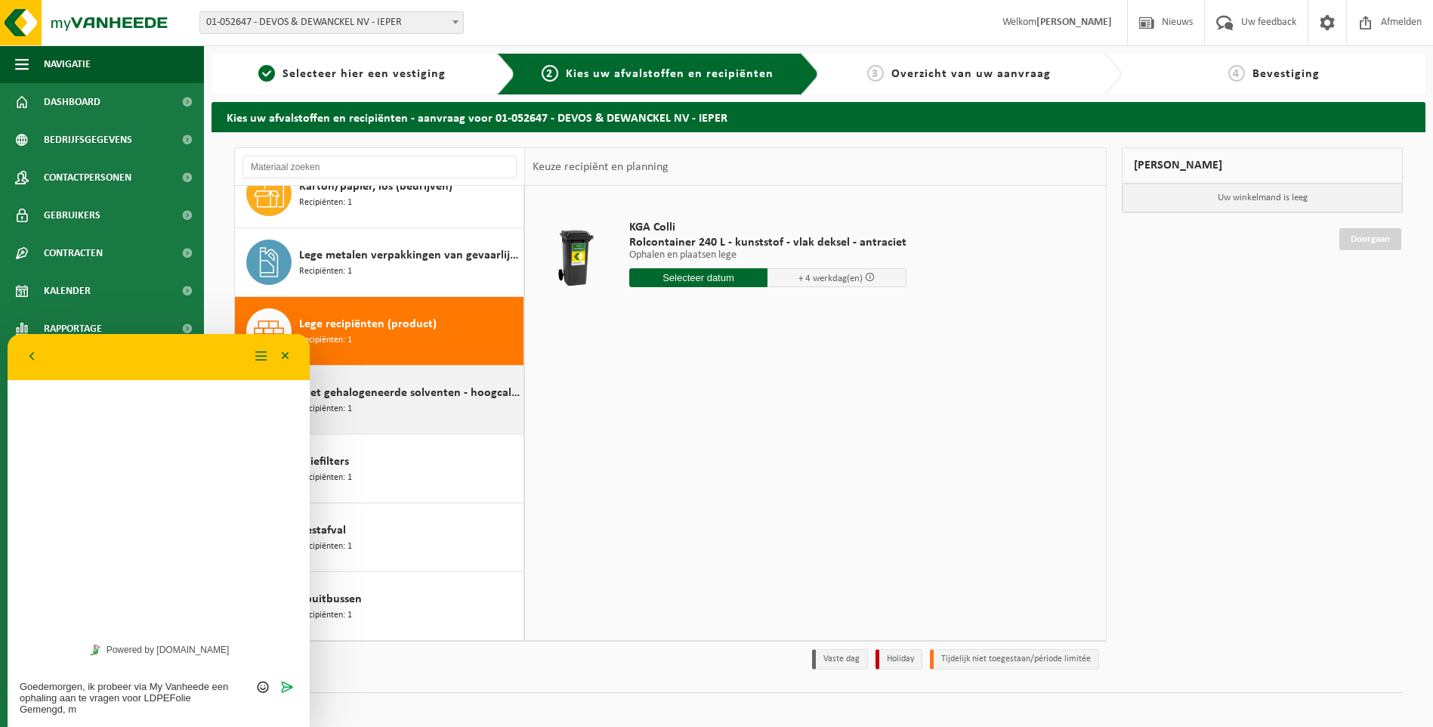
click at [447, 393] on span "Niet gehalogeneerde solventen - hoogcalorisch in 200lt-vat" at bounding box center [409, 393] width 221 height 18
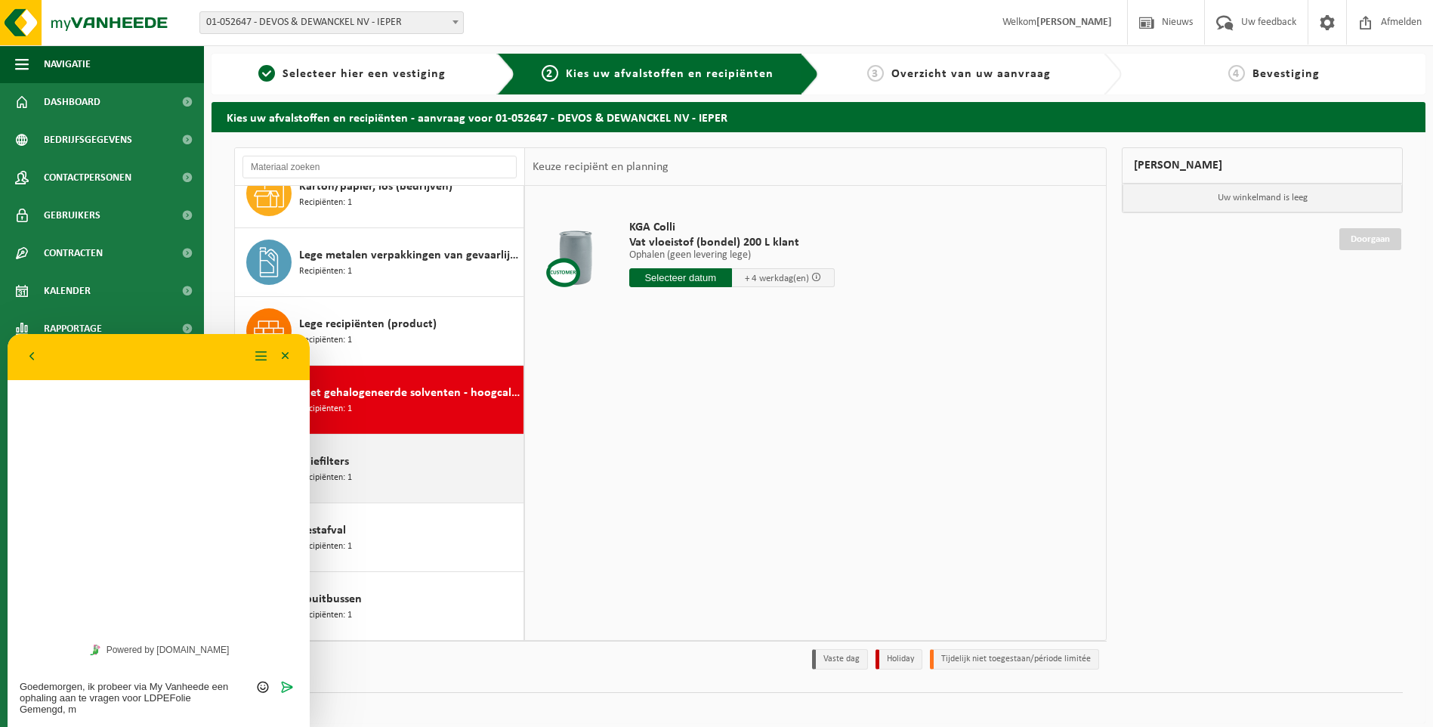
click at [460, 471] on div "Oliefilters Recipiënten: 1" at bounding box center [409, 468] width 221 height 45
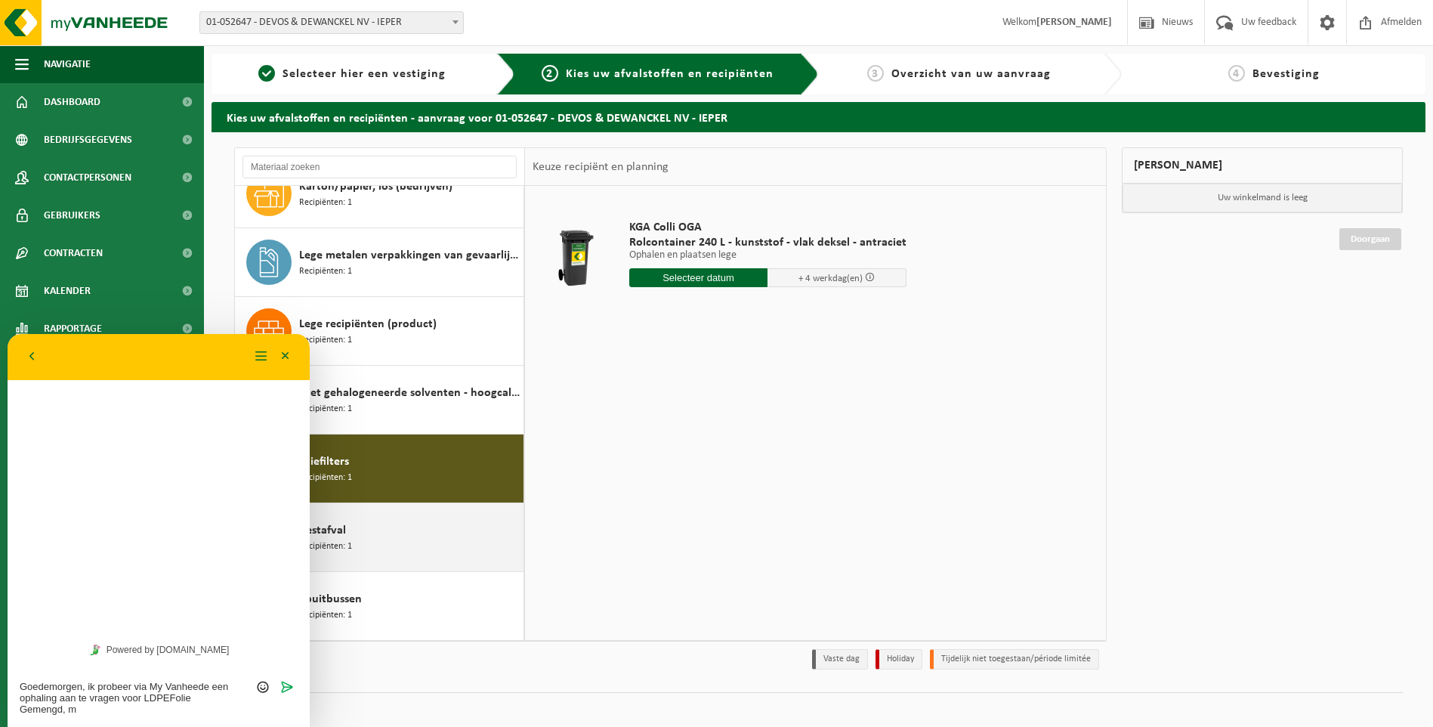
click at [450, 552] on div "Restafval Recipiënten: 1" at bounding box center [409, 537] width 221 height 45
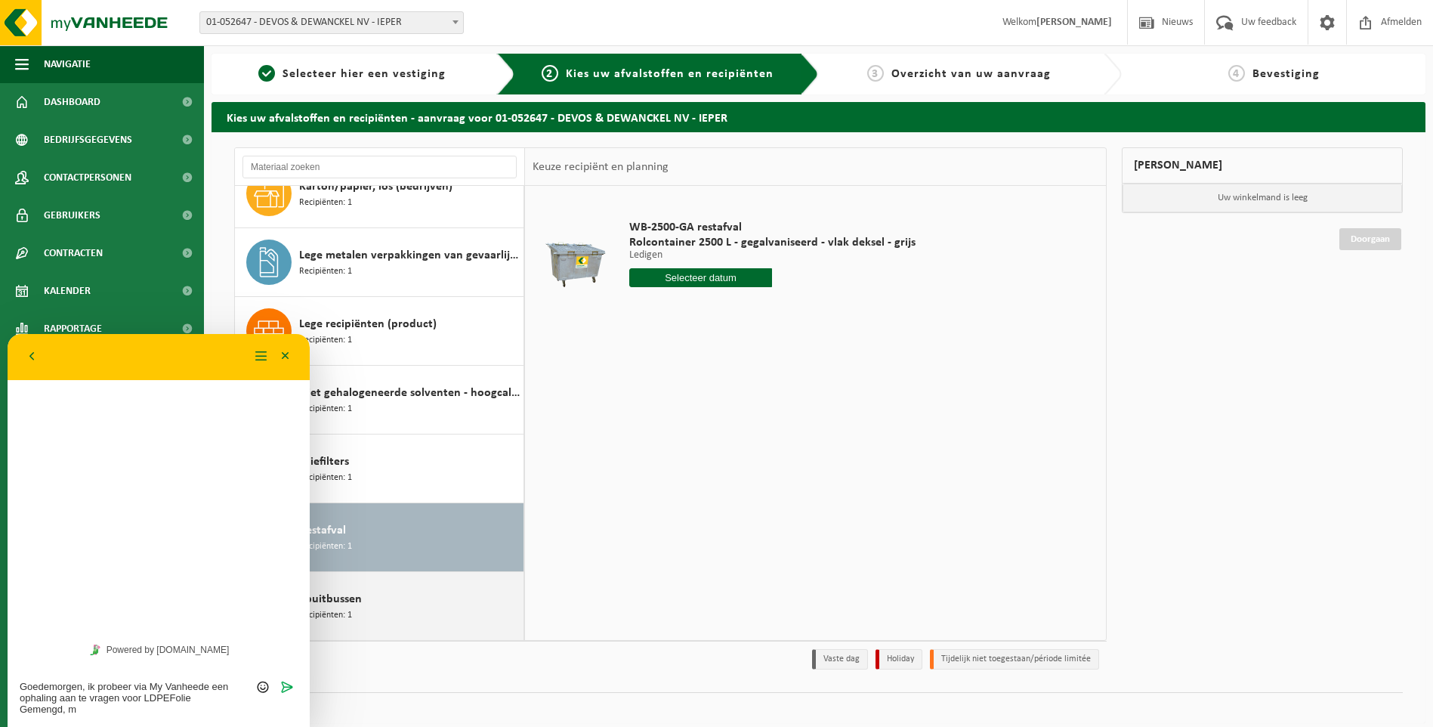
click at [453, 610] on div "Spuitbussen Recipiënten: 1" at bounding box center [409, 605] width 221 height 45
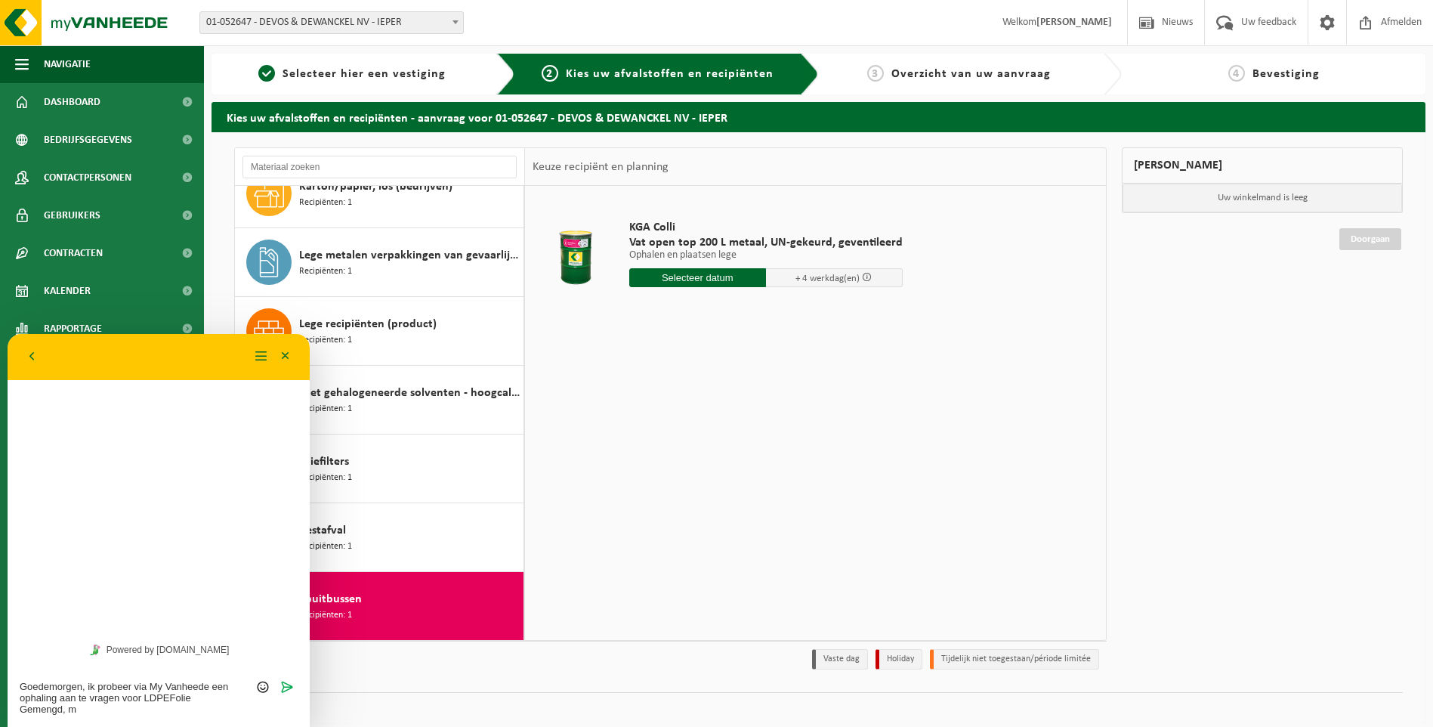
click at [82, 715] on div "Goedemorgen, ik probeer via My Vanheede een ophaling aan te vragen voor LDPEFol…" at bounding box center [159, 697] width 302 height 60
click at [82, 708] on textarea "Goedemorgen, ik probeer via My Vanheede een ophaling aan te vragen voor LDPEFol…" at bounding box center [159, 698] width 278 height 34
type textarea "Goedemorgen, ik probeer via My Vanheede een ophaling aan te vragen voor LDPEFol…"
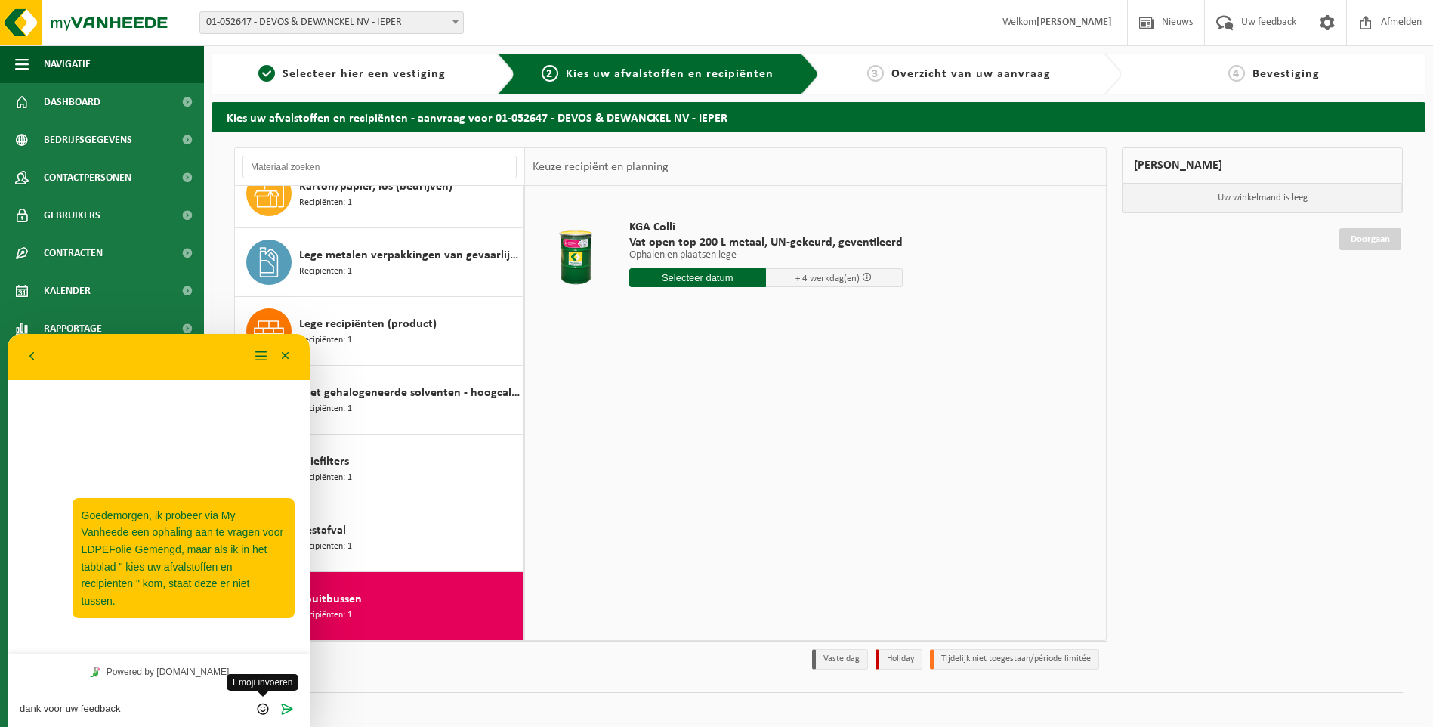
type textarea "dank voor uw feedback"
click at [292, 706] on icon "Verzenden" at bounding box center [287, 709] width 14 height 14
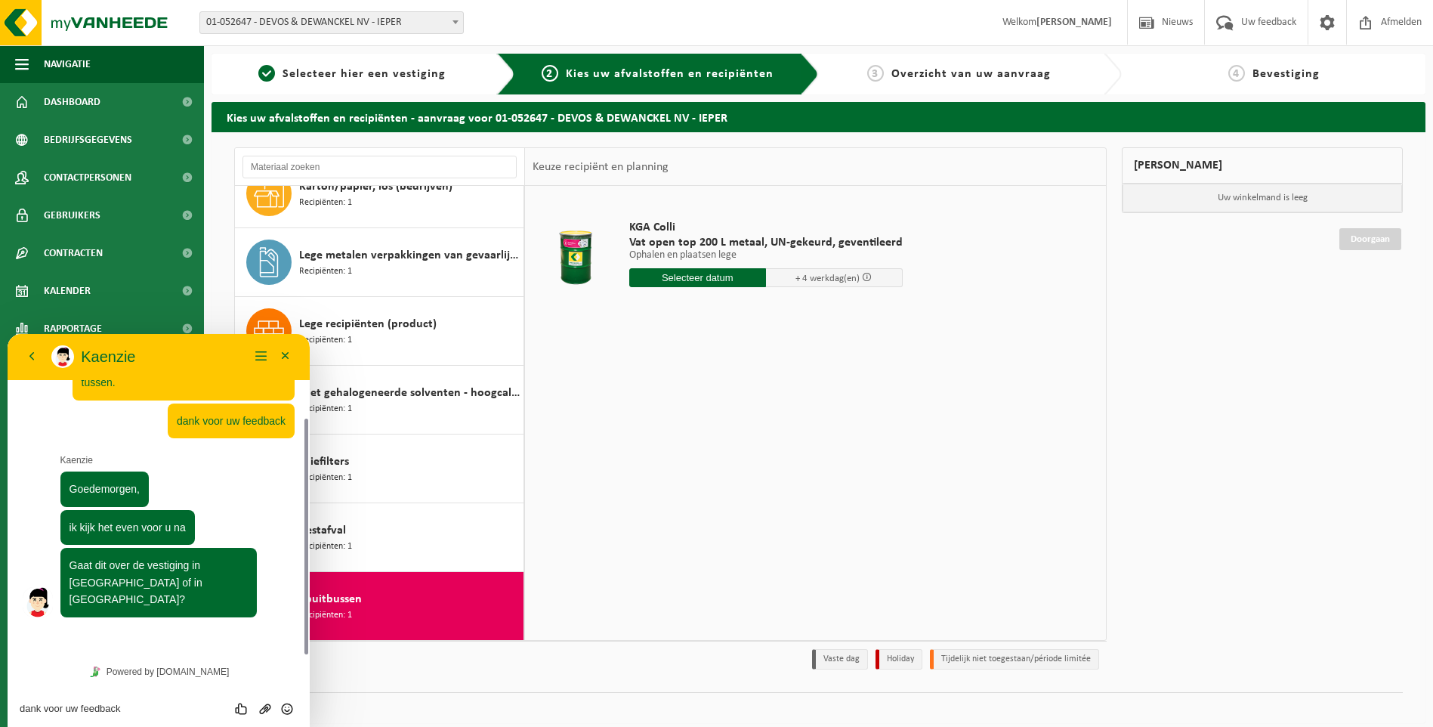
scroll to position [73, 0]
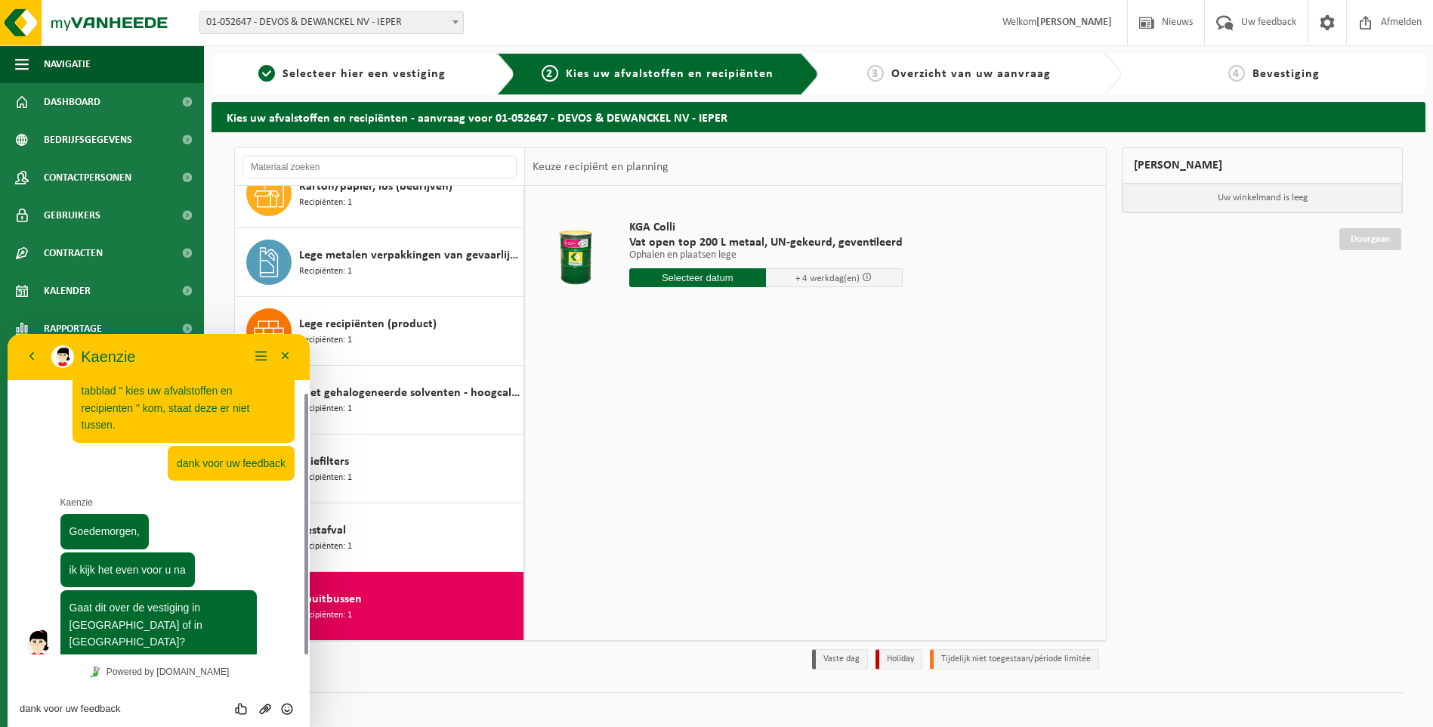
click at [90, 700] on div "dank voor uw feedback Beoordeel deze chat Upload bestand Emoji invoeren" at bounding box center [159, 708] width 302 height 38
click at [89, 709] on textarea "dank voor uw feedback" at bounding box center [159, 709] width 278 height 12
type textarea "ieper"
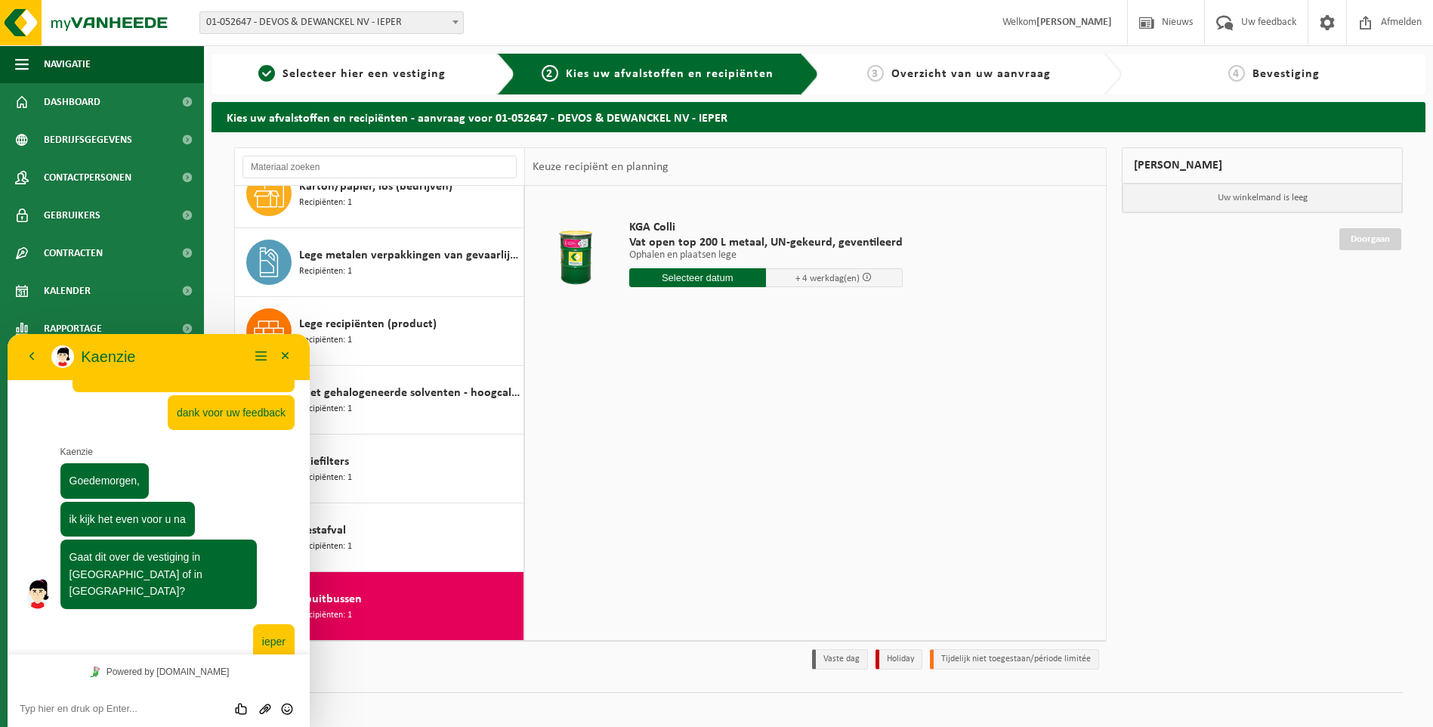
scroll to position [302, 0]
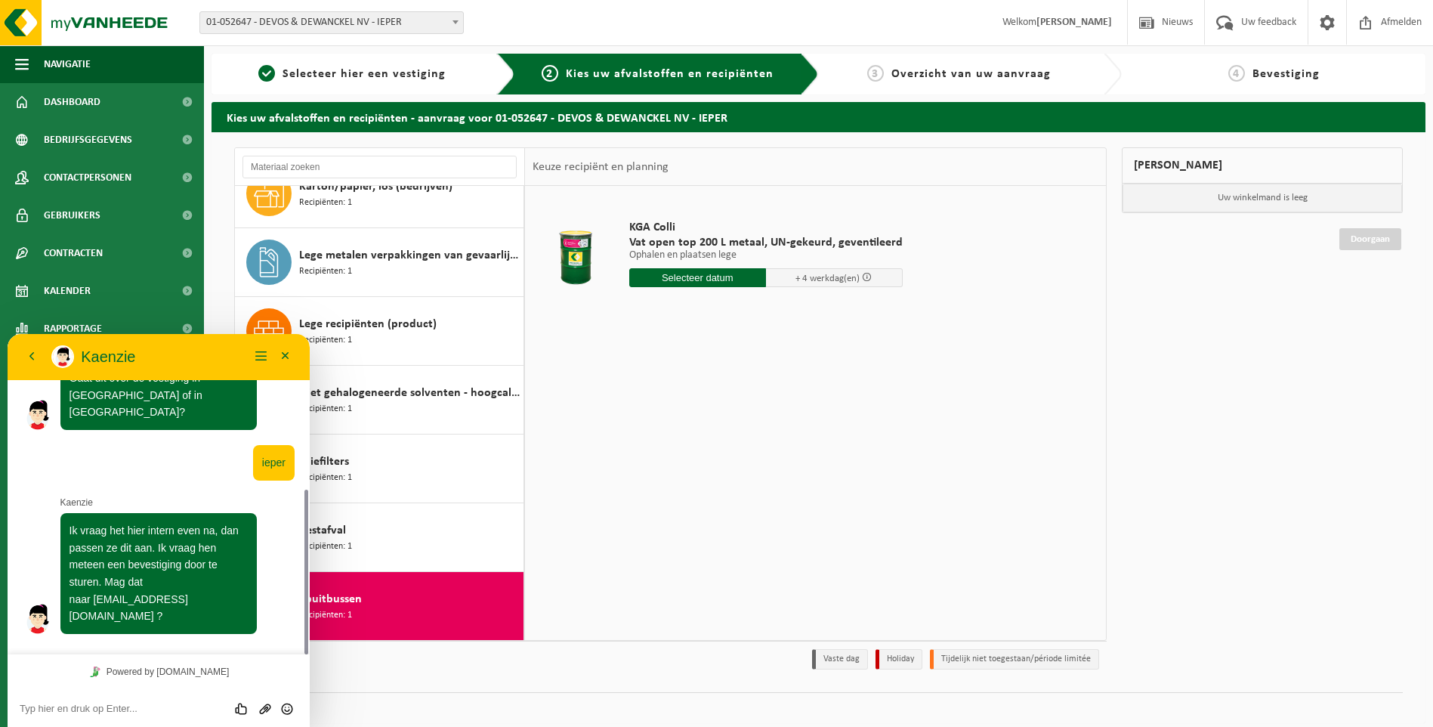
click at [101, 712] on textarea at bounding box center [159, 709] width 278 height 12
type textarea "inderdaad"
click at [286, 709] on icon "Verzenden" at bounding box center [287, 709] width 14 height 14
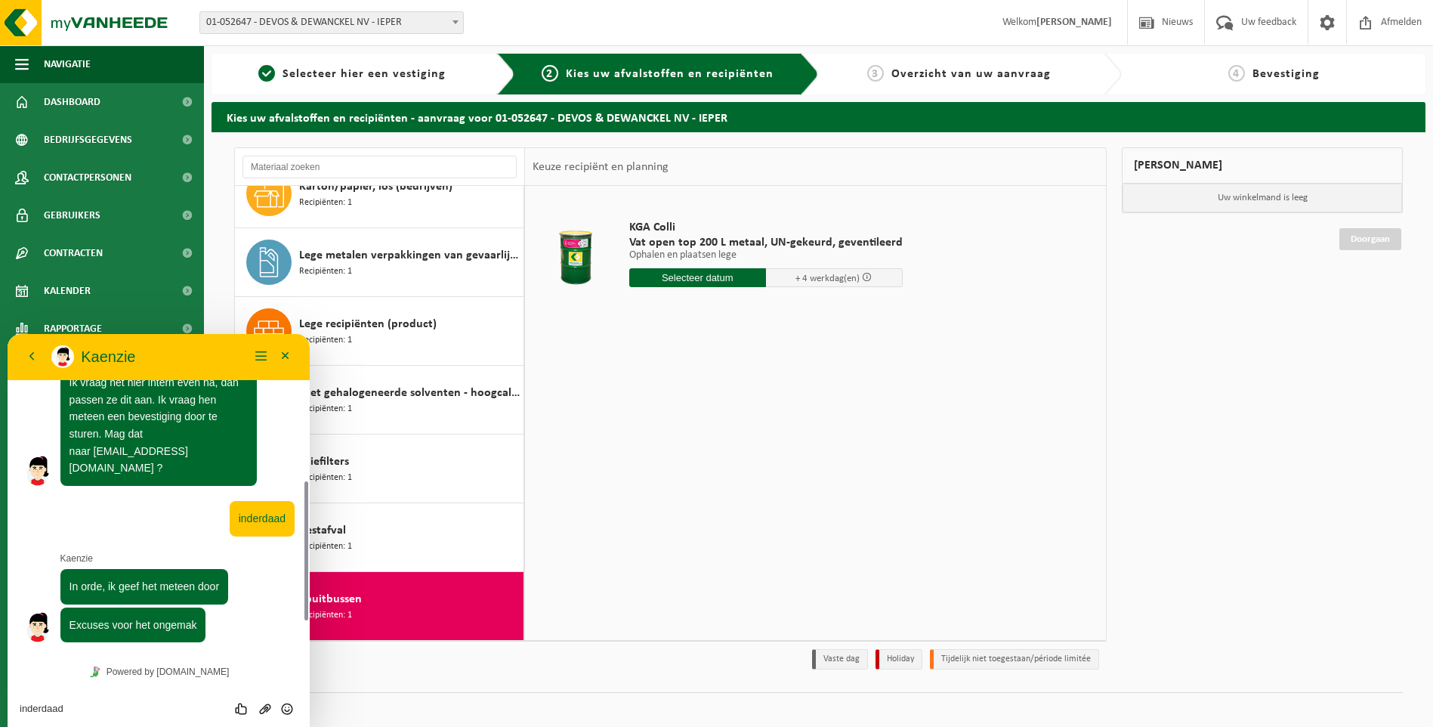
scroll to position [416, 0]
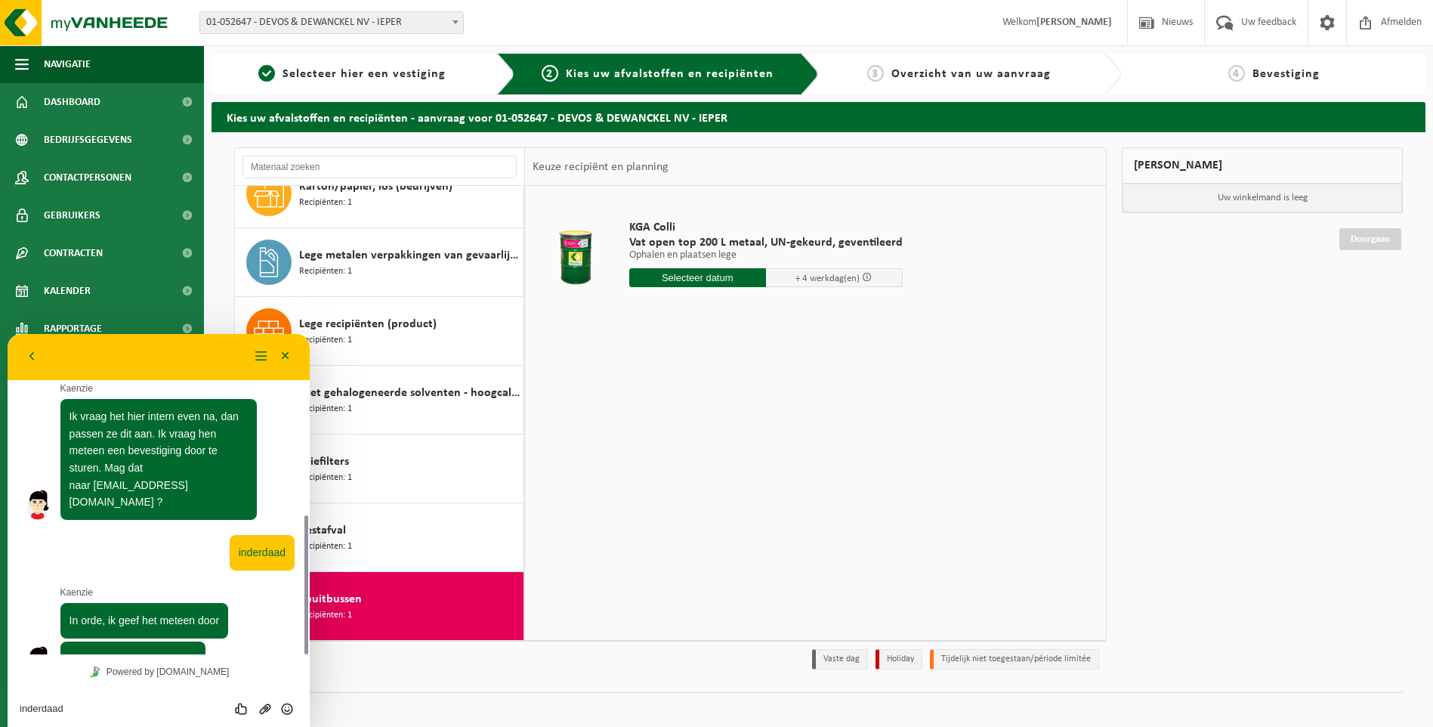
click at [104, 706] on textarea "inderdaad" at bounding box center [159, 709] width 278 height 12
type textarea "no prob thx"
click at [285, 709] on icon "Verzenden" at bounding box center [287, 709] width 14 height 14
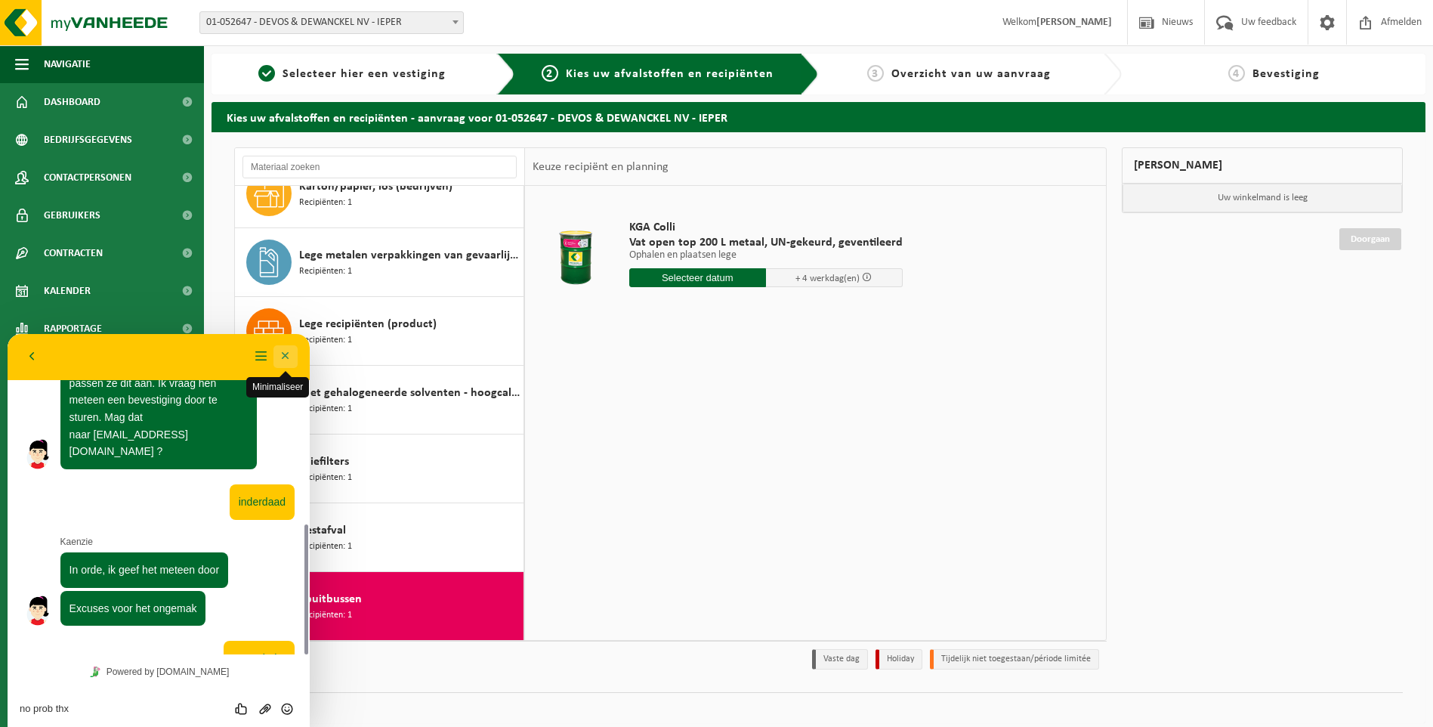
click at [284, 355] on button "Minimaliseer" at bounding box center [285, 356] width 24 height 23
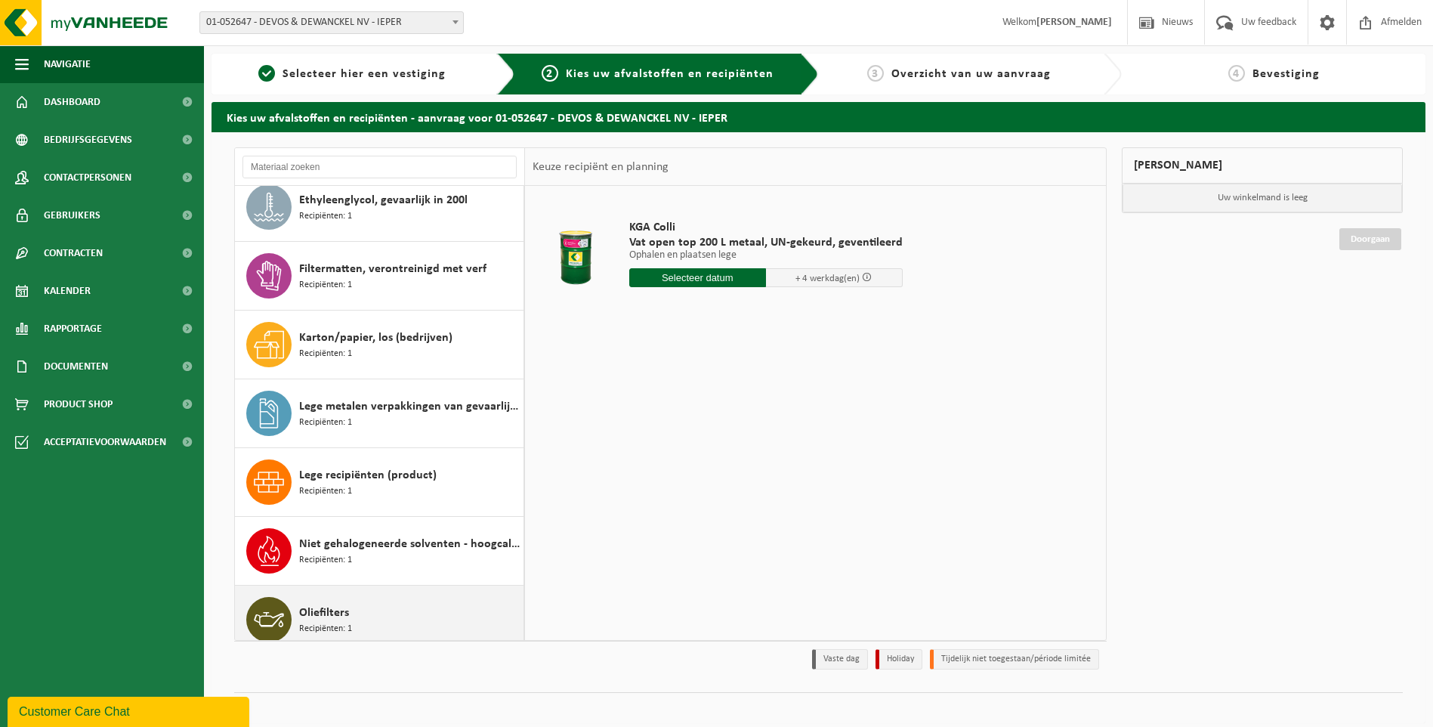
scroll to position [0, 0]
